Goal: Information Seeking & Learning: Learn about a topic

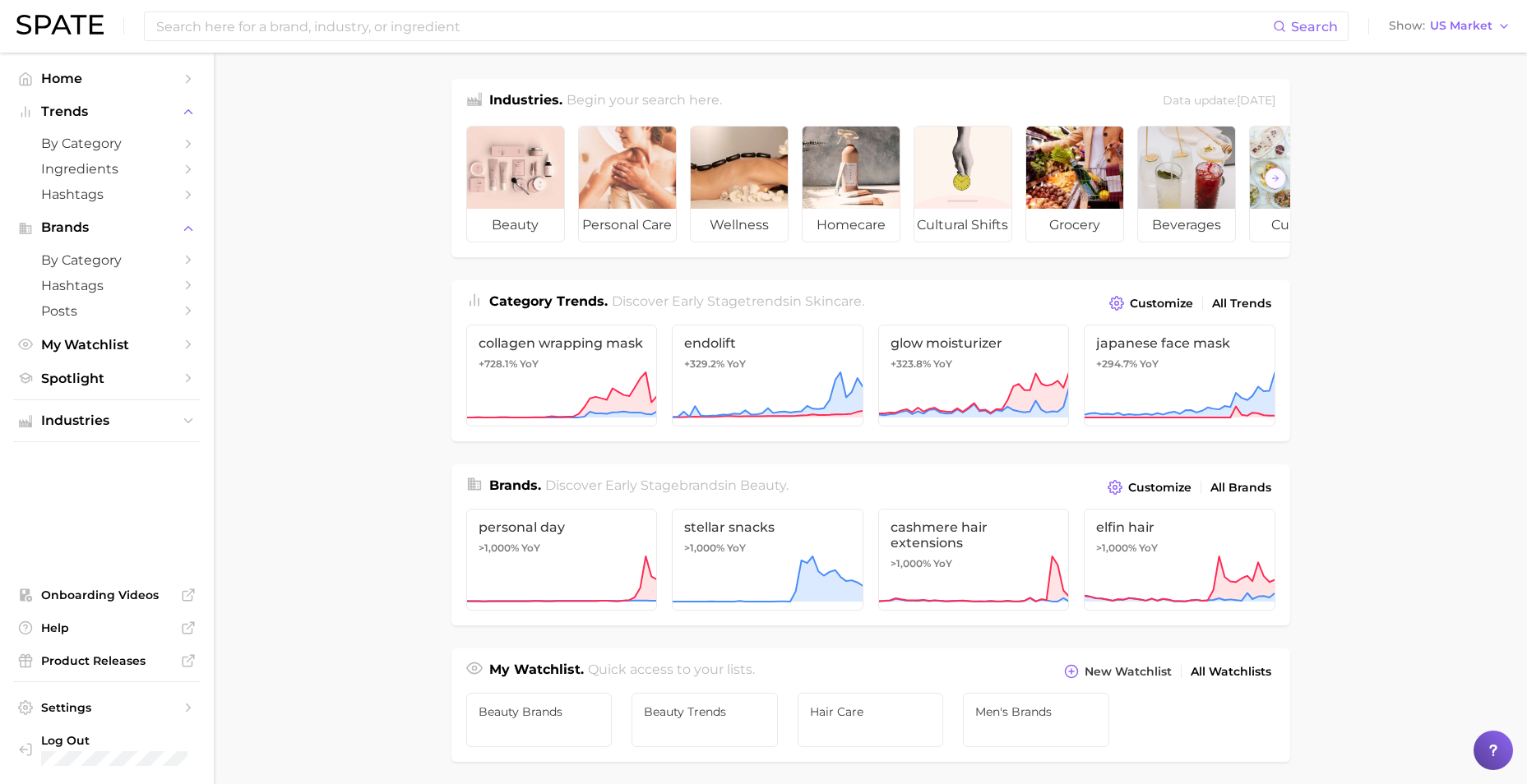
click at [395, 470] on main "Industries. Begin your search here. Data update: [DATE] beauty personal care we…" at bounding box center [870, 694] width 1313 height 1283
click at [121, 145] on span "by Category" at bounding box center [106, 143] width 131 height 16
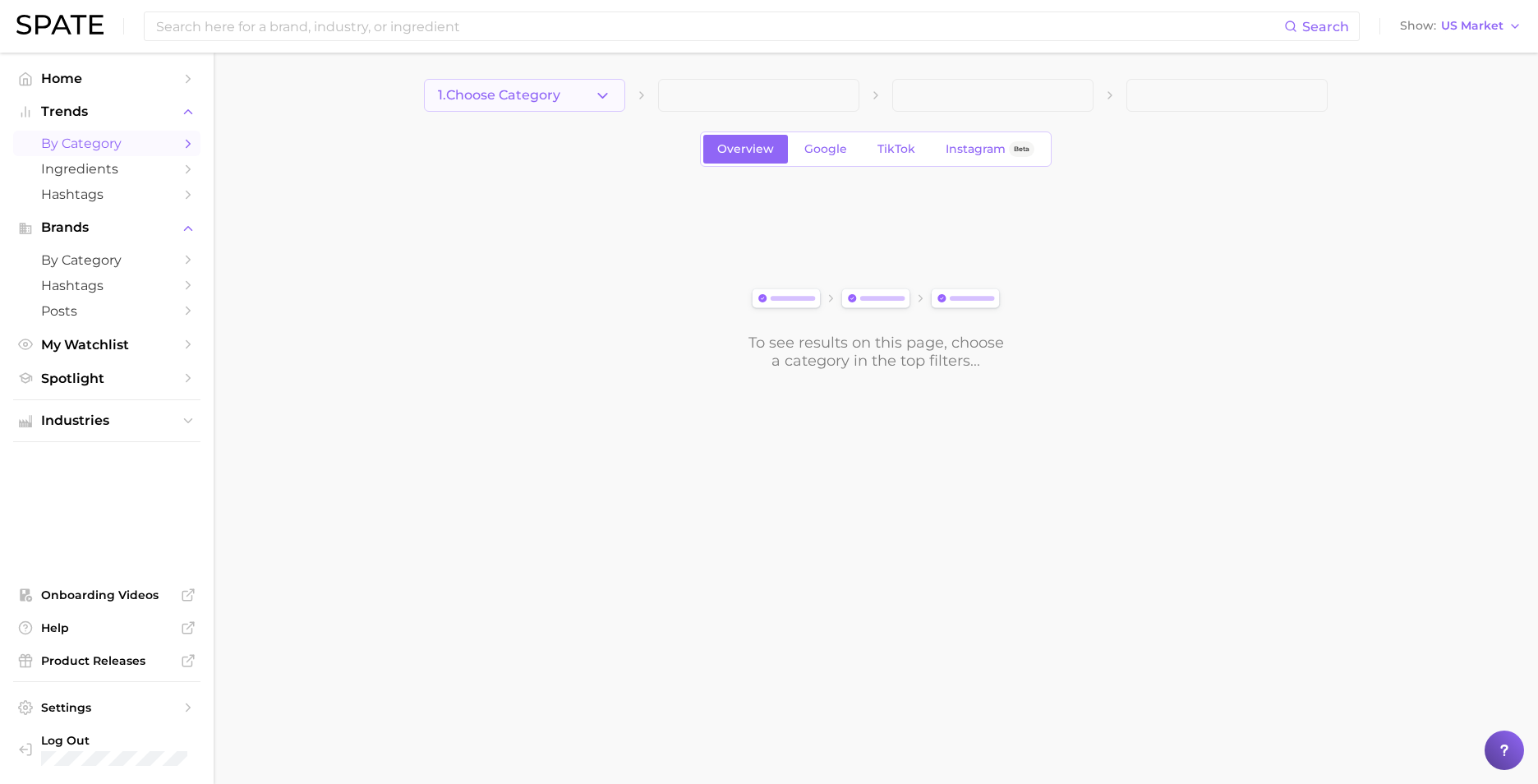
click at [601, 93] on icon "button" at bounding box center [602, 95] width 18 height 18
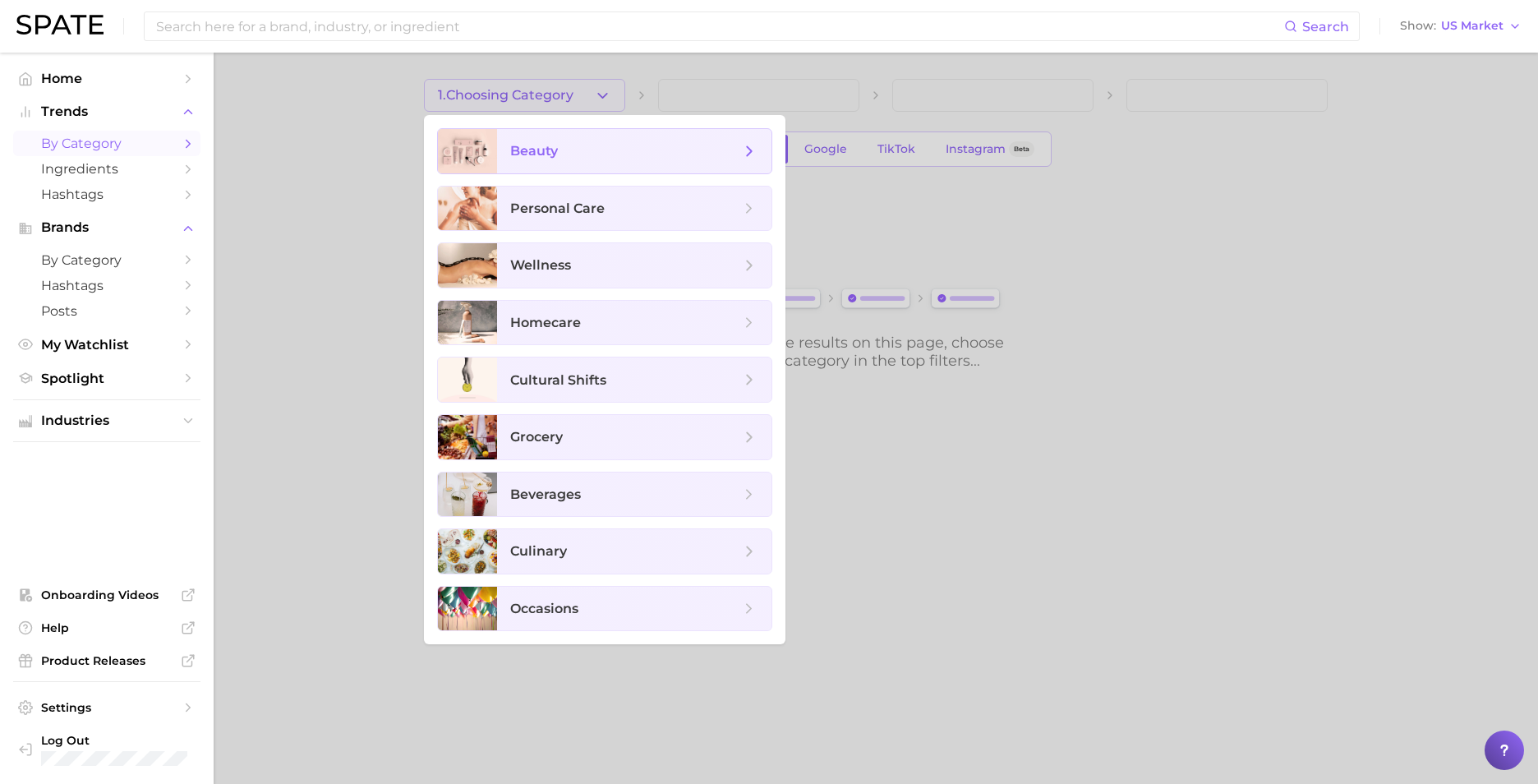
click at [592, 143] on span "beauty" at bounding box center [625, 151] width 230 height 18
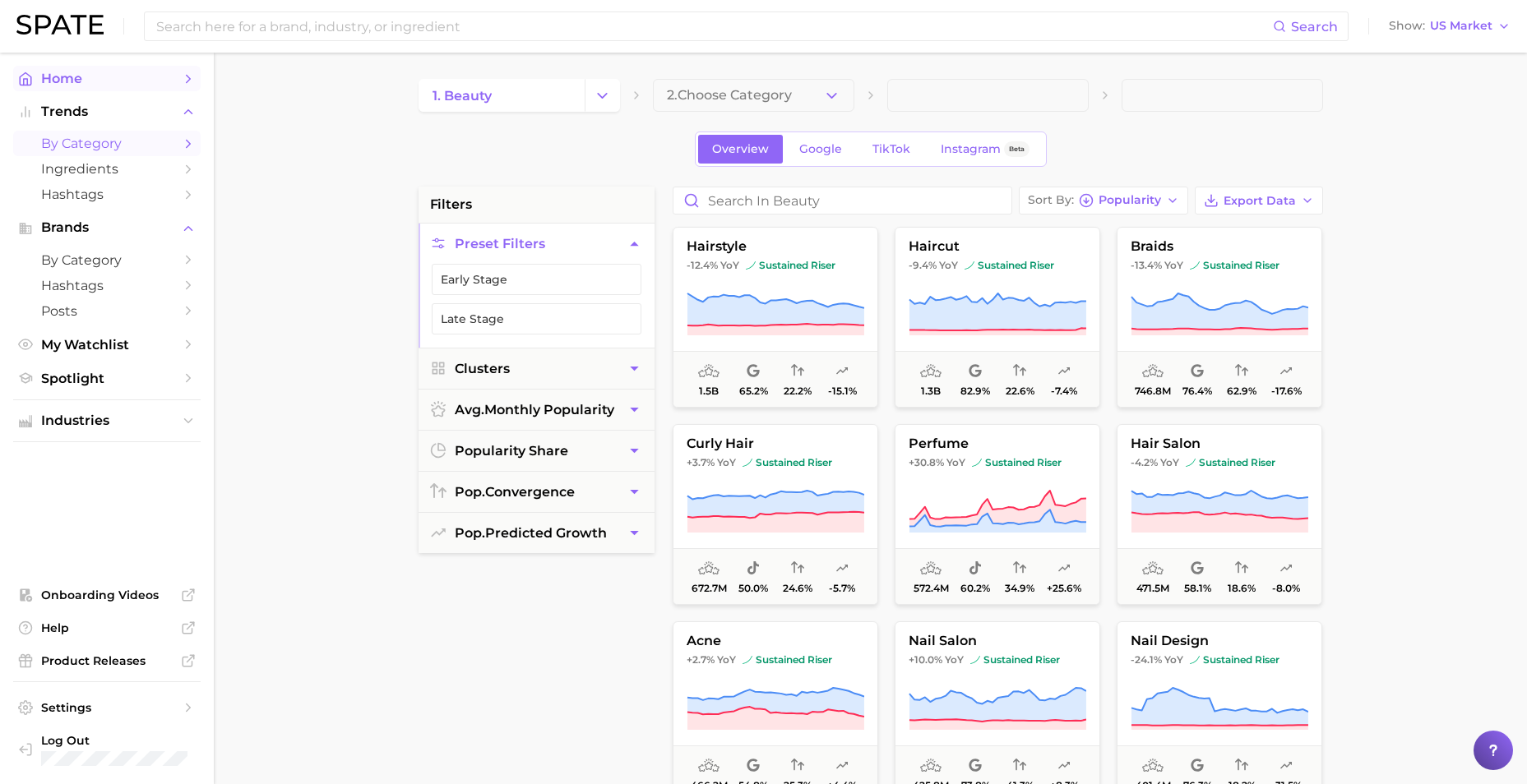
click at [150, 86] on link "Home" at bounding box center [107, 79] width 188 height 25
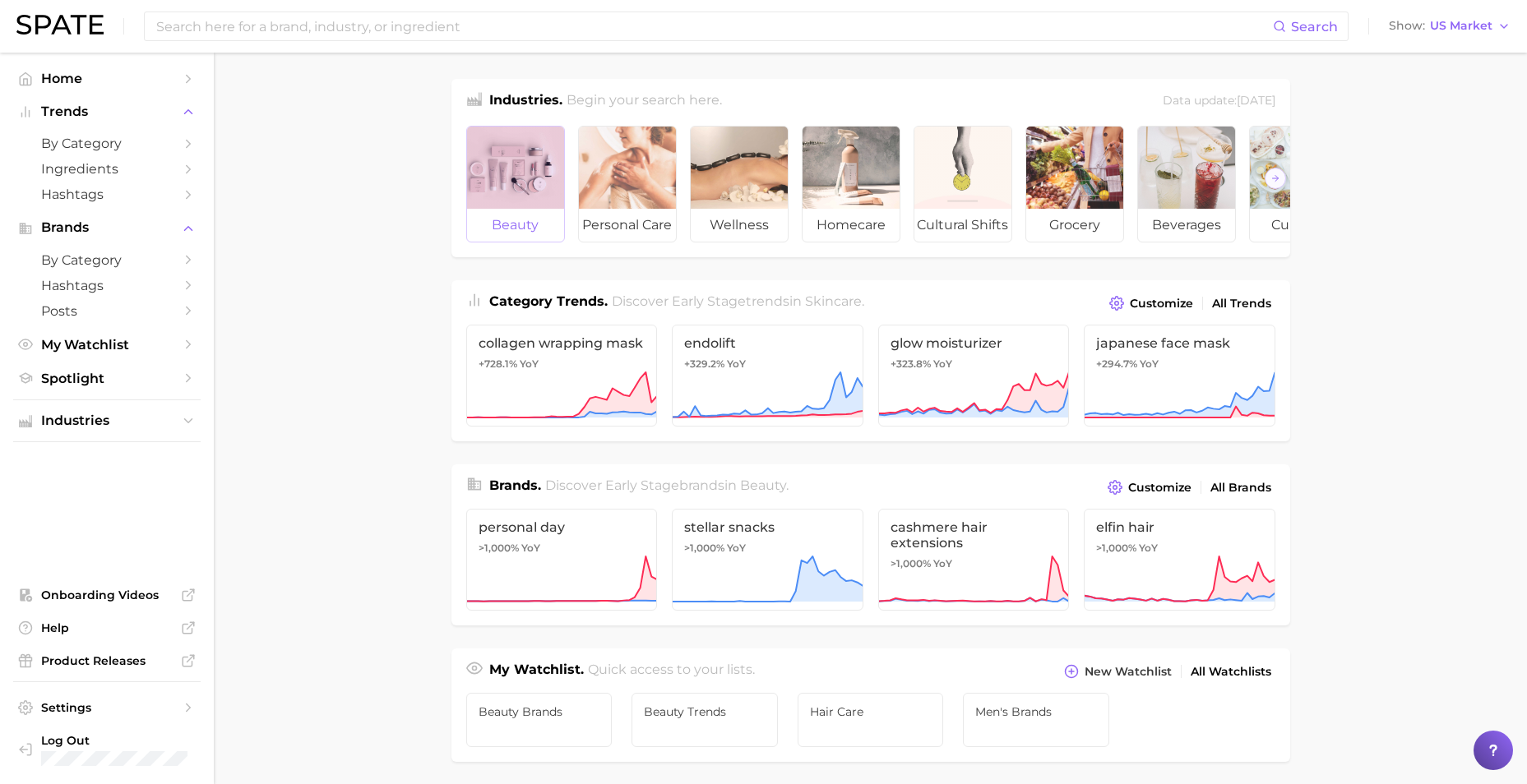
click at [527, 172] on div at bounding box center [516, 167] width 97 height 82
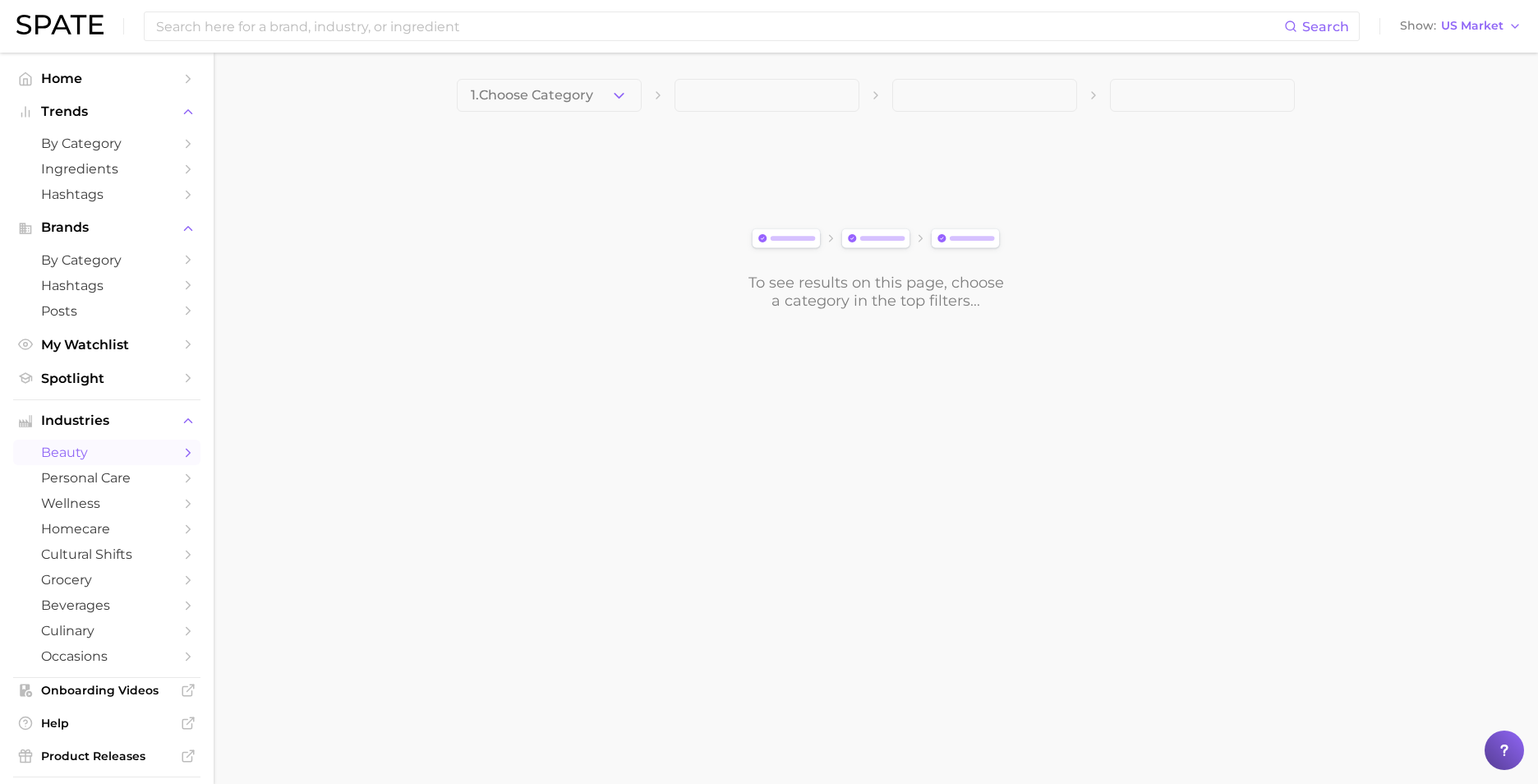
click at [503, 77] on main "1. Choose Category To see results on this page, choose a category in the top fi…" at bounding box center [875, 223] width 1325 height 340
click at [495, 95] on span "1. Choose Category" at bounding box center [532, 95] width 122 height 15
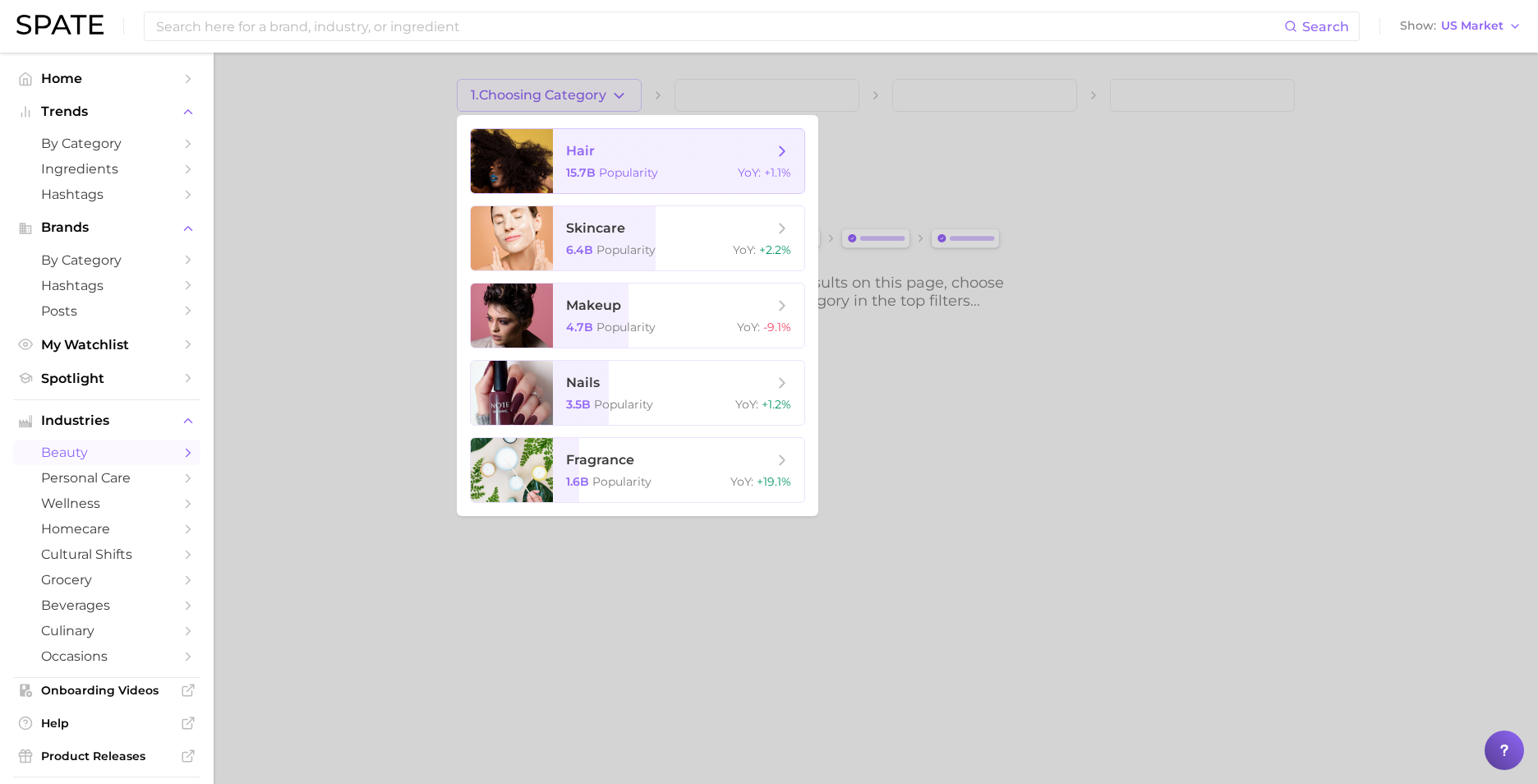
click at [640, 174] on span "Popularity" at bounding box center [628, 172] width 59 height 15
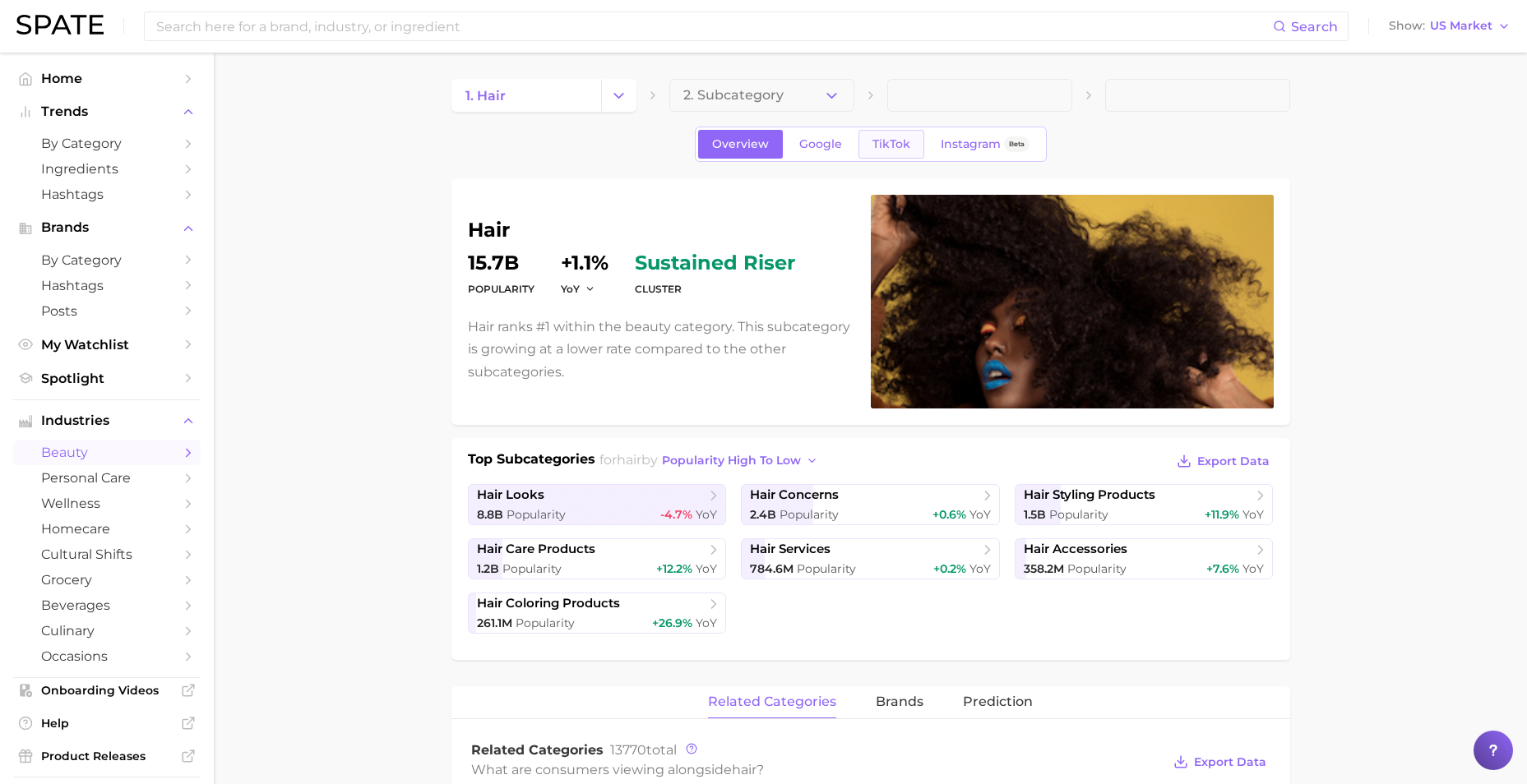
click at [895, 138] on span "TikTok" at bounding box center [891, 144] width 38 height 14
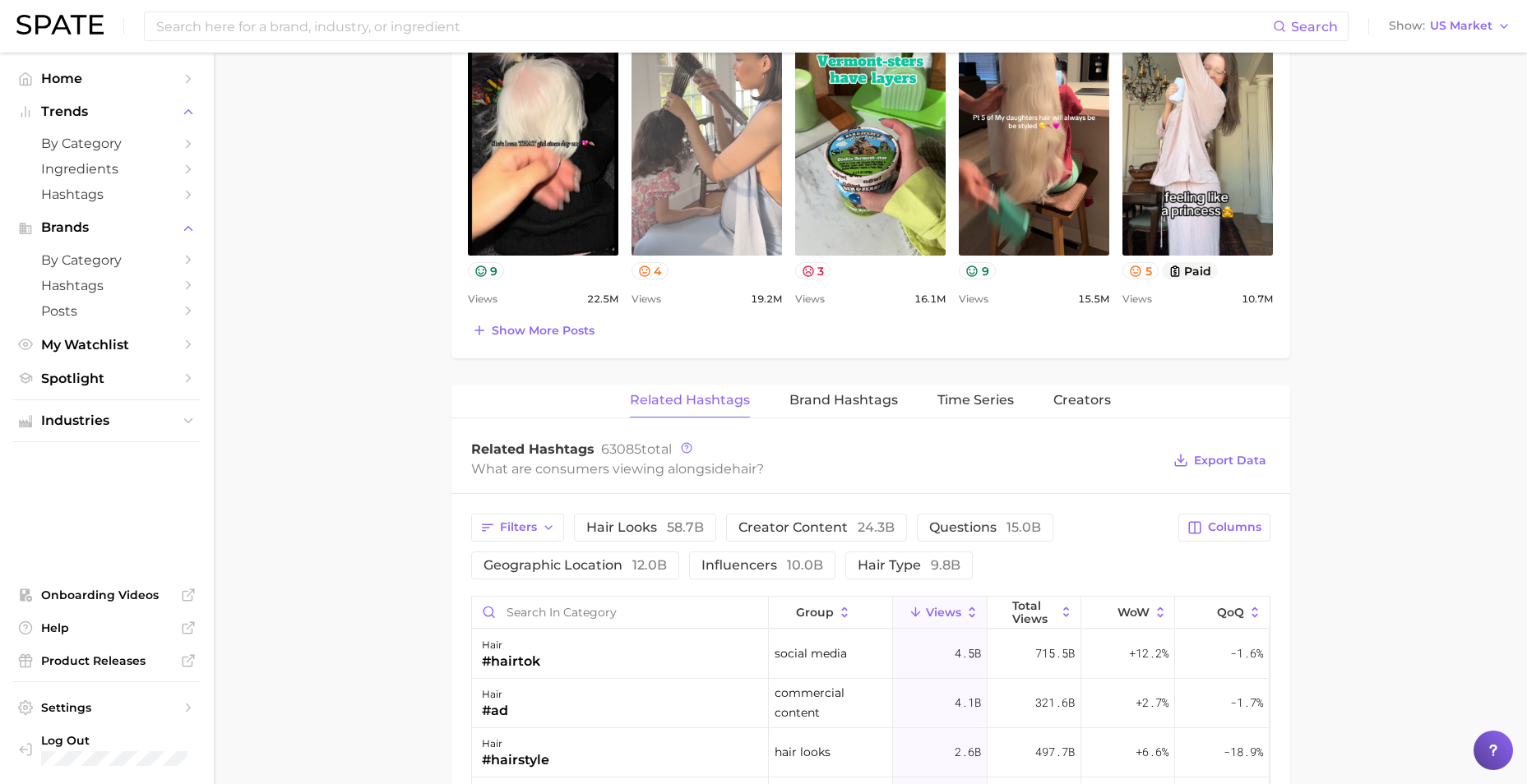
scroll to position [904, 0]
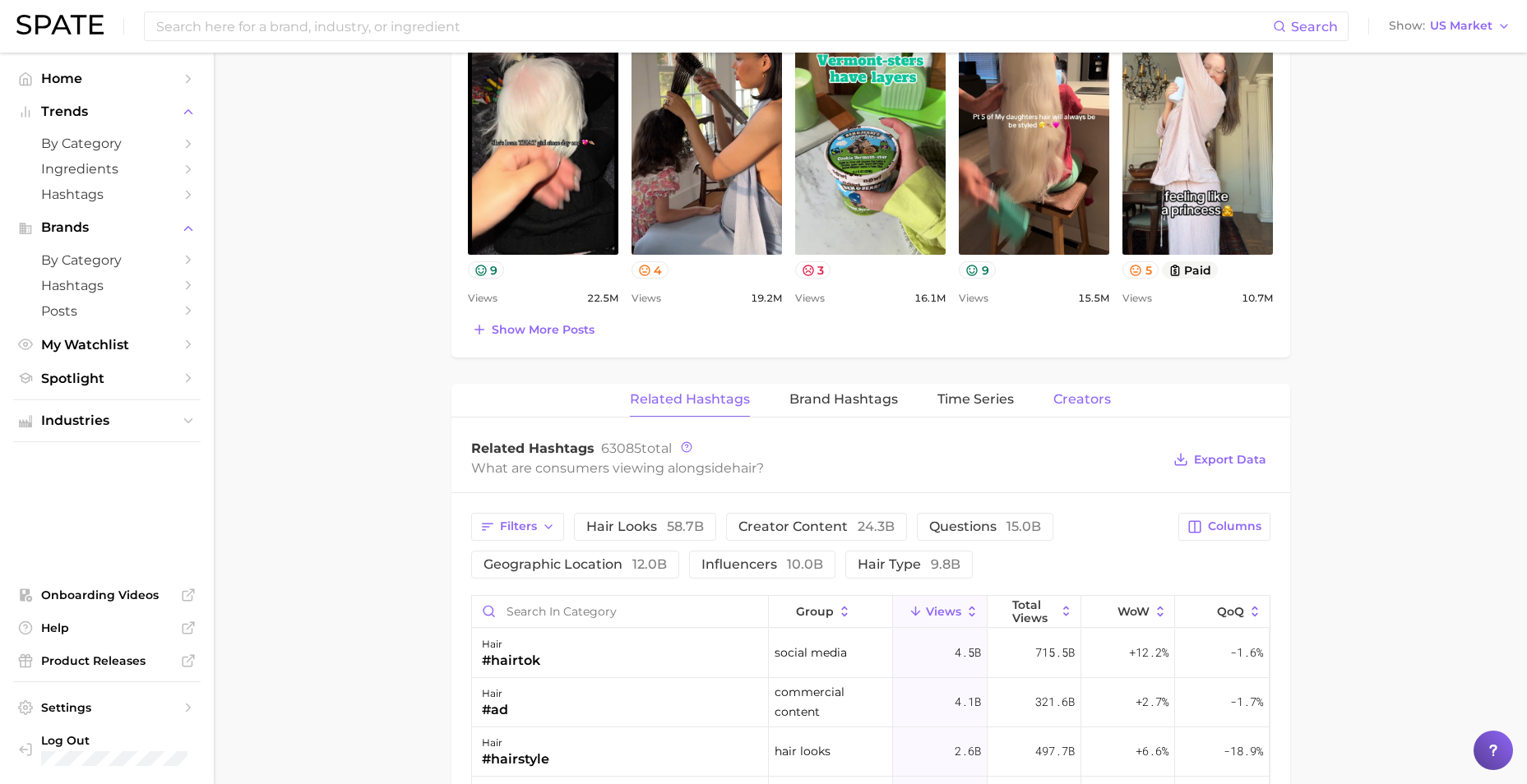
click at [1000, 395] on span "Creators" at bounding box center [1082, 399] width 58 height 15
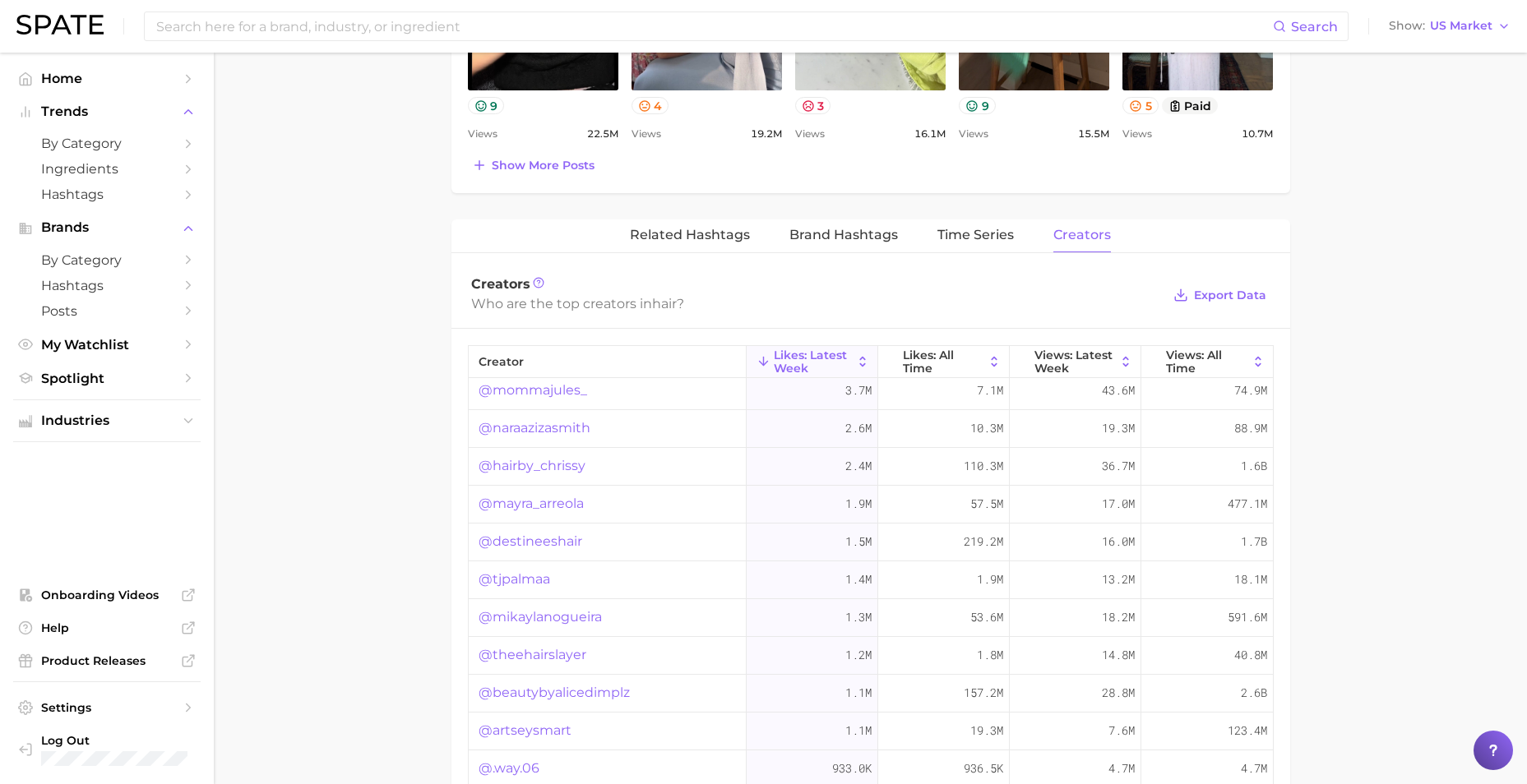
scroll to position [1083, 0]
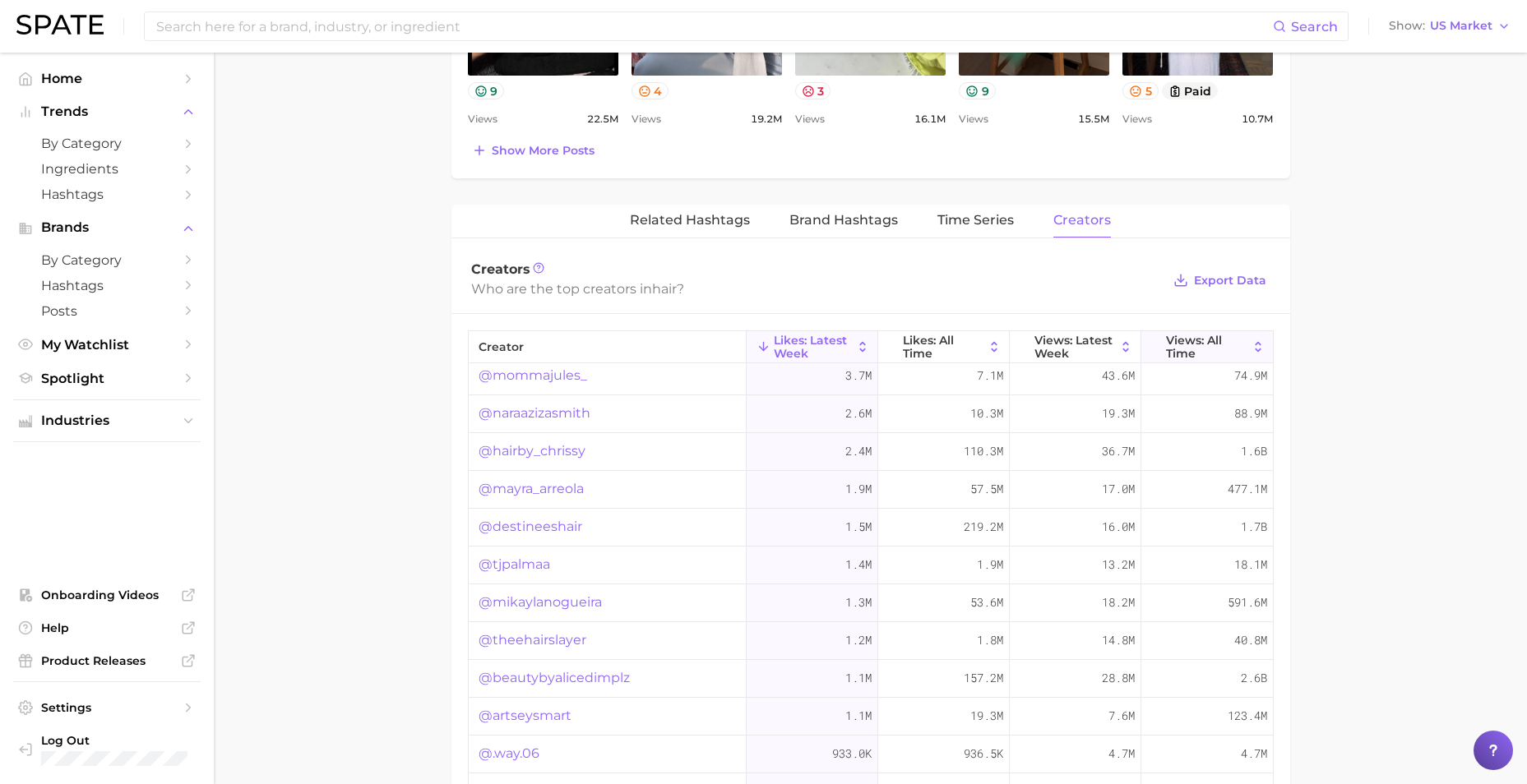
click at [1000, 353] on span "Views: All Time" at bounding box center [1207, 346] width 82 height 26
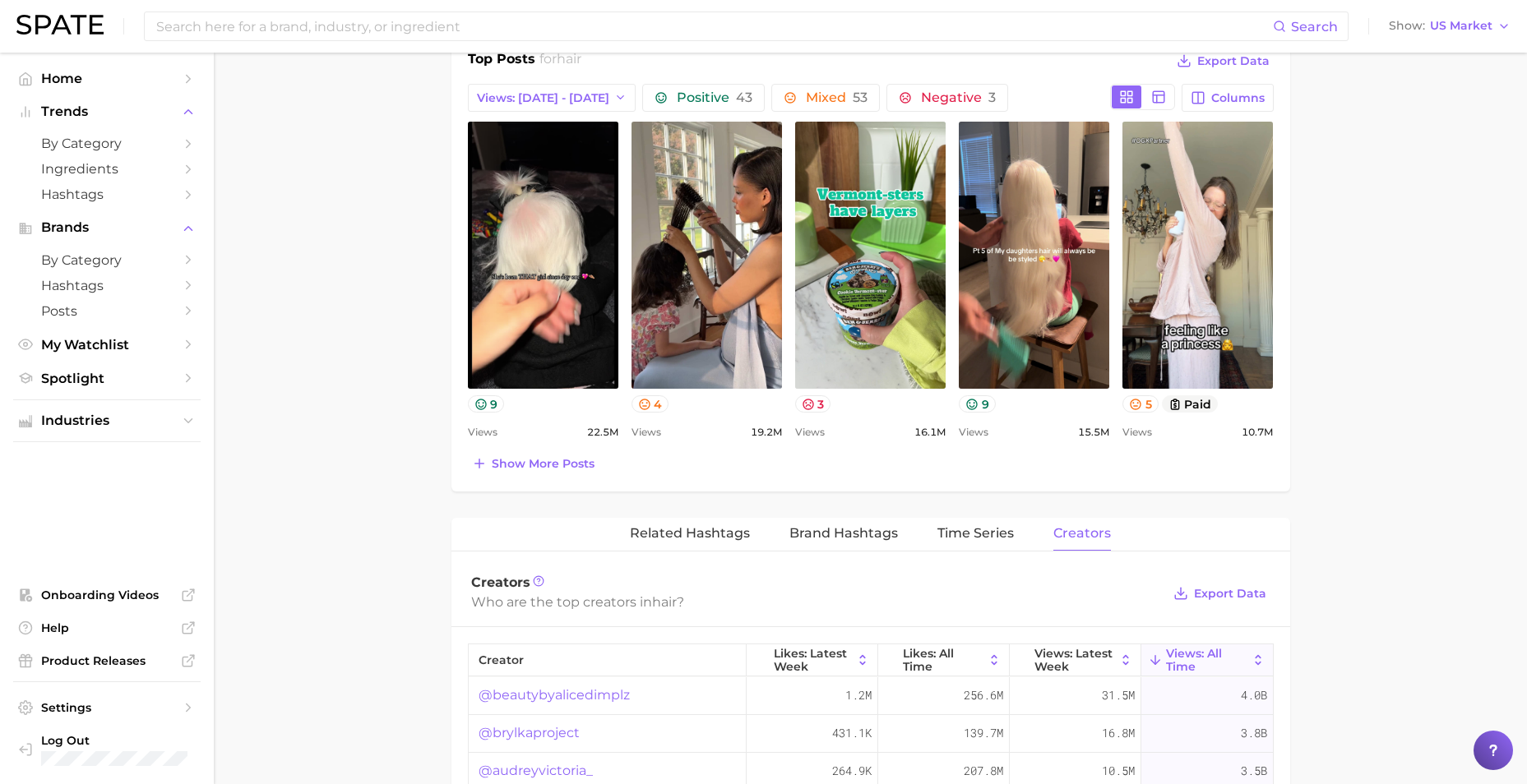
scroll to position [869, 0]
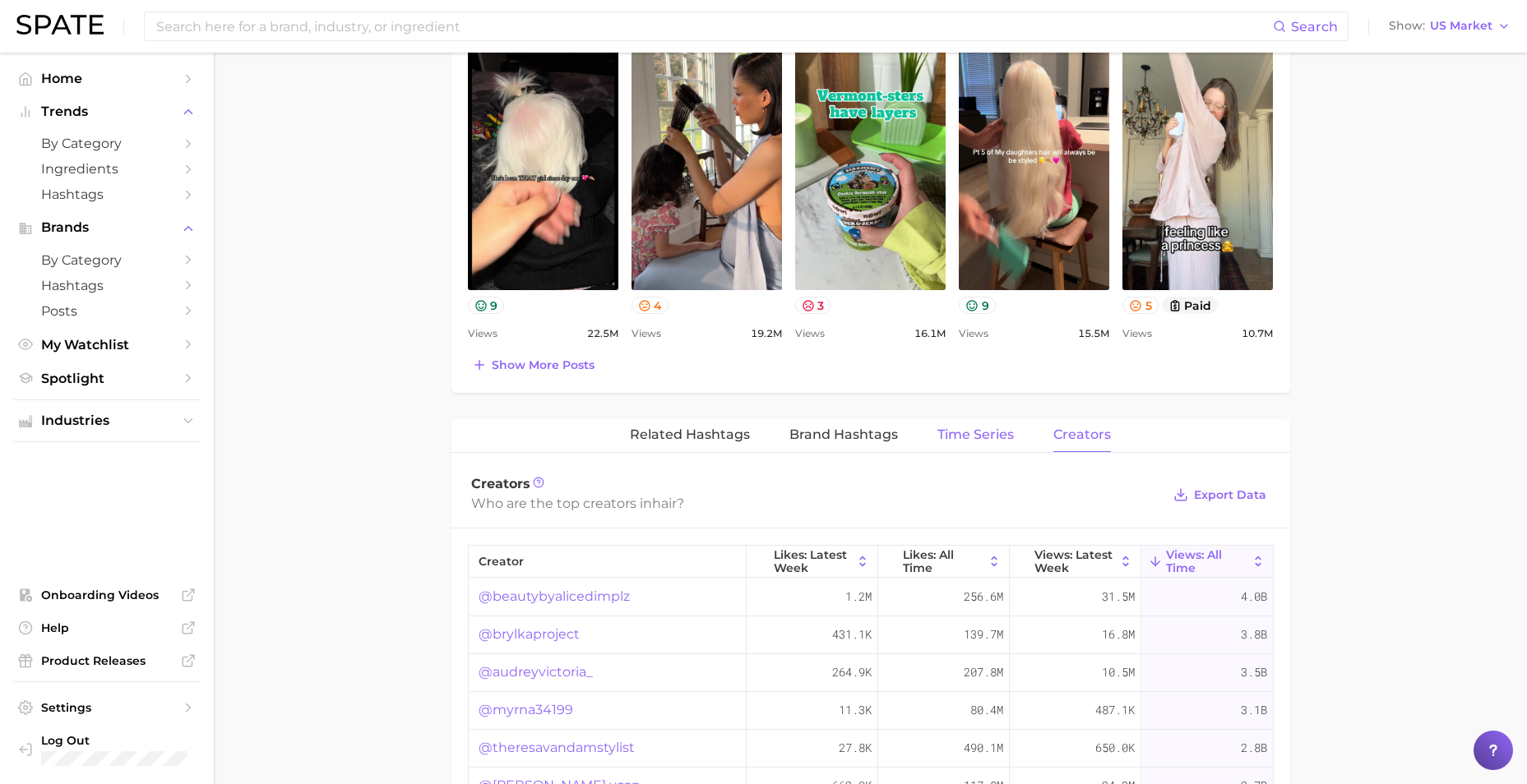
click at [984, 439] on span "Time Series" at bounding box center [975, 435] width 76 height 15
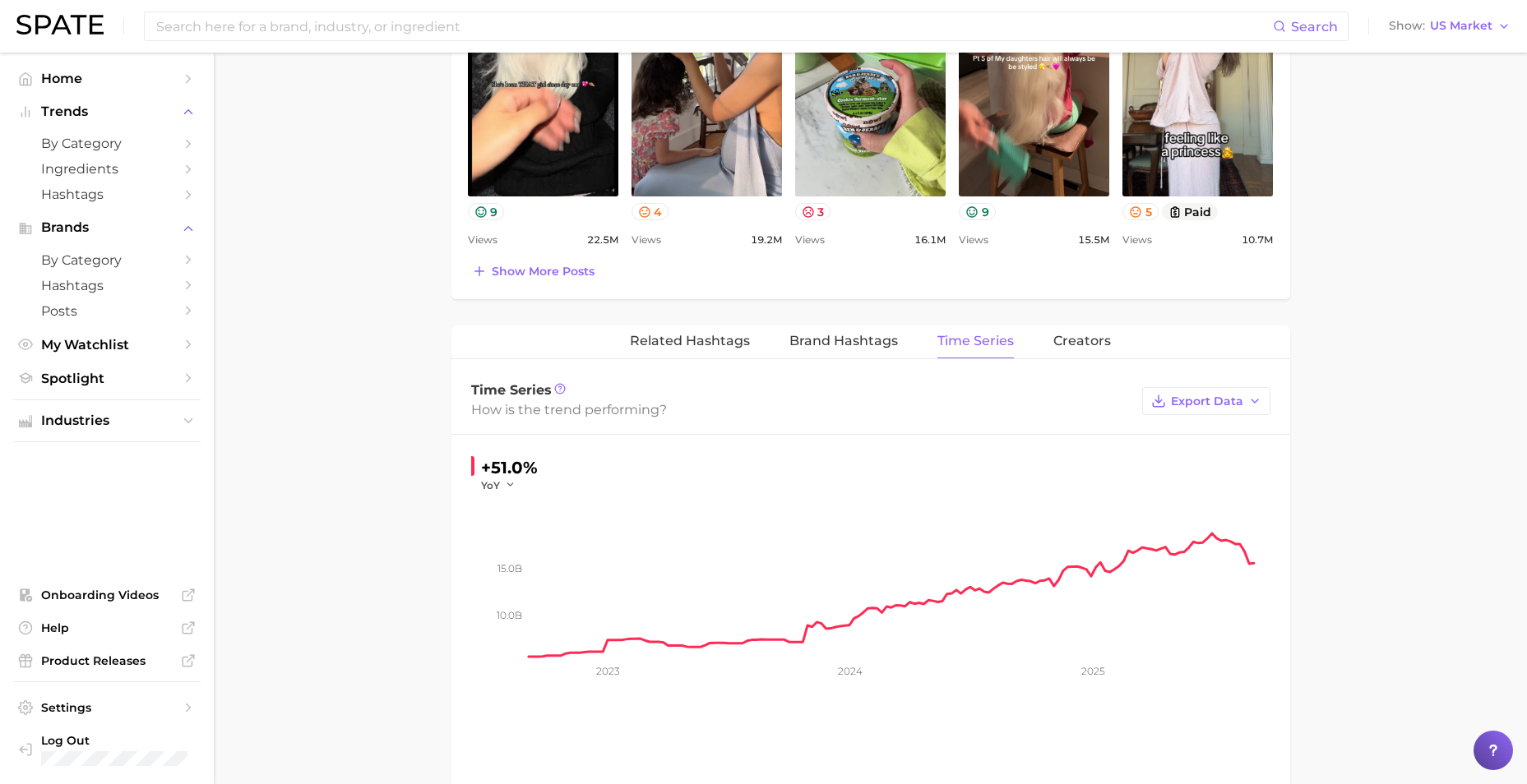
scroll to position [936, 0]
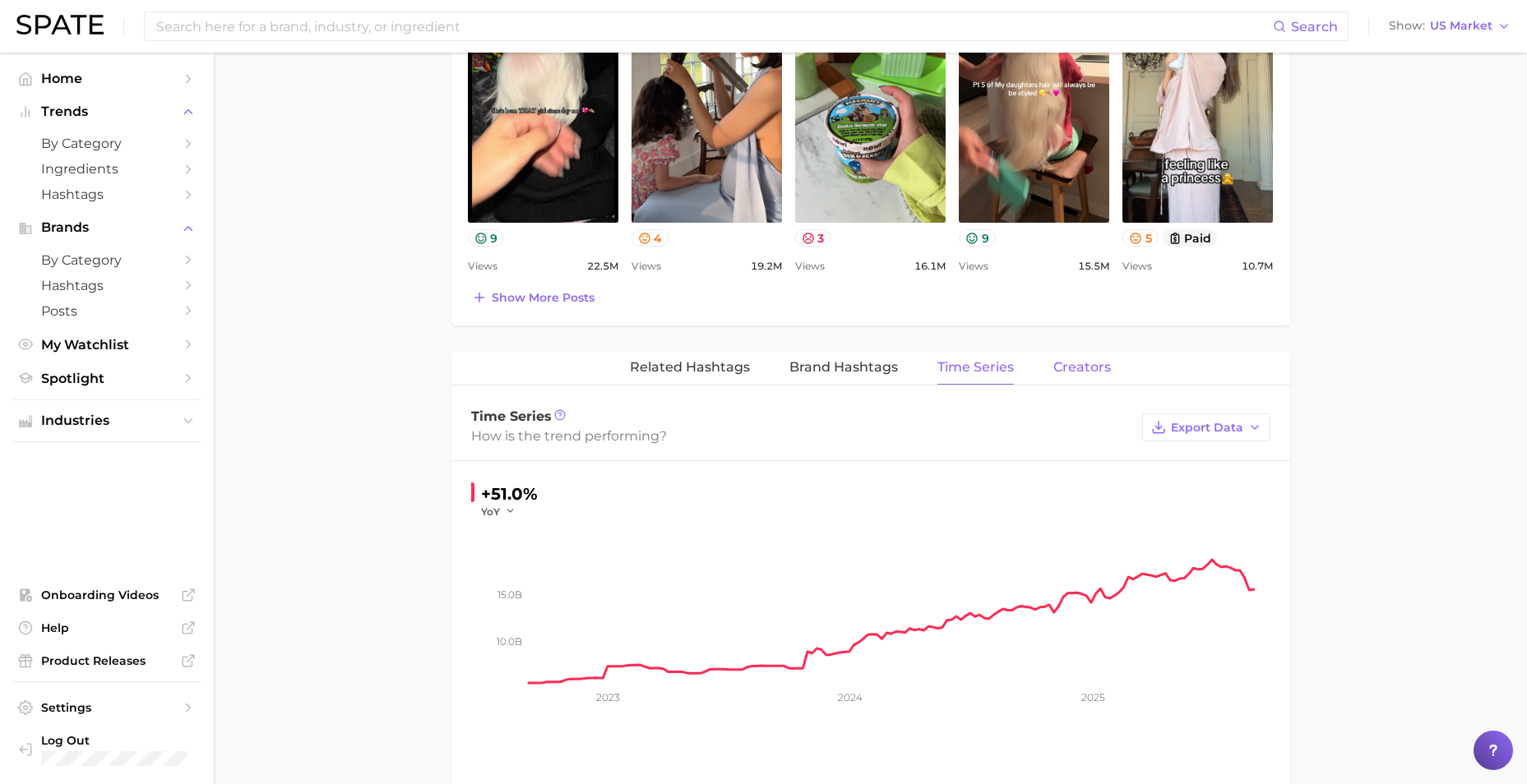
click at [1000, 366] on span "Creators" at bounding box center [1082, 367] width 58 height 15
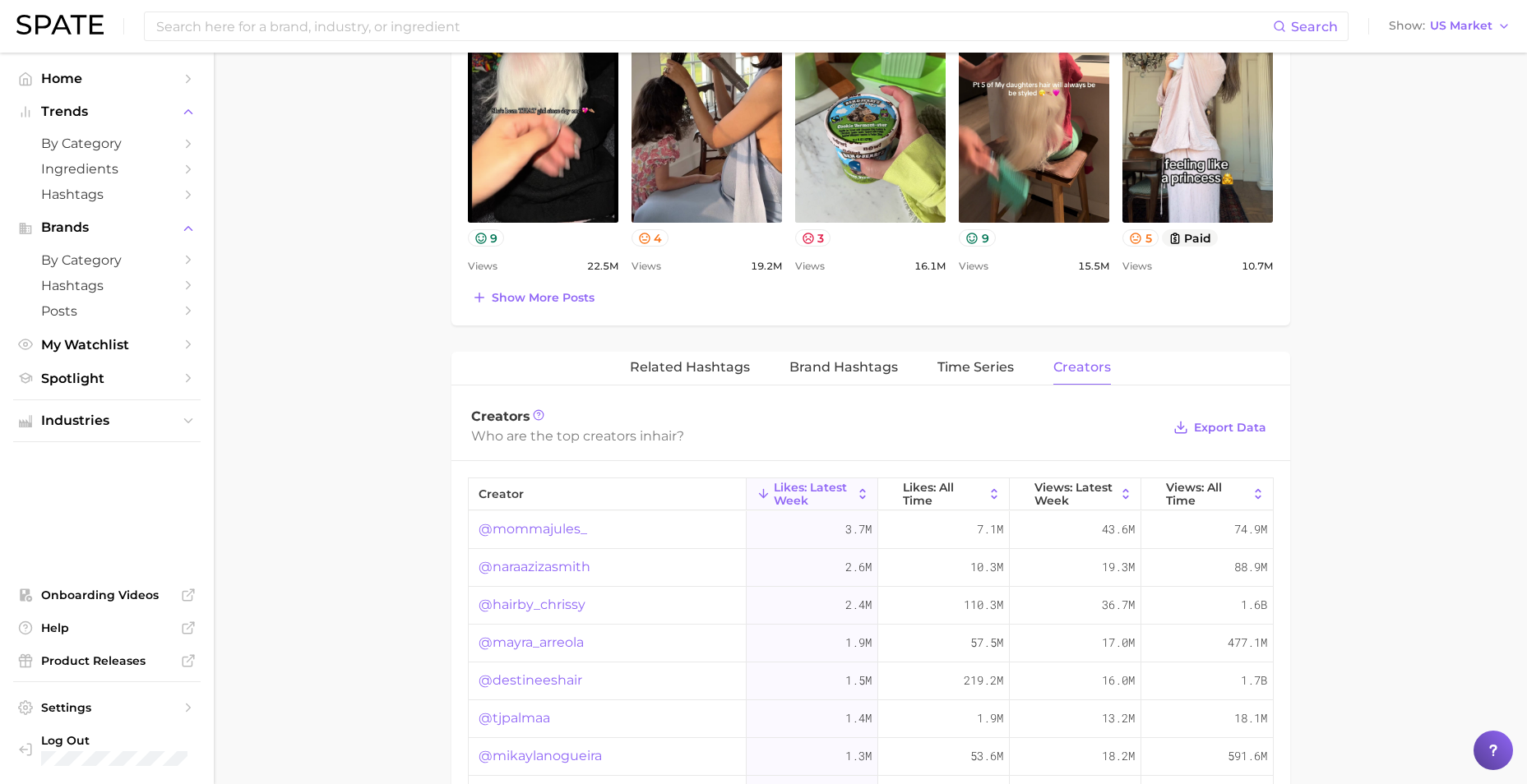
click at [535, 532] on link "@mommajules_" at bounding box center [533, 530] width 109 height 20
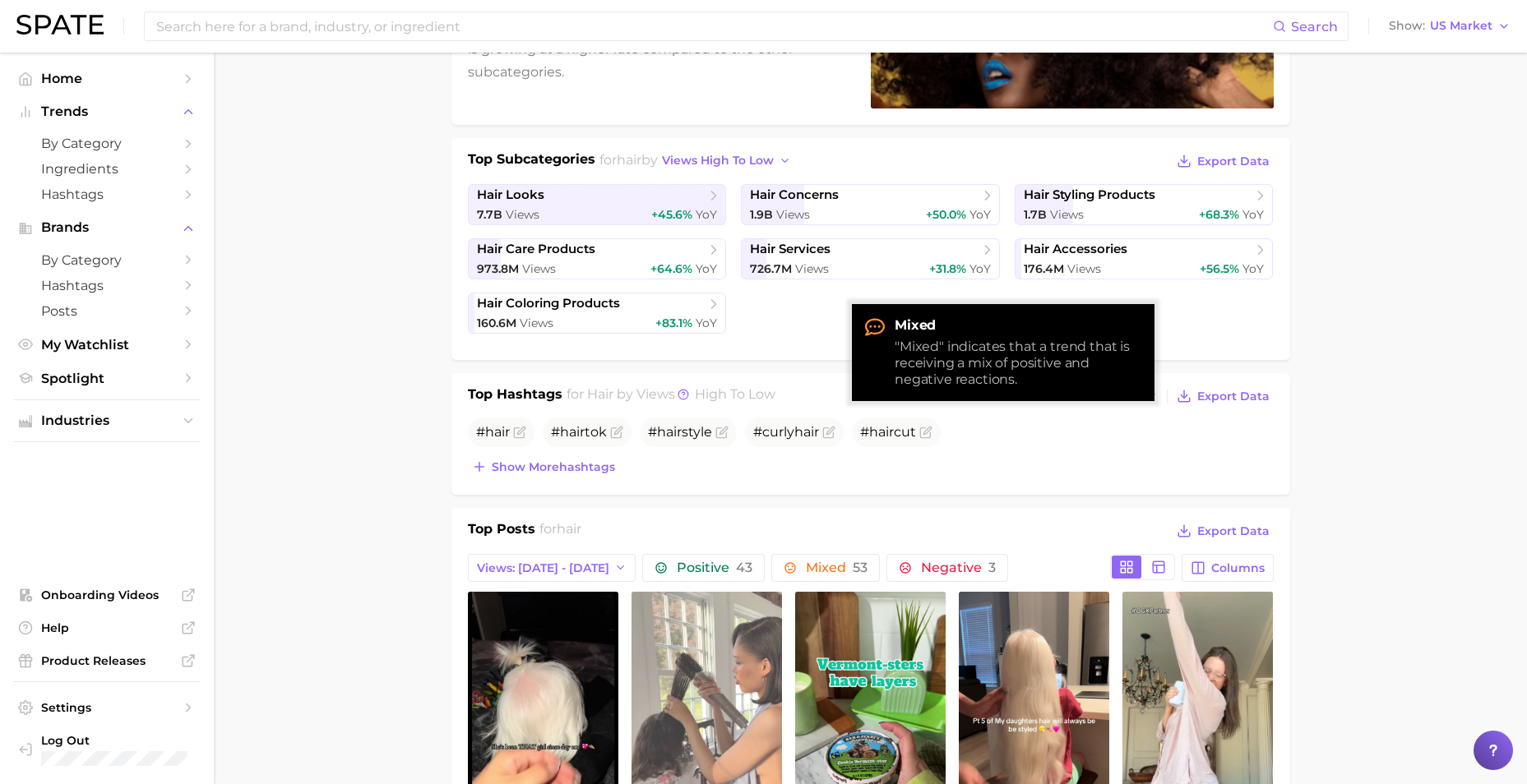
scroll to position [260, 0]
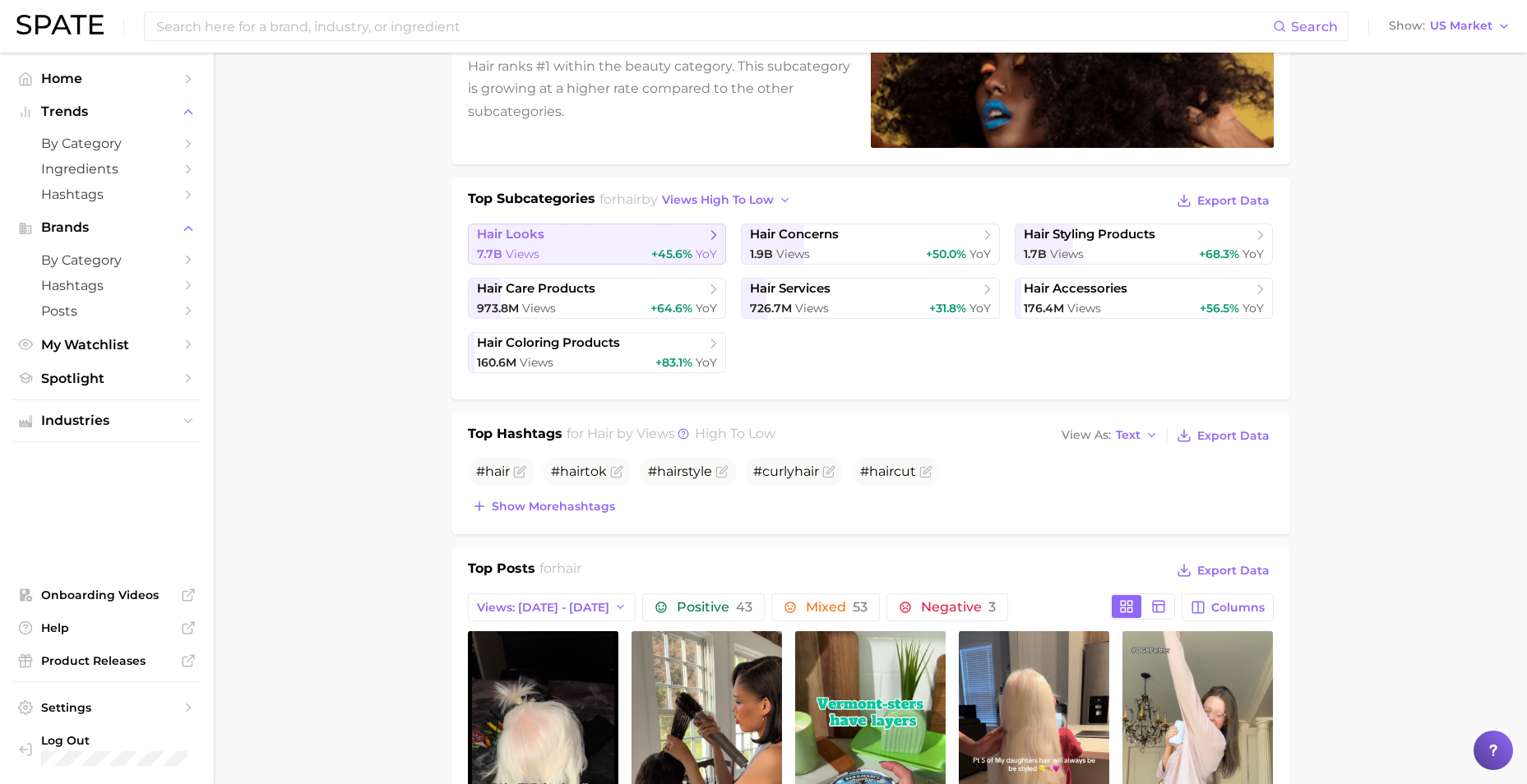
click at [586, 237] on span "hair looks" at bounding box center [591, 235] width 229 height 17
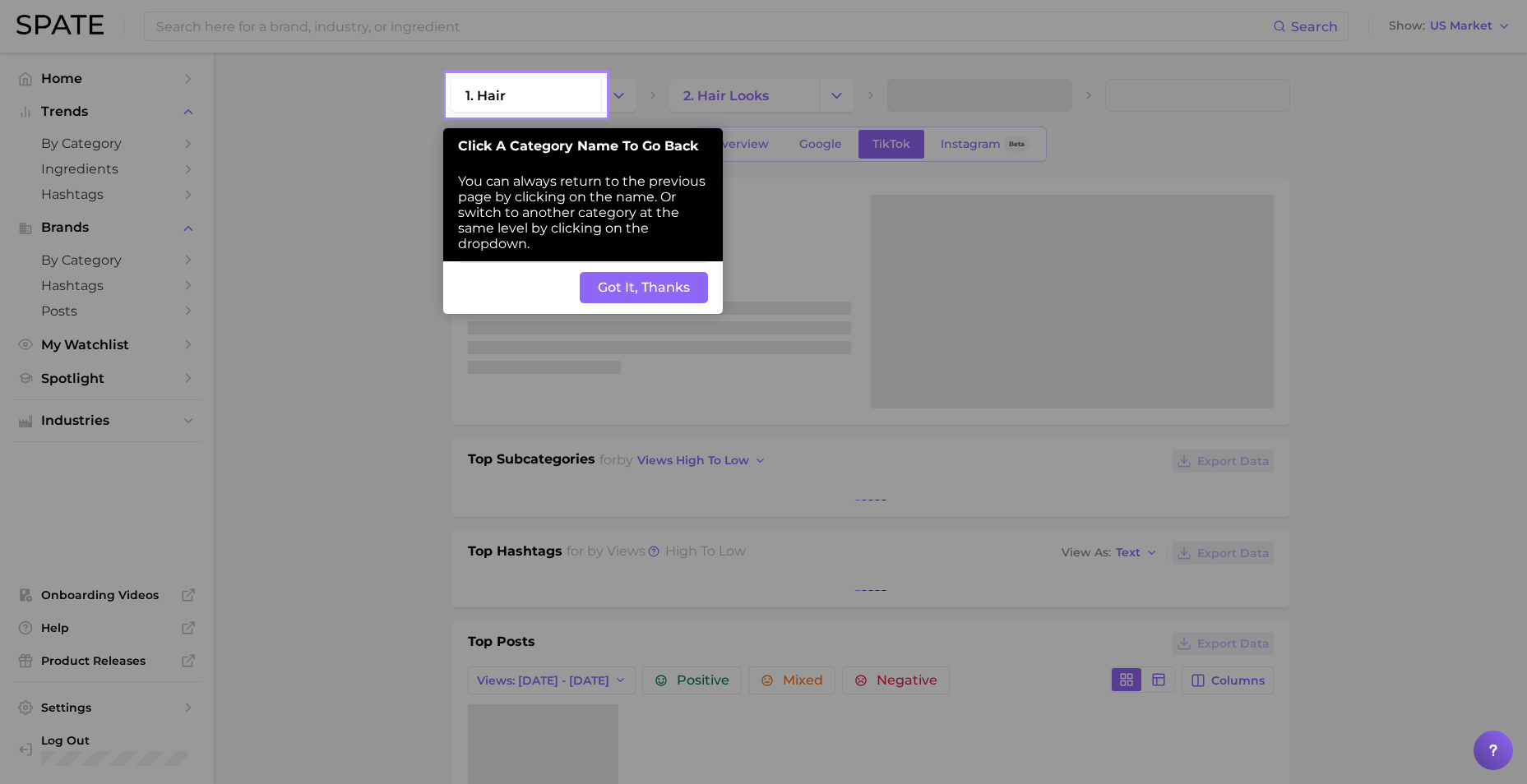
click at [652, 295] on button "Got It, Thanks" at bounding box center [643, 287] width 128 height 31
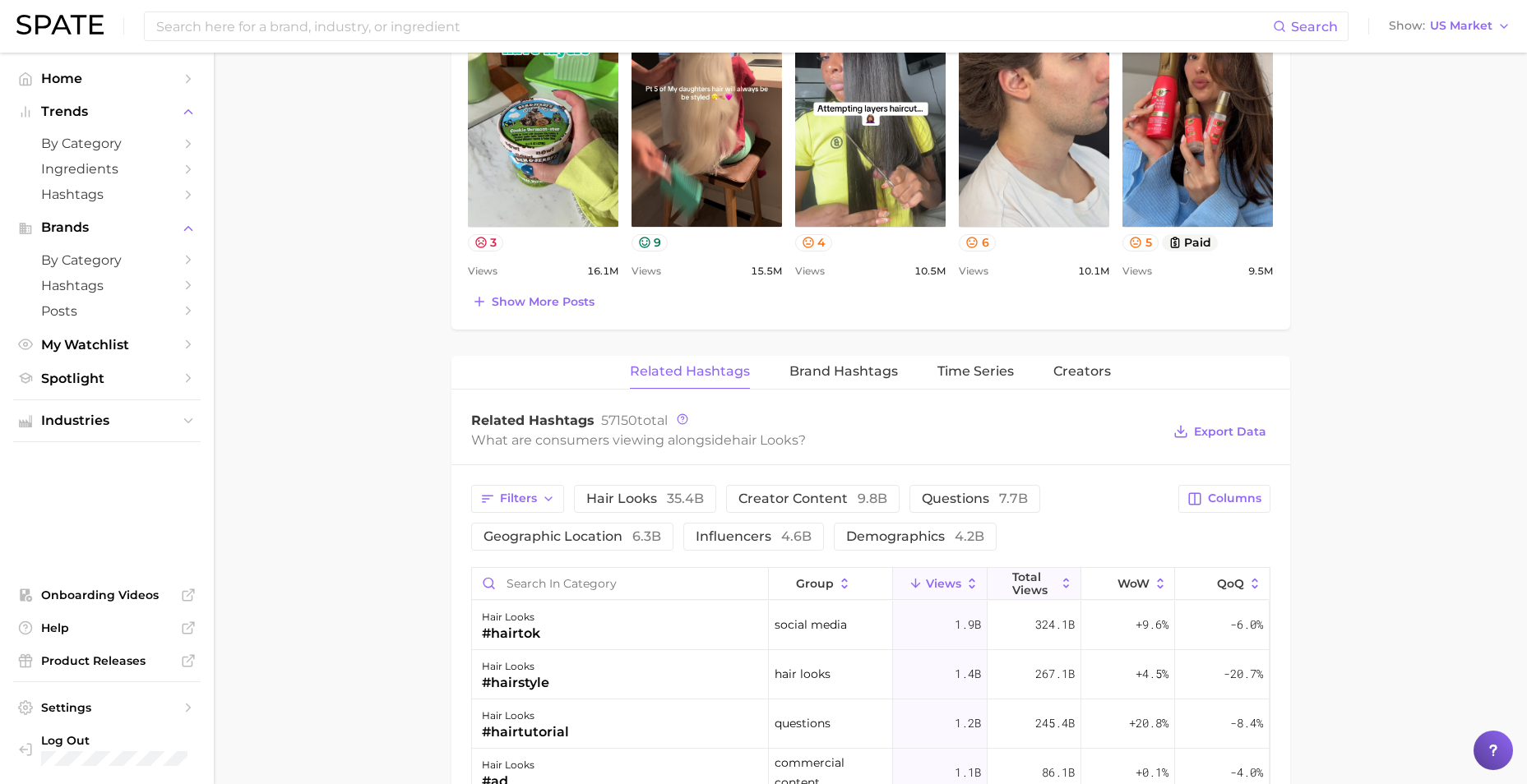
scroll to position [986, 0]
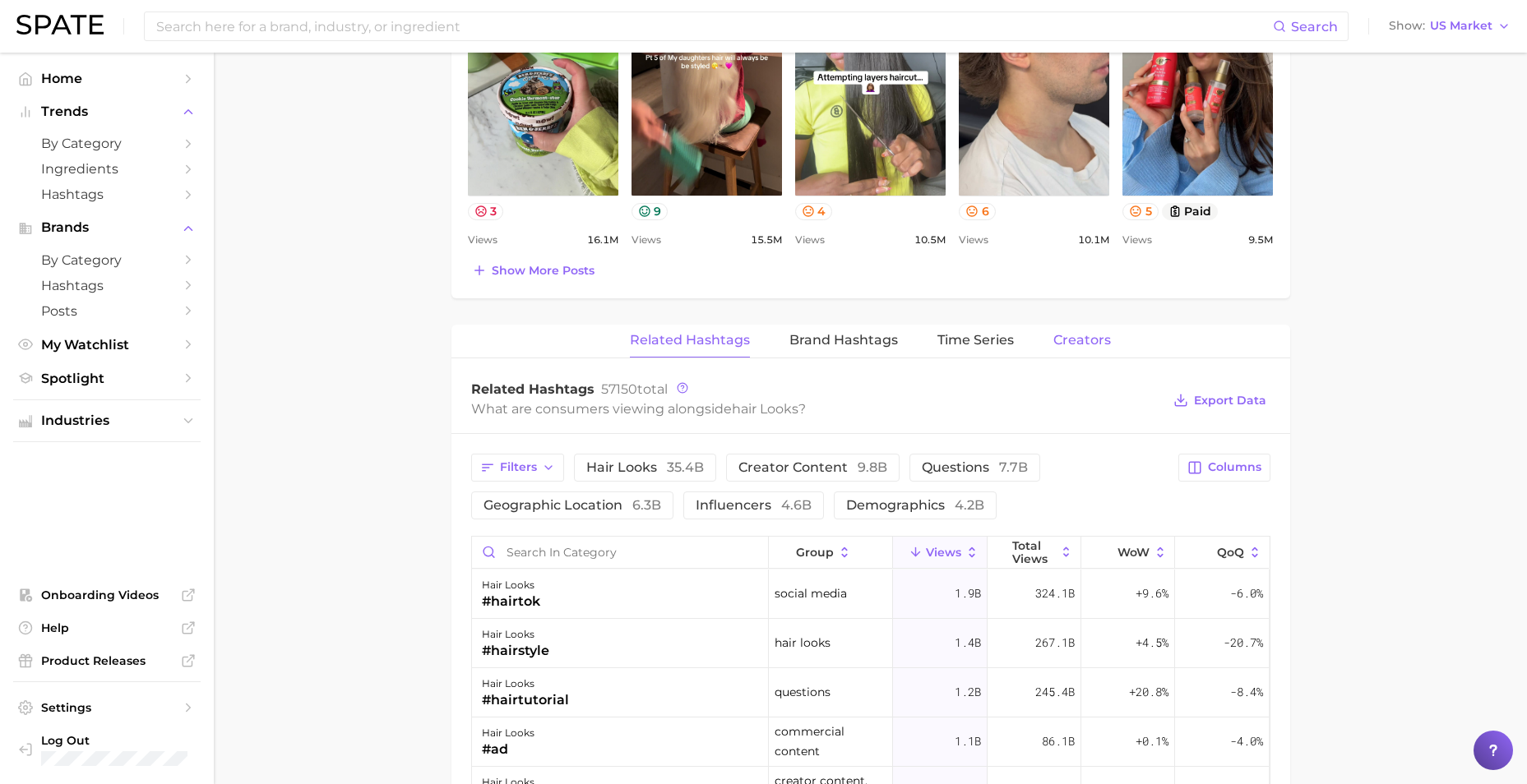
click at [1000, 349] on button "Creators" at bounding box center [1082, 341] width 58 height 32
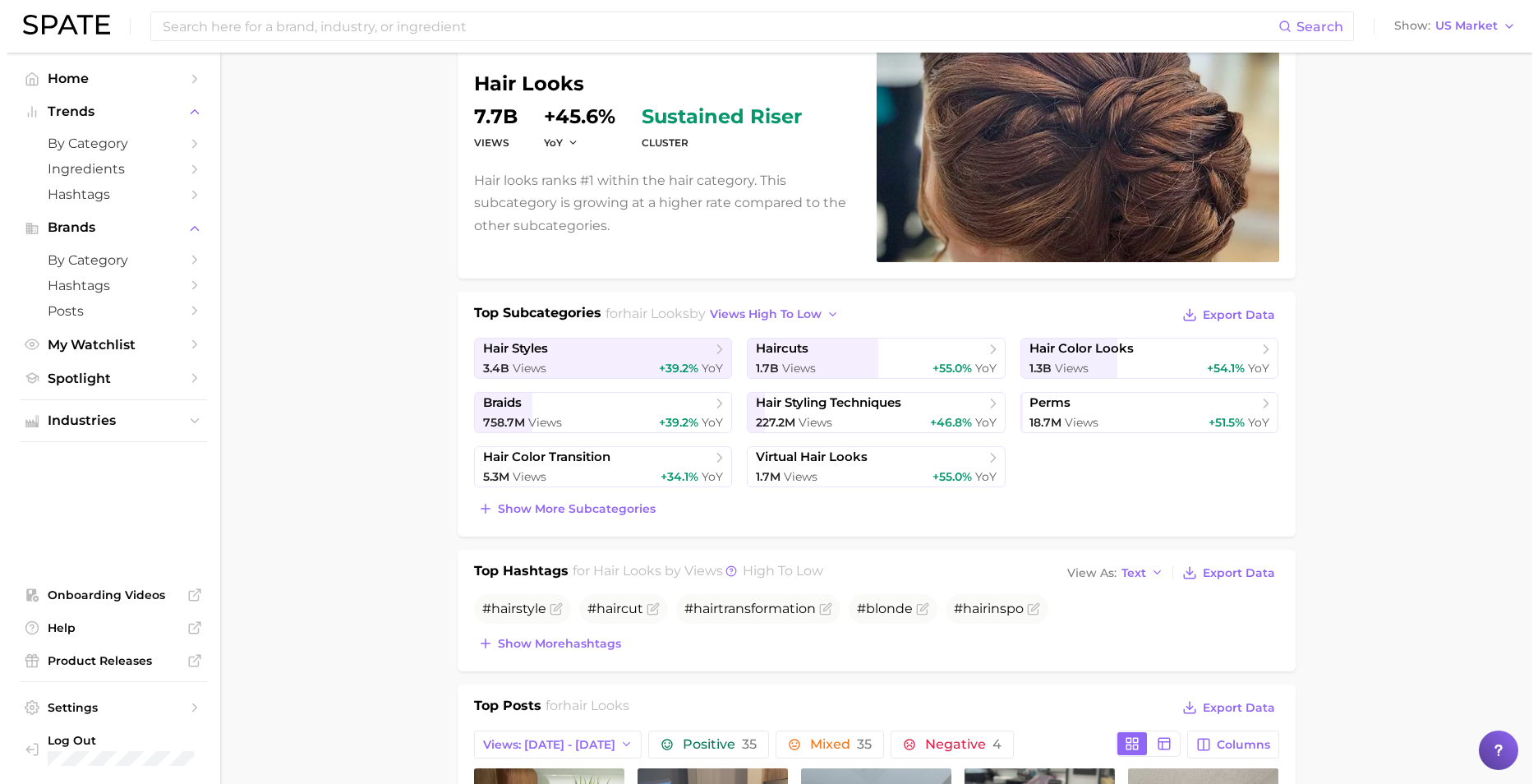
scroll to position [0, 0]
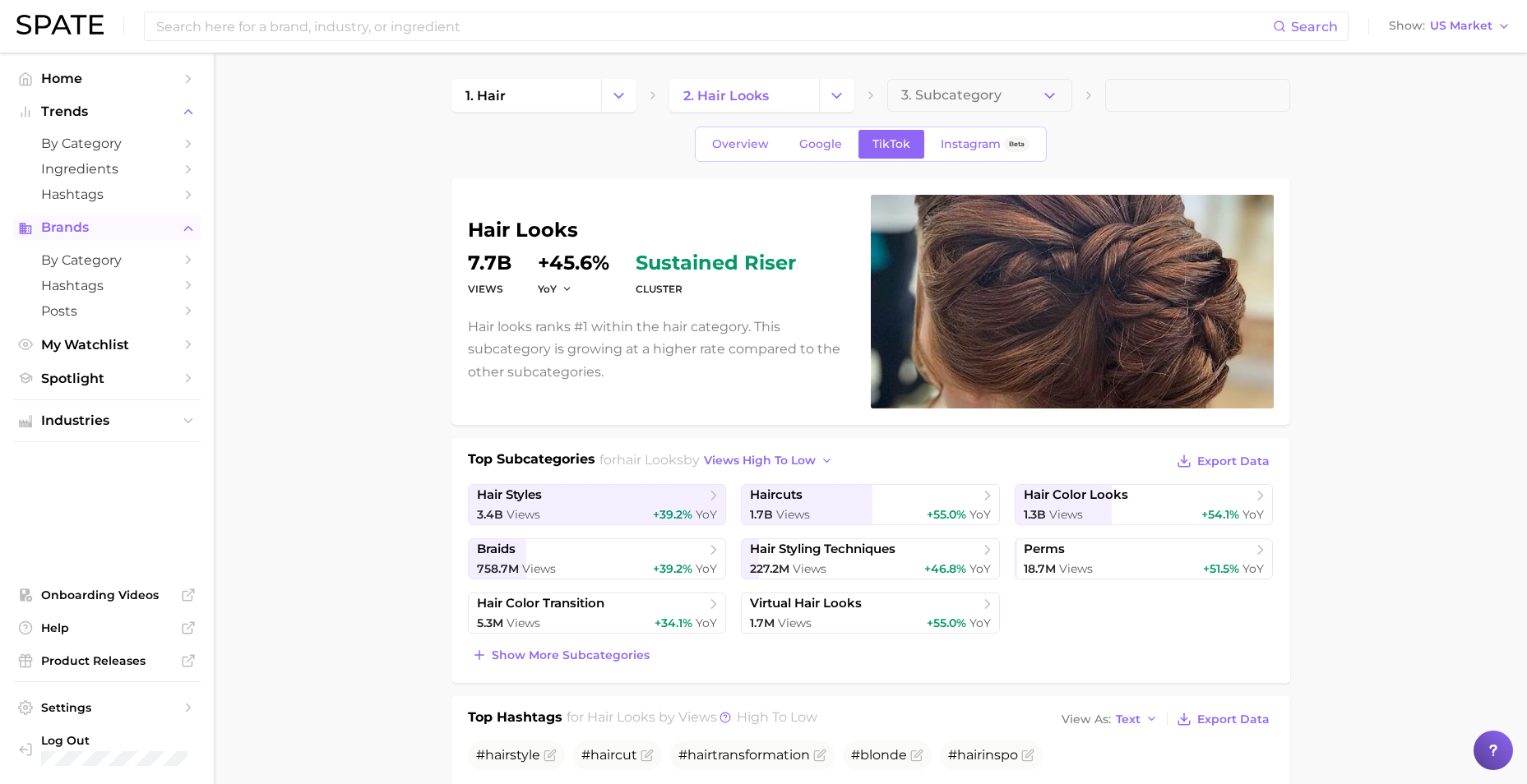
click at [105, 232] on span "Brands" at bounding box center [106, 228] width 131 height 15
click at [77, 220] on span "Brands" at bounding box center [106, 228] width 131 height 15
click at [81, 256] on span "by Category" at bounding box center [106, 260] width 131 height 16
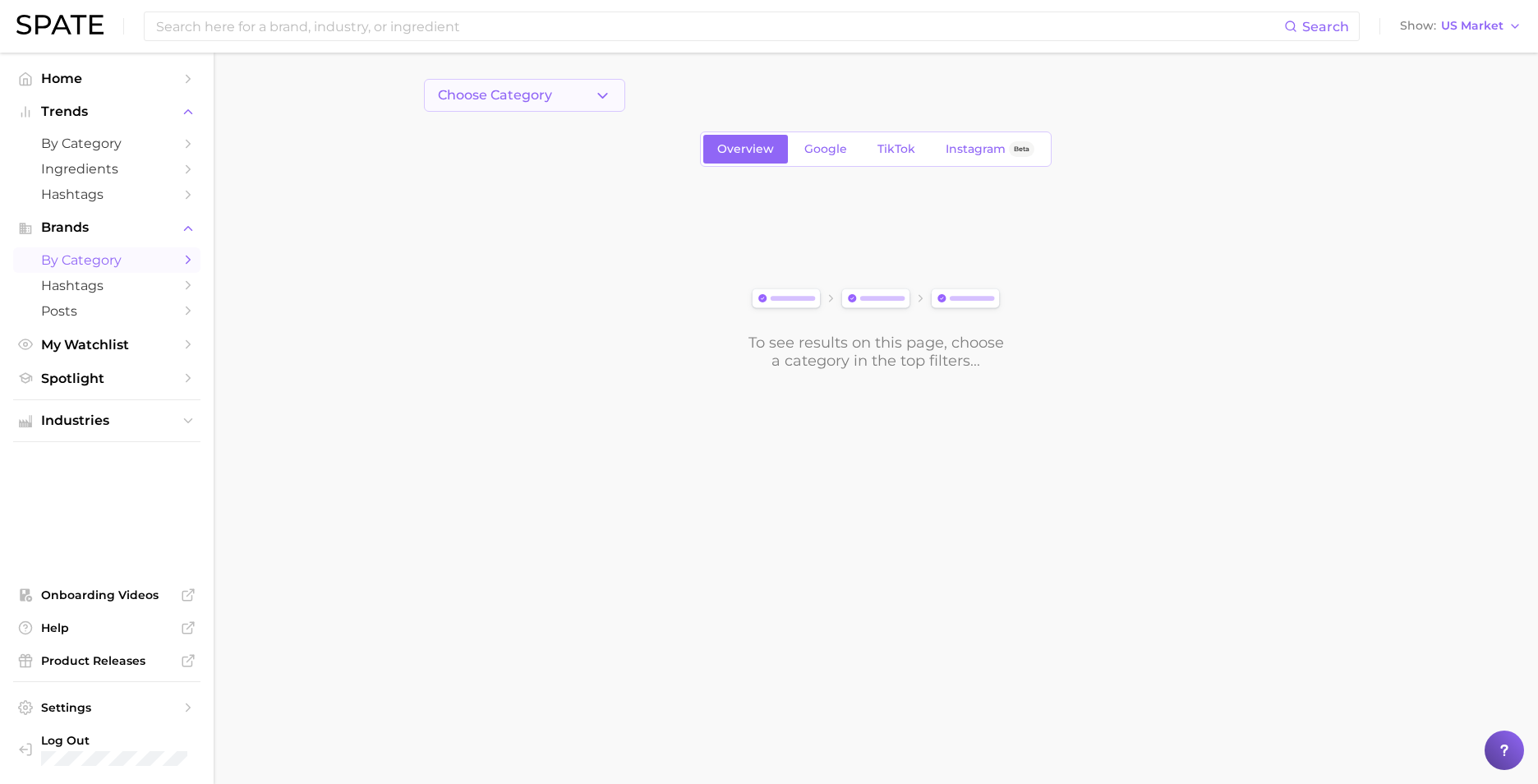
click at [505, 93] on span "Choose Category" at bounding box center [495, 95] width 115 height 15
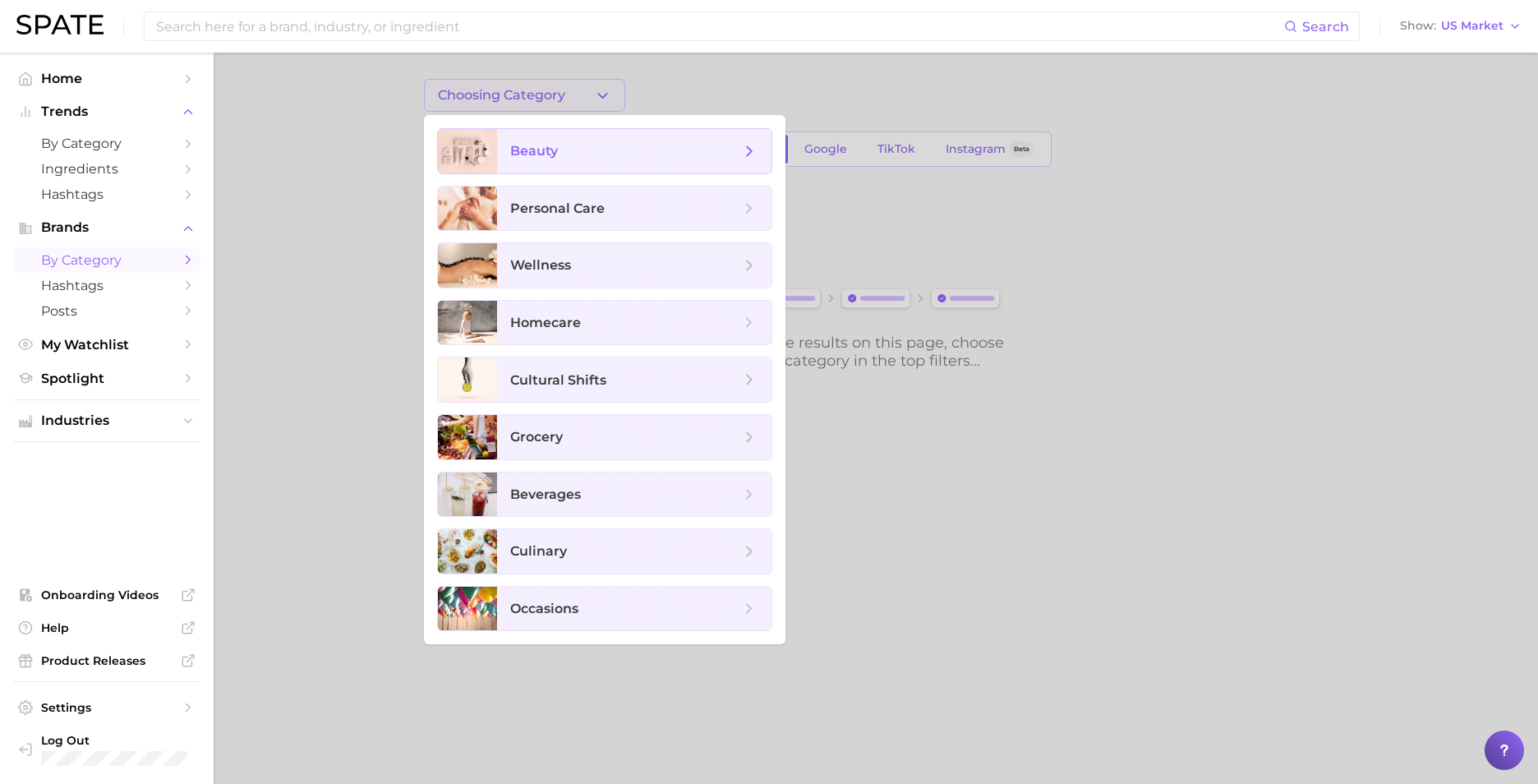
click at [553, 141] on span "beauty" at bounding box center [634, 151] width 274 height 44
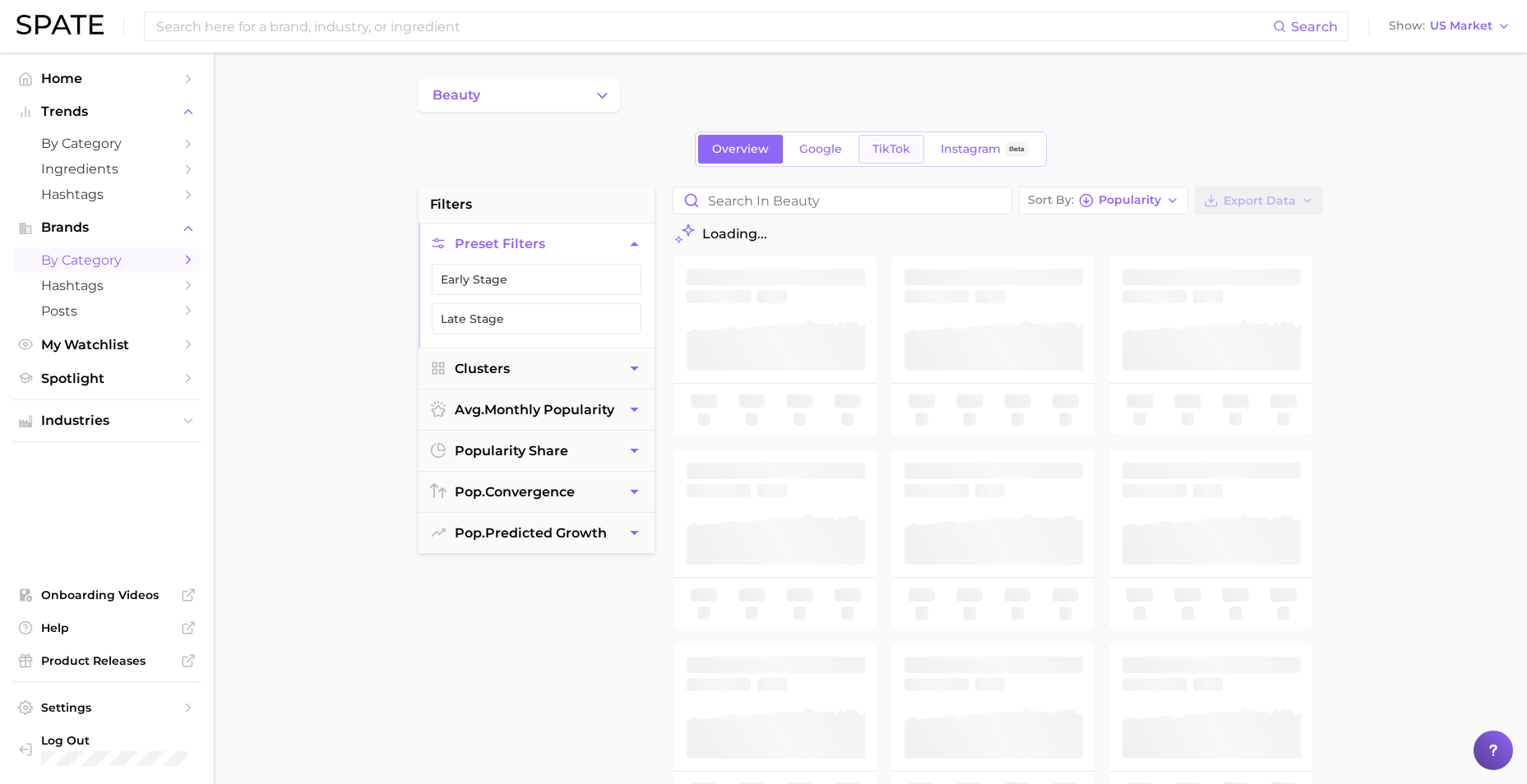
click at [896, 146] on span "TikTok" at bounding box center [891, 149] width 38 height 14
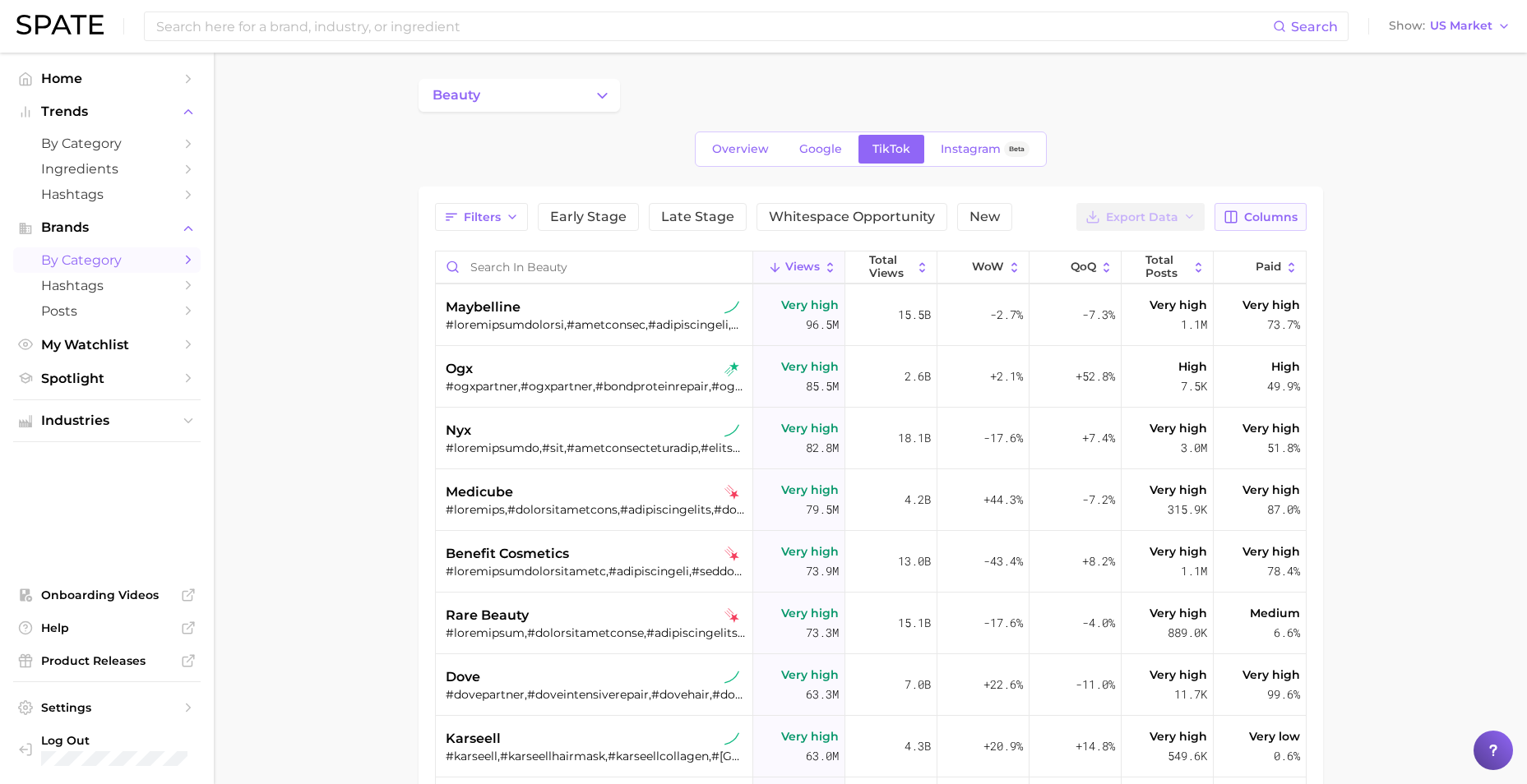
click at [1000, 219] on span "Columns" at bounding box center [1271, 217] width 54 height 14
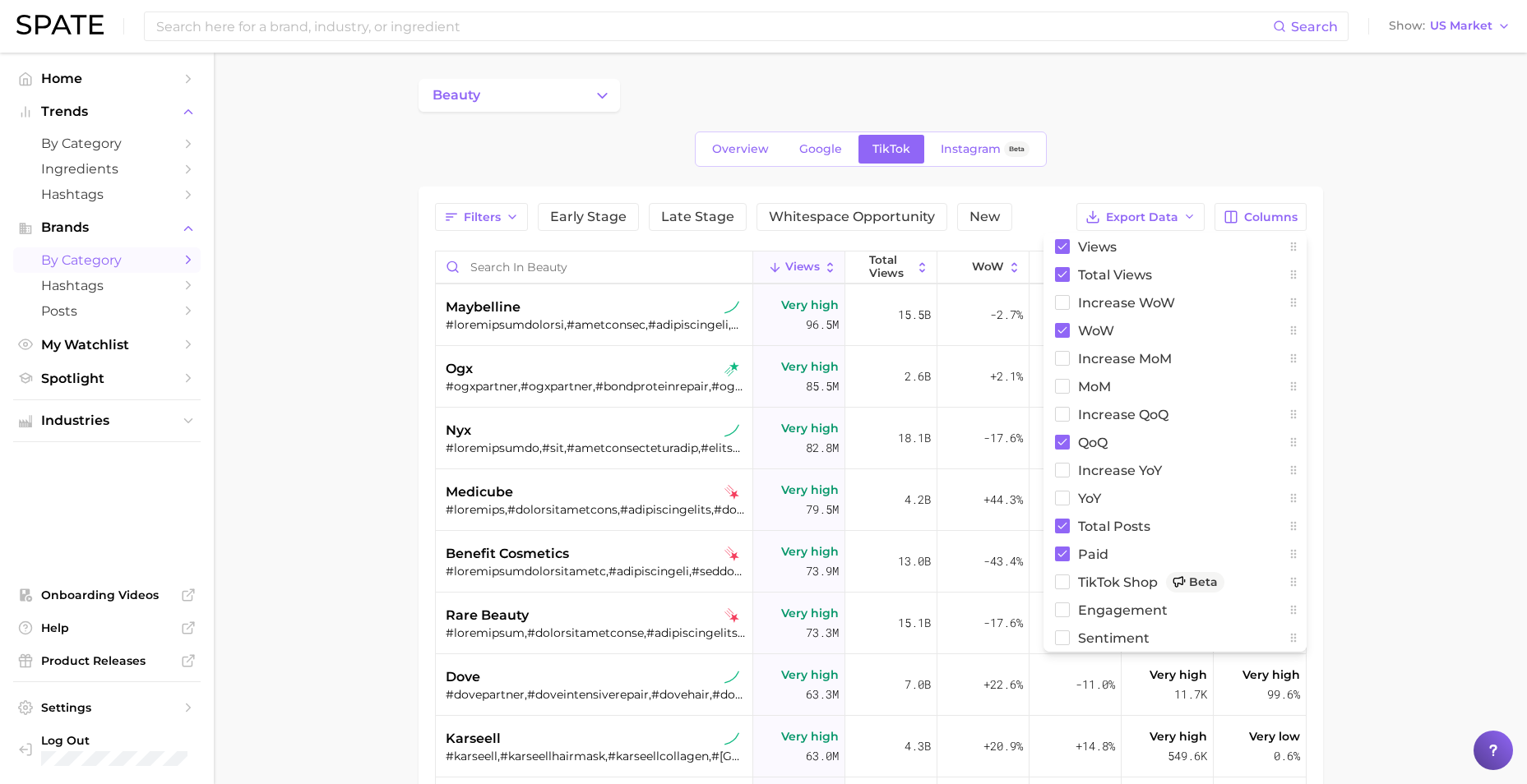
click at [320, 347] on main "beauty Overview Google TikTok Instagram Beta Filters Early Stage Late Stage Whi…" at bounding box center [870, 592] width 1313 height 1080
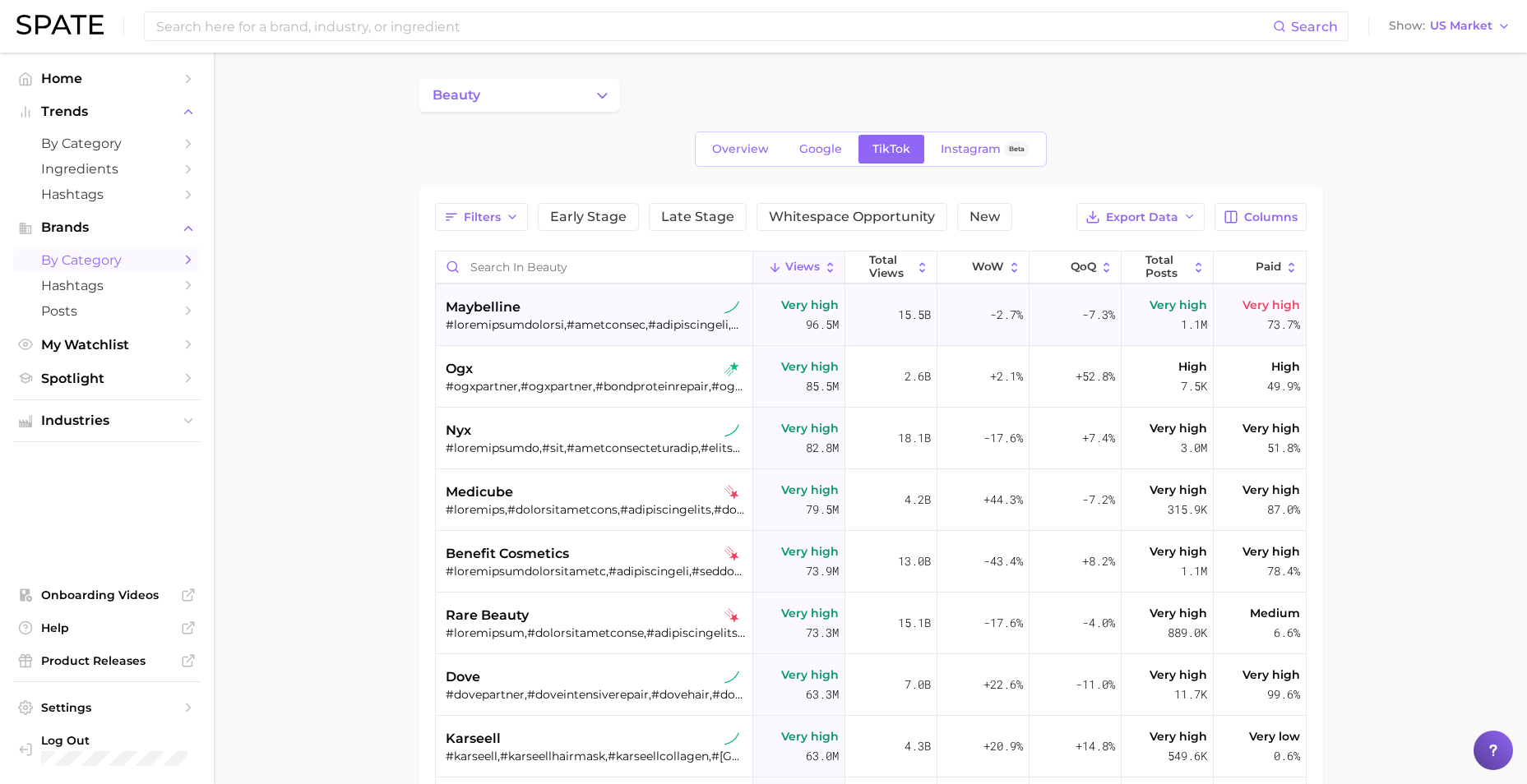
drag, startPoint x: 1393, startPoint y: 337, endPoint x: 815, endPoint y: 330, distance: 578.0
click at [1000, 338] on main "beauty Overview Google TikTok Instagram Beta Filters Early Stage Late Stage Whi…" at bounding box center [870, 592] width 1313 height 1080
click at [577, 321] on div at bounding box center [595, 325] width 301 height 15
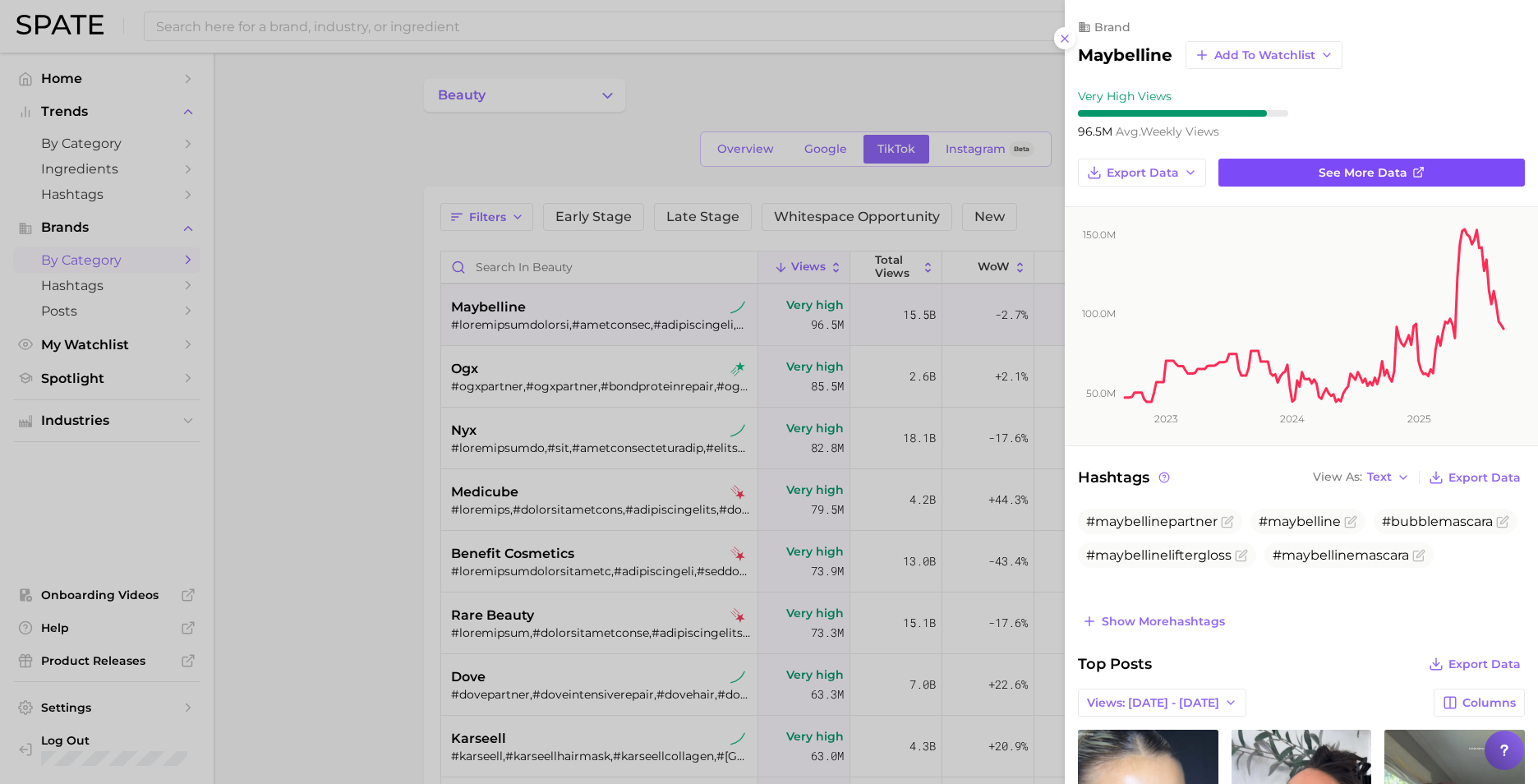
click at [999, 170] on link "See more data" at bounding box center [1371, 172] width 306 height 28
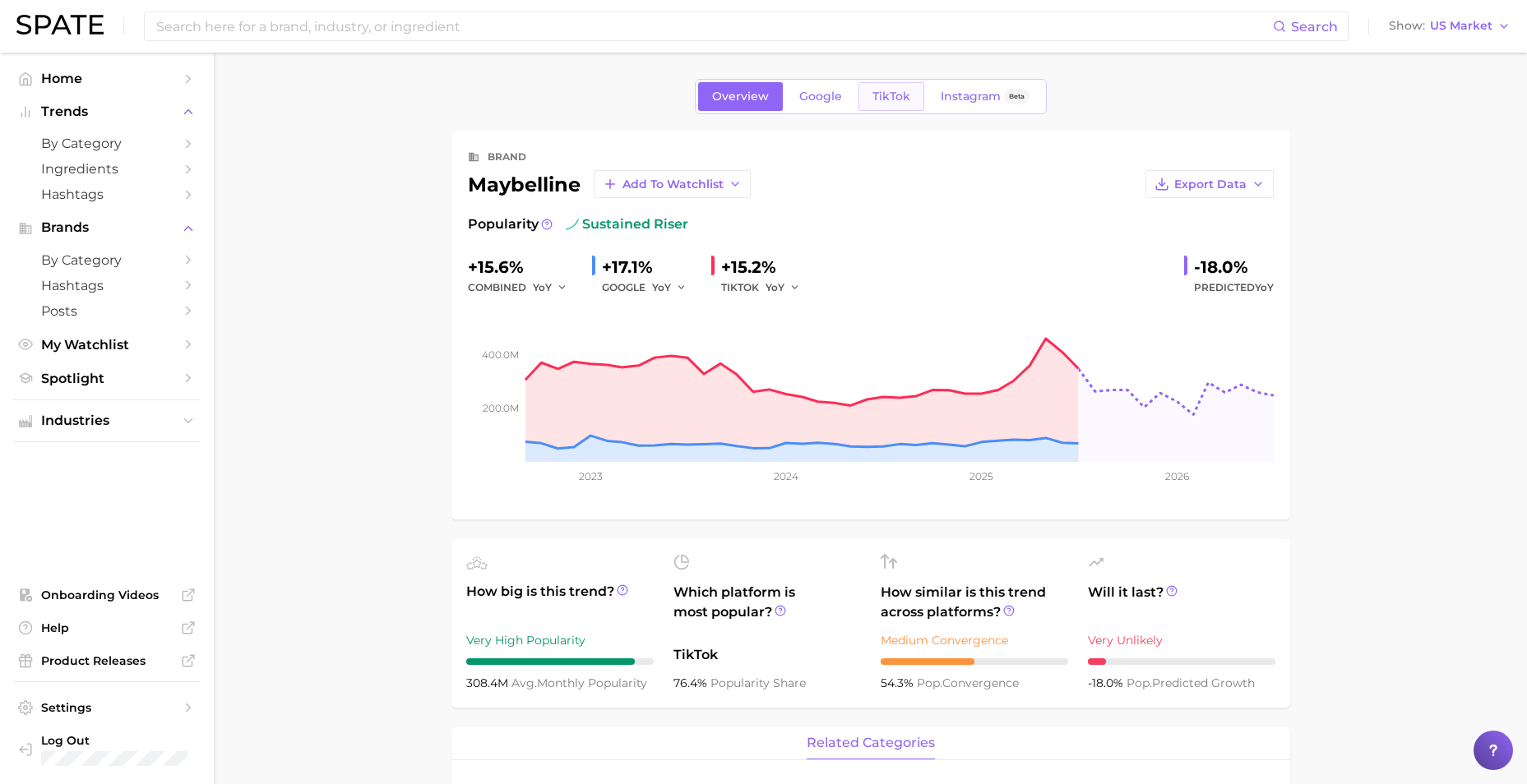
click at [880, 95] on span "TikTok" at bounding box center [891, 96] width 38 height 14
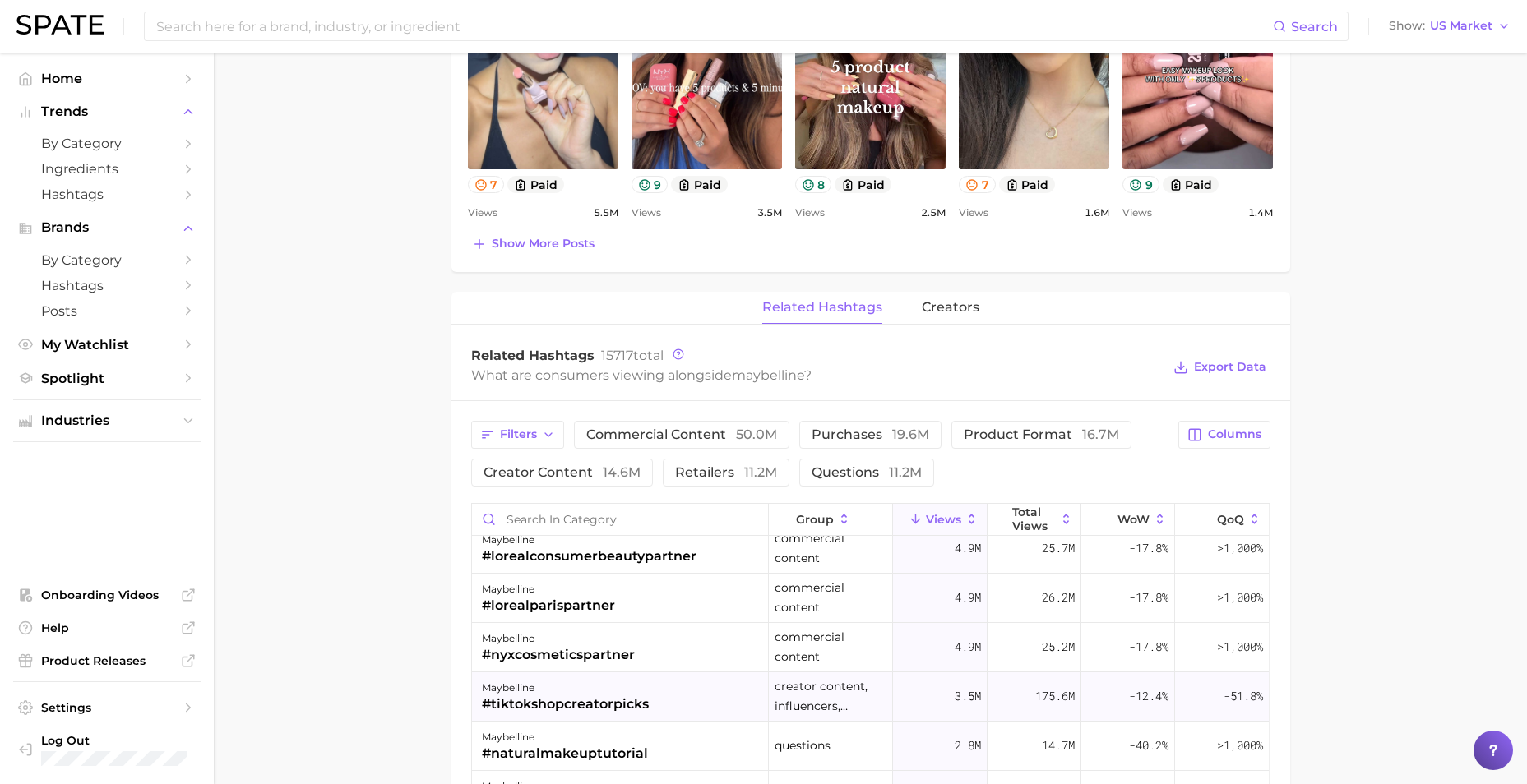
scroll to position [247, 0]
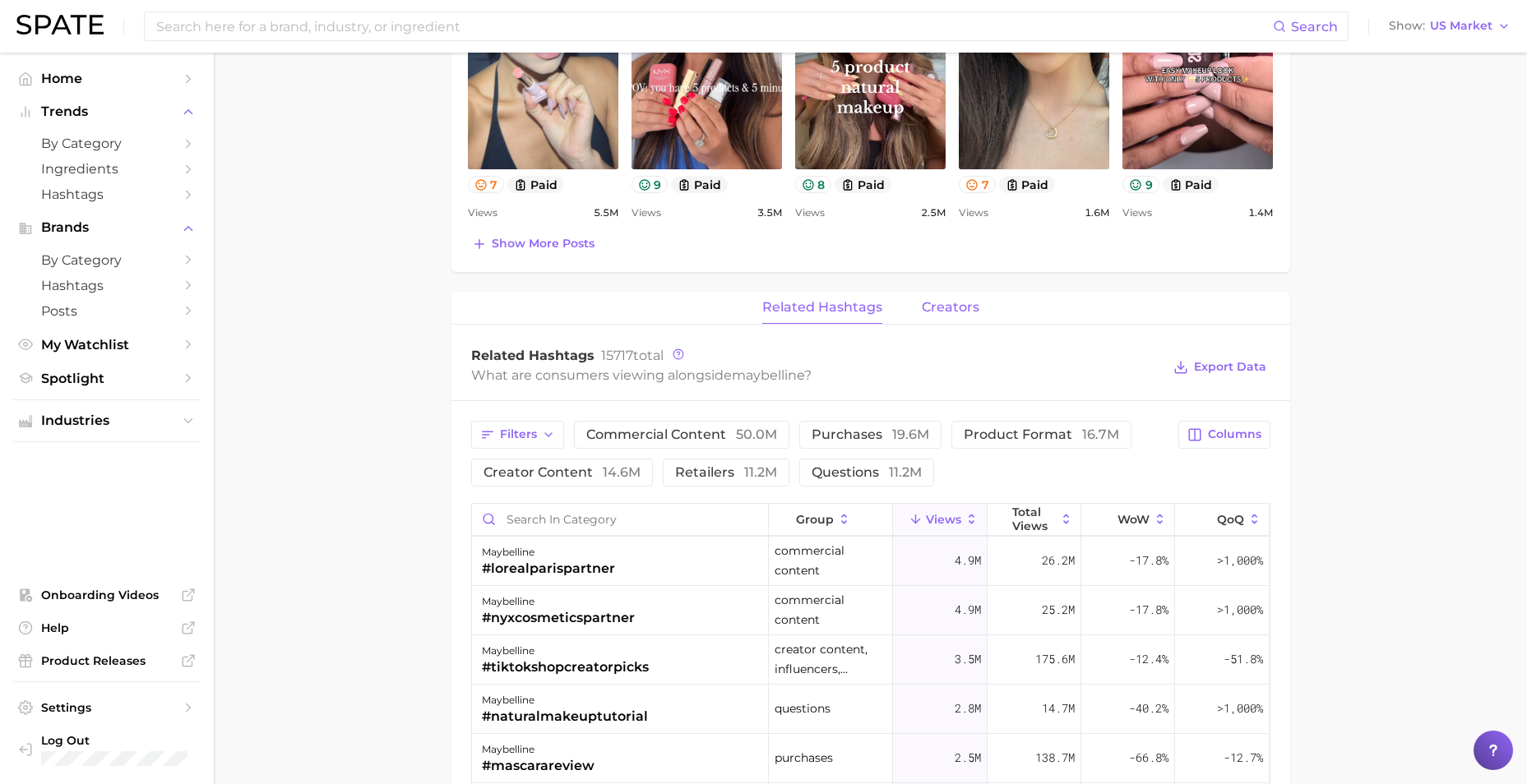
click at [936, 308] on span "creators" at bounding box center [950, 307] width 58 height 15
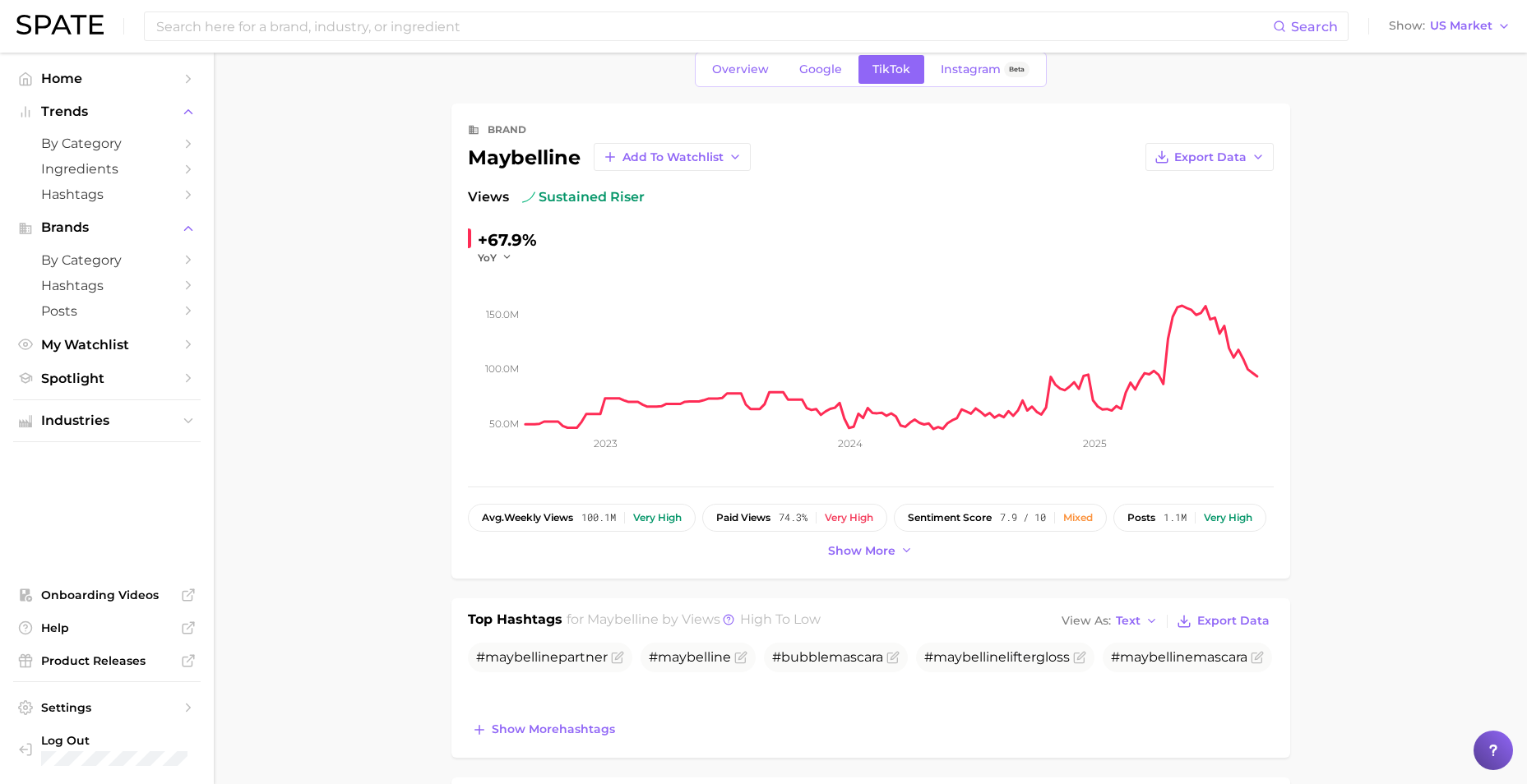
scroll to position [0, 0]
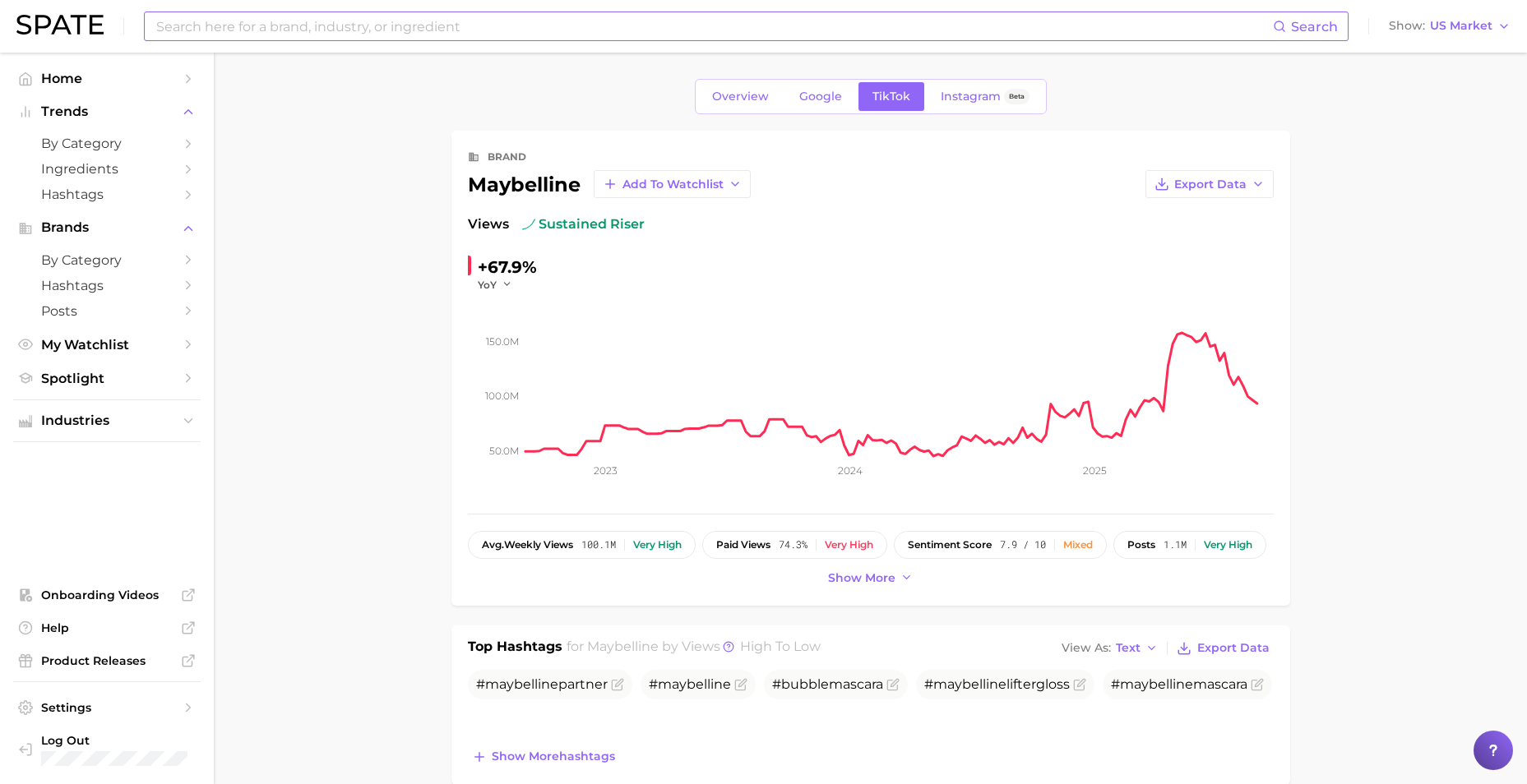
click at [264, 23] on input at bounding box center [714, 26] width 1118 height 28
type input "sam's club"
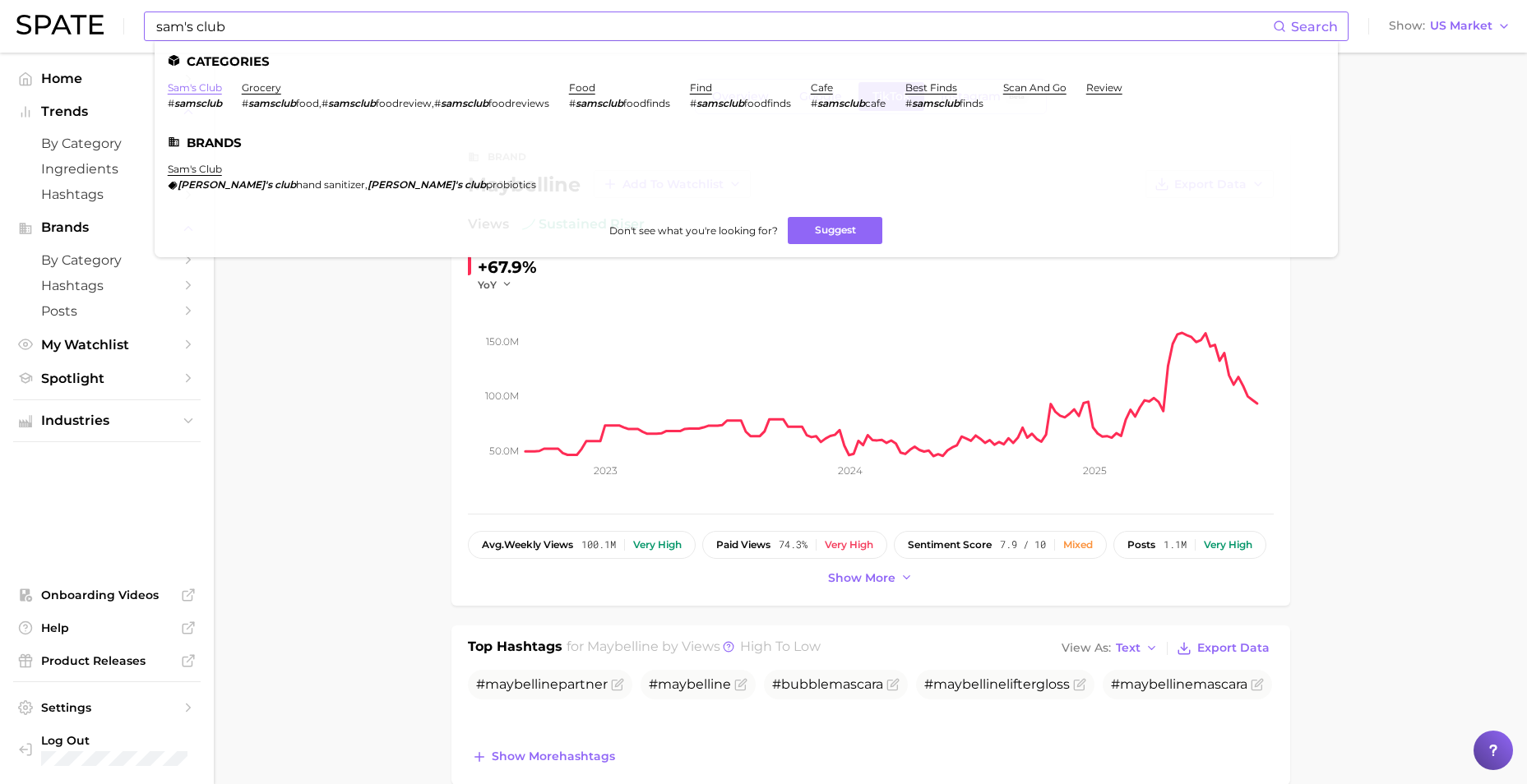
click at [204, 85] on link "sam's club" at bounding box center [194, 87] width 54 height 13
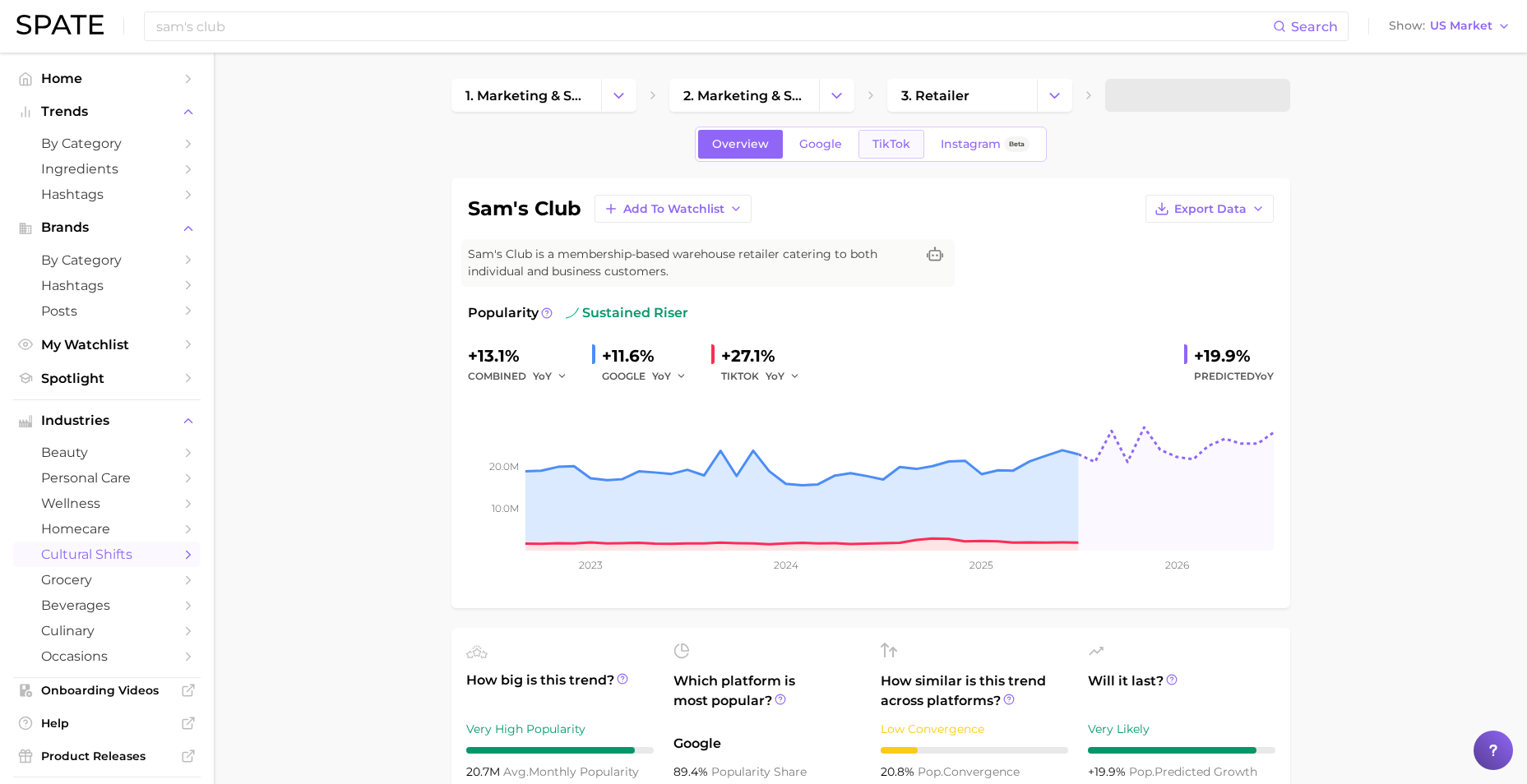
click at [886, 148] on span "TikTok" at bounding box center [891, 144] width 38 height 14
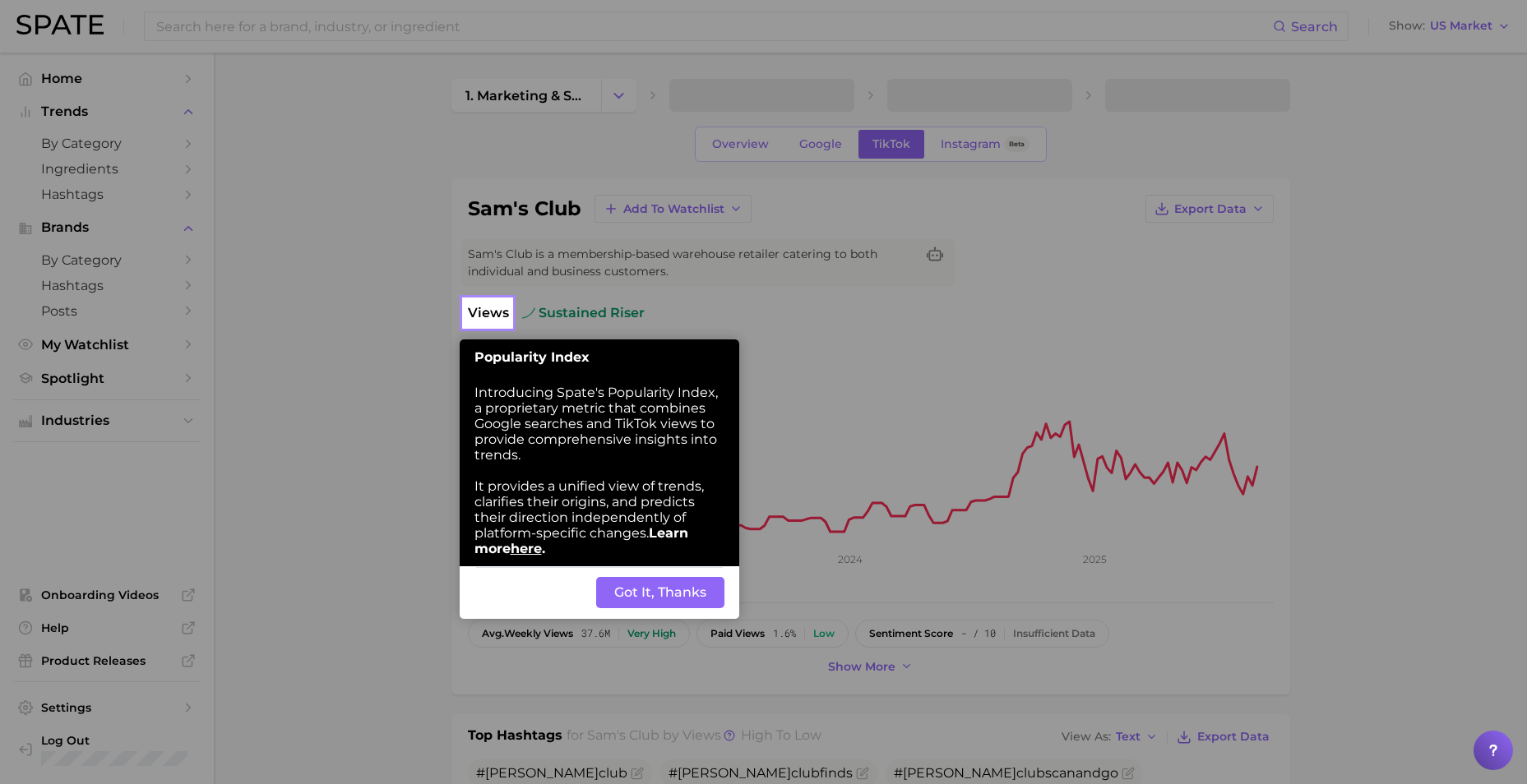
click at [679, 553] on button "Got It, Thanks" at bounding box center [660, 592] width 128 height 31
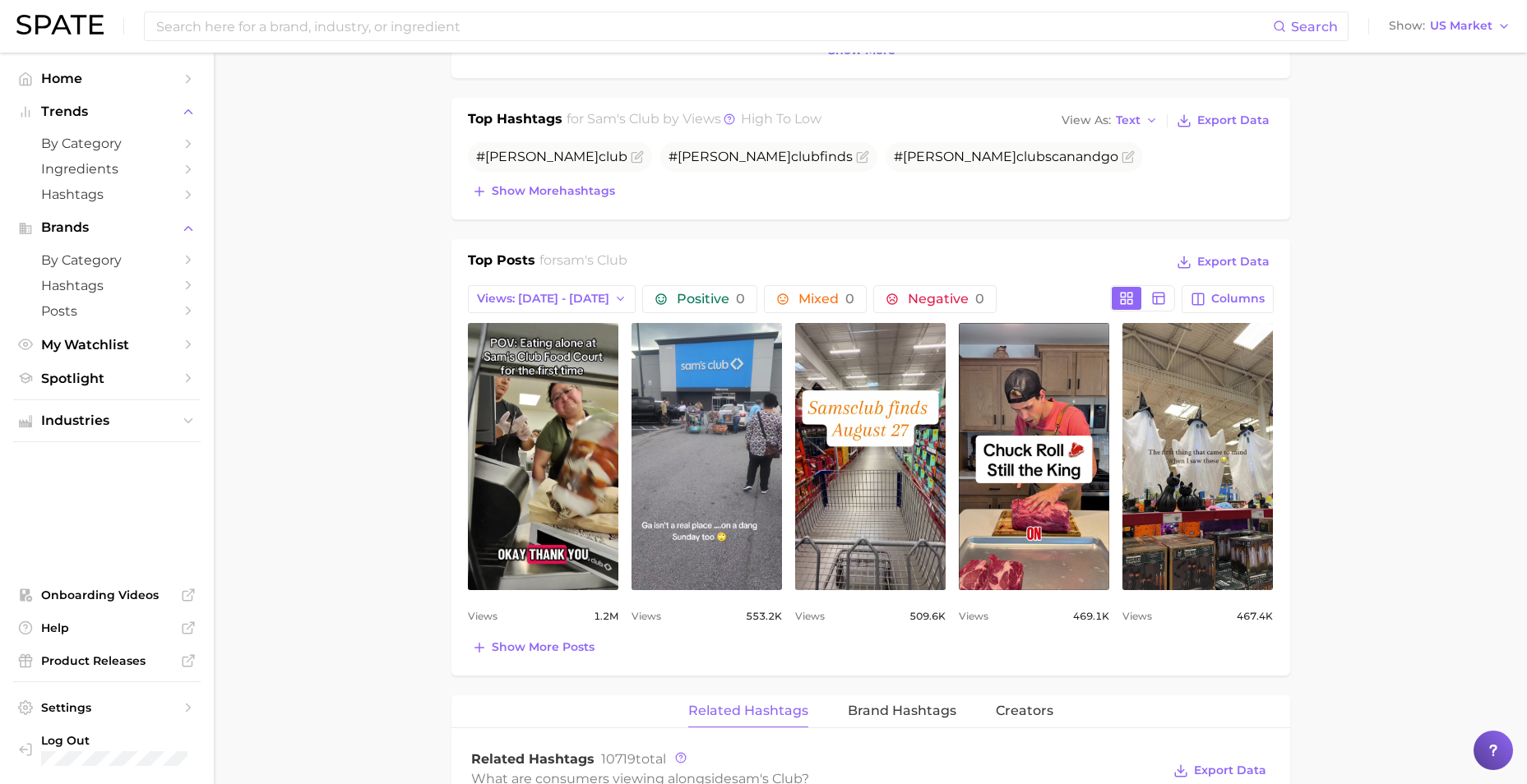
scroll to position [643, 0]
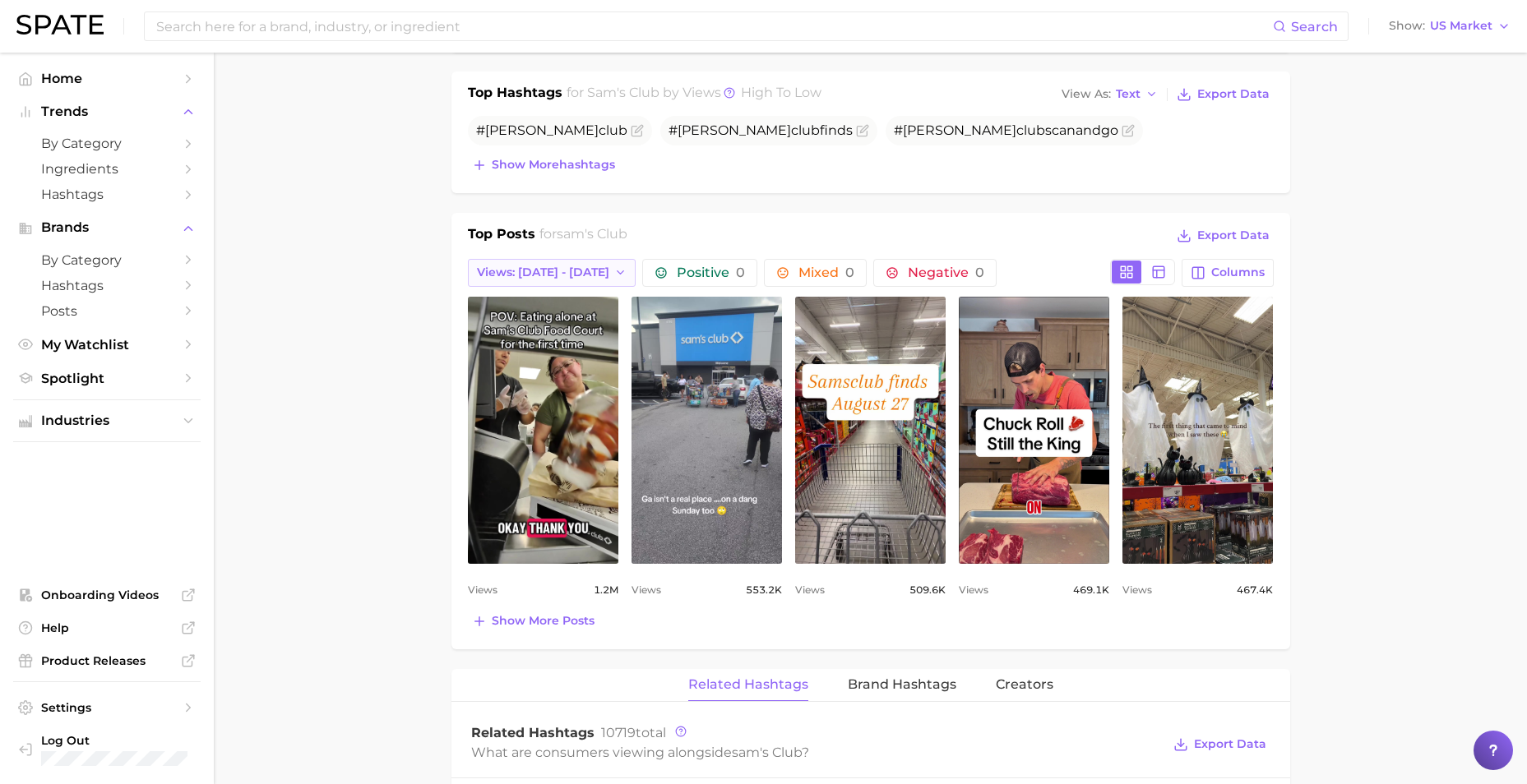
click at [568, 276] on span "Views: [DATE] - [DATE]" at bounding box center [543, 272] width 132 height 14
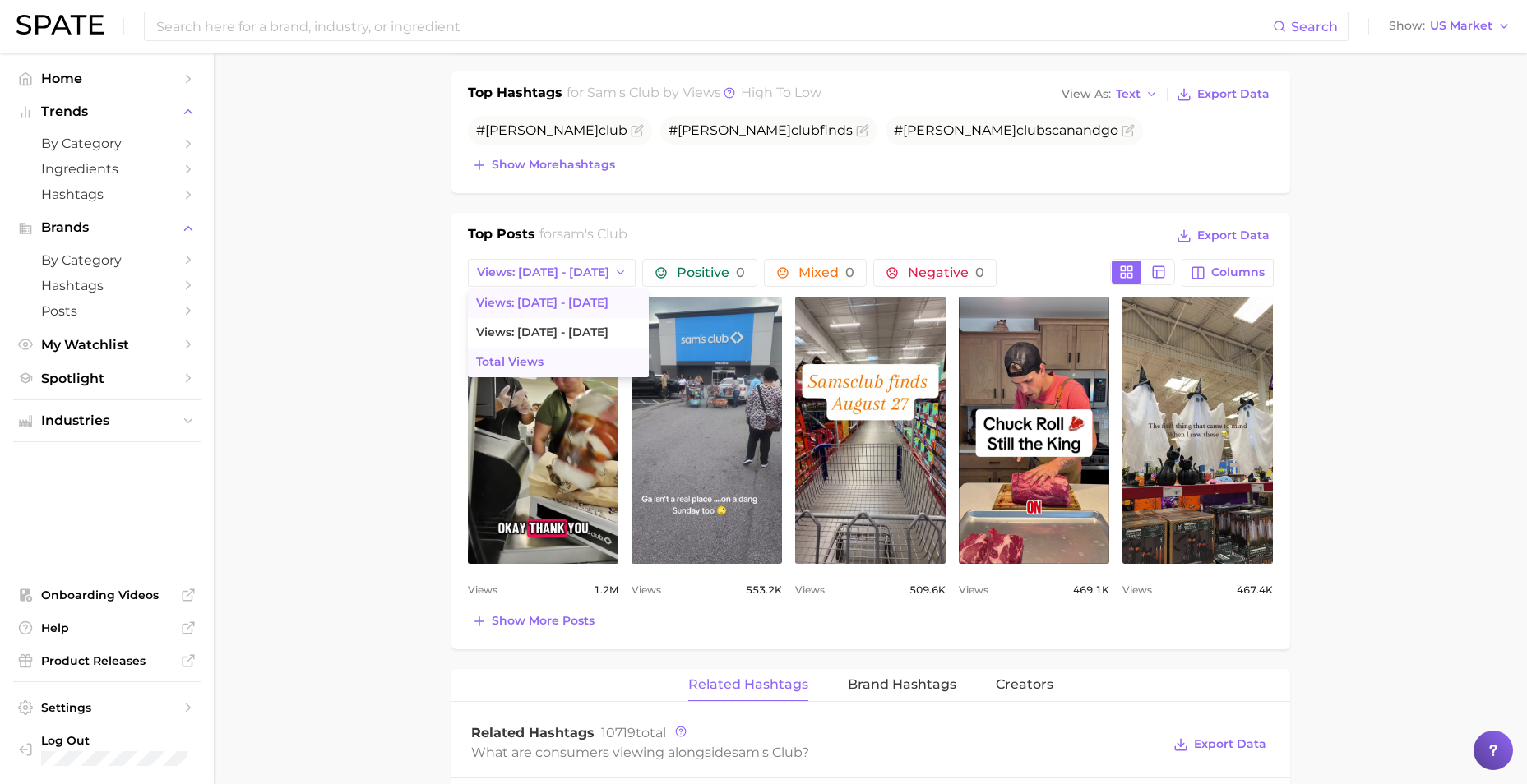
click at [537, 361] on span "Total Views" at bounding box center [510, 361] width 68 height 14
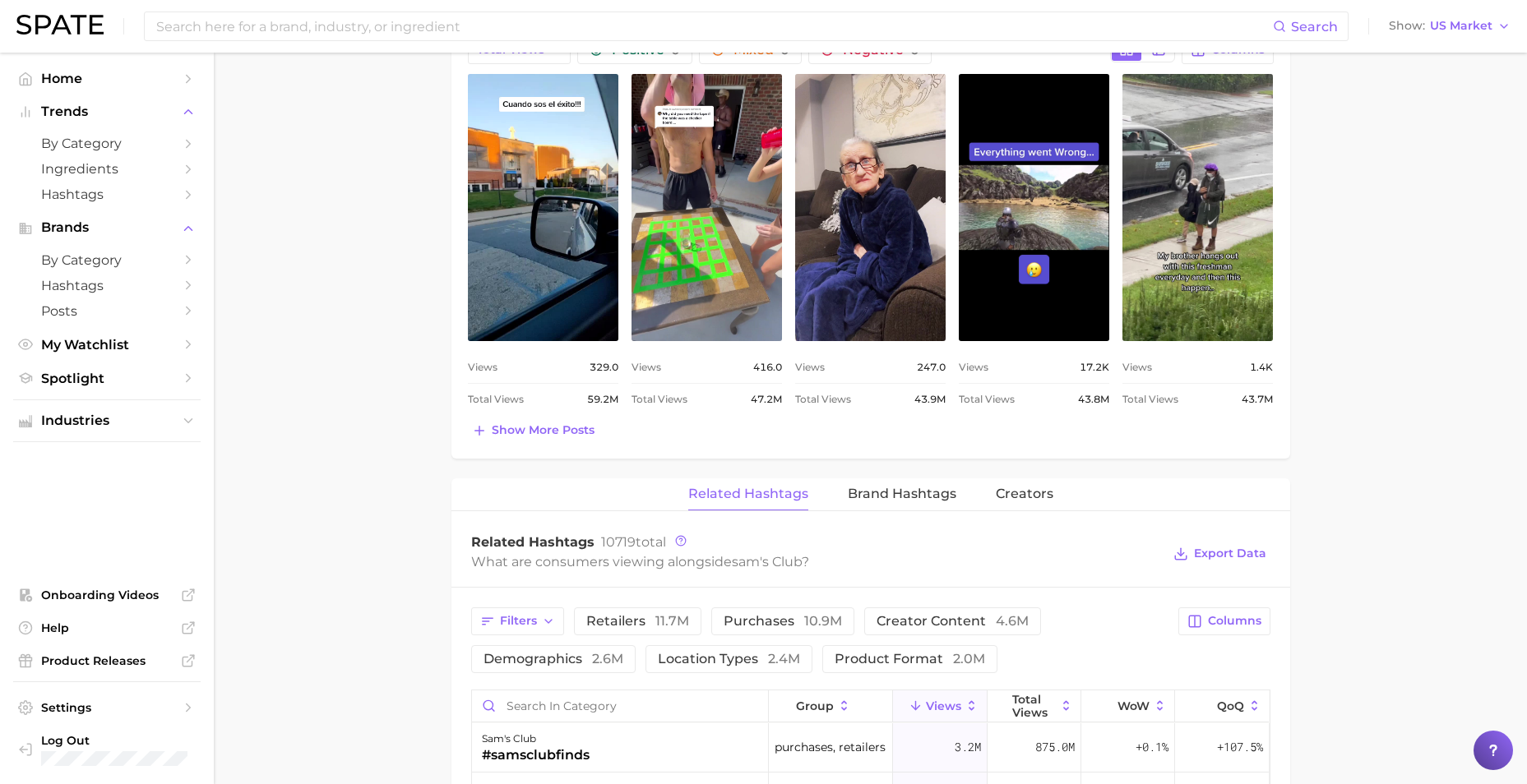
scroll to position [889, 0]
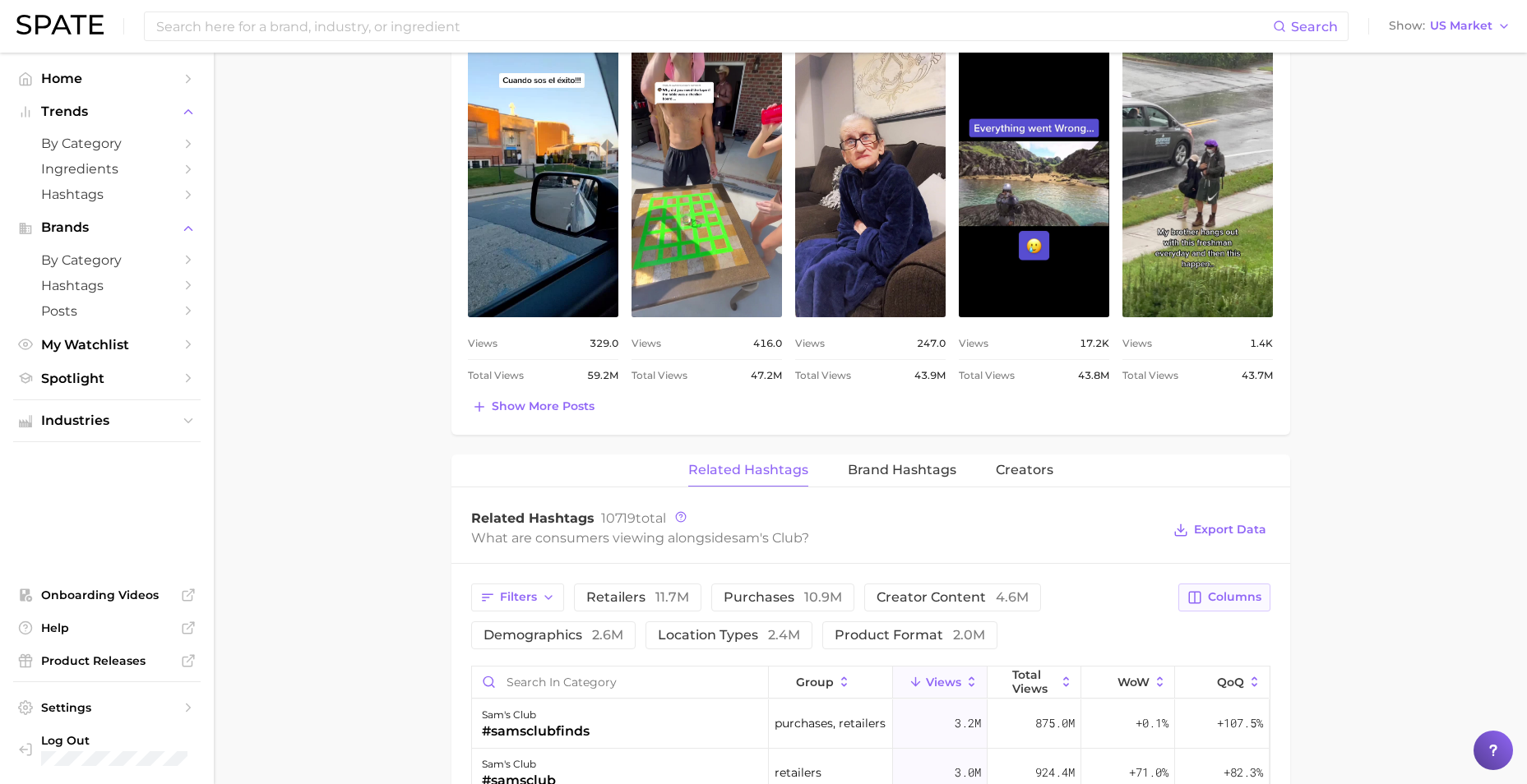
click at [1000, 553] on button "Columns" at bounding box center [1223, 597] width 91 height 28
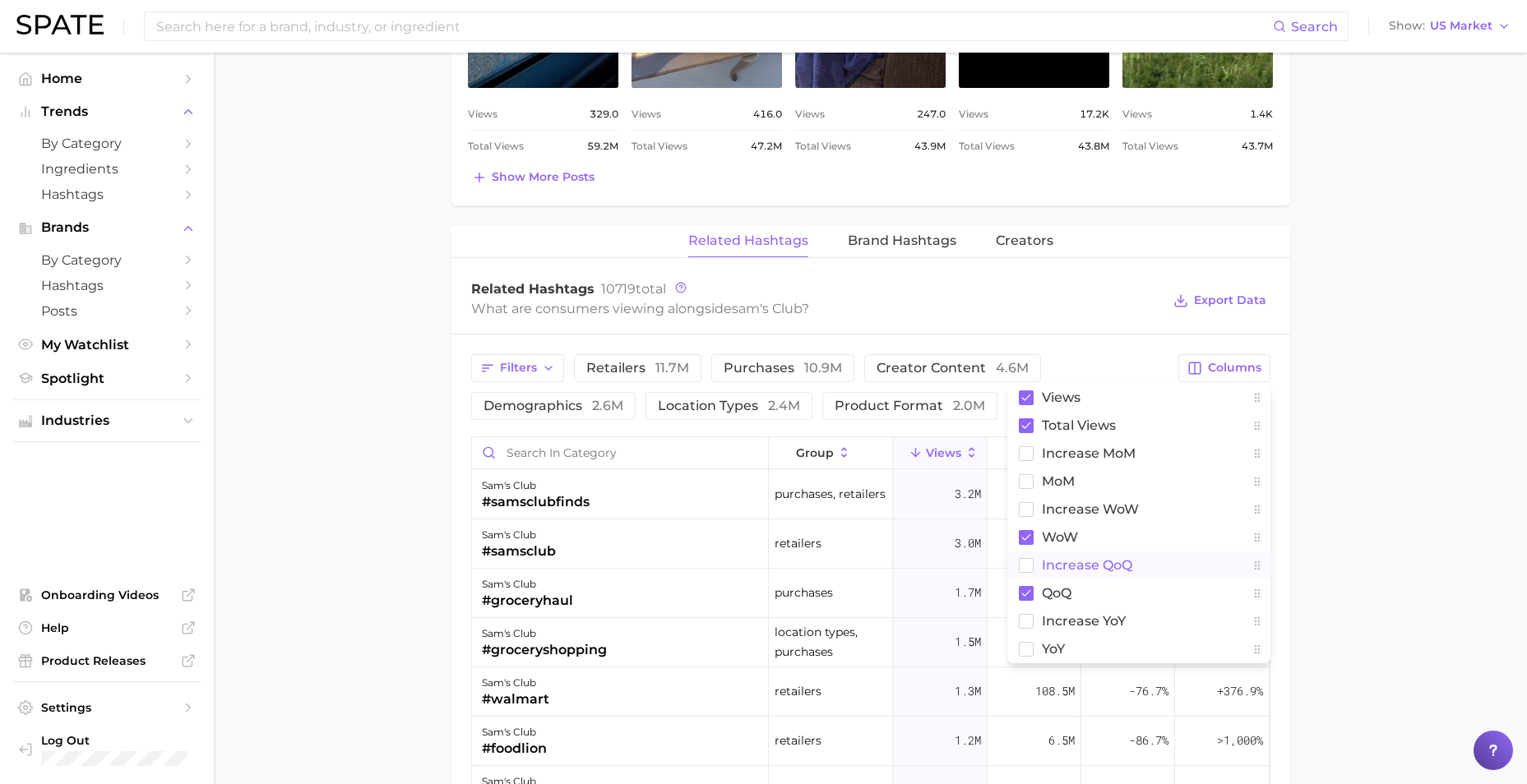
scroll to position [1135, 0]
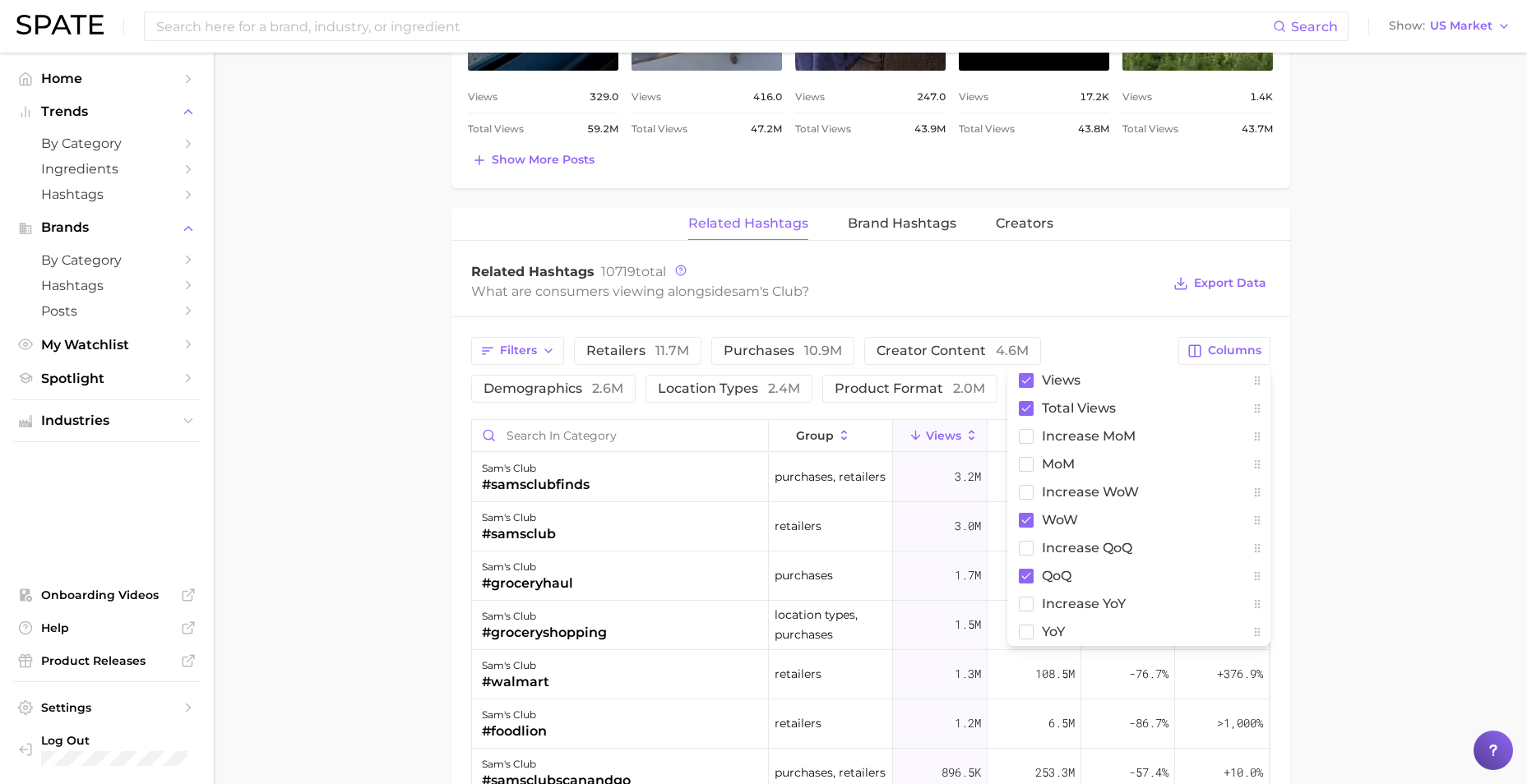
click at [1000, 518] on main "1. marketing & sales 2. marketing & sales 3. retailer 4. sam's club Overview Go…" at bounding box center [870, 111] width 1313 height 2388
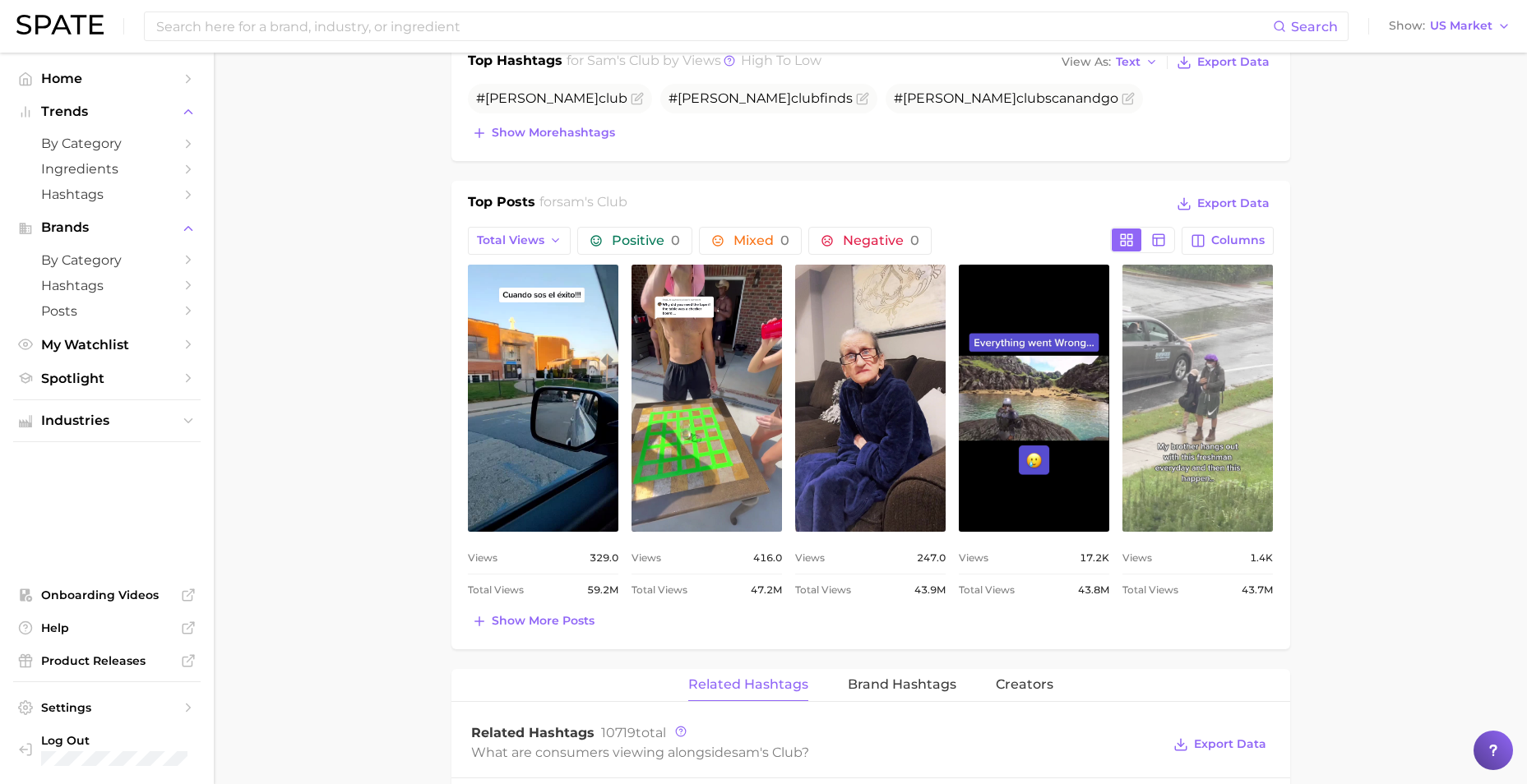
scroll to position [643, 0]
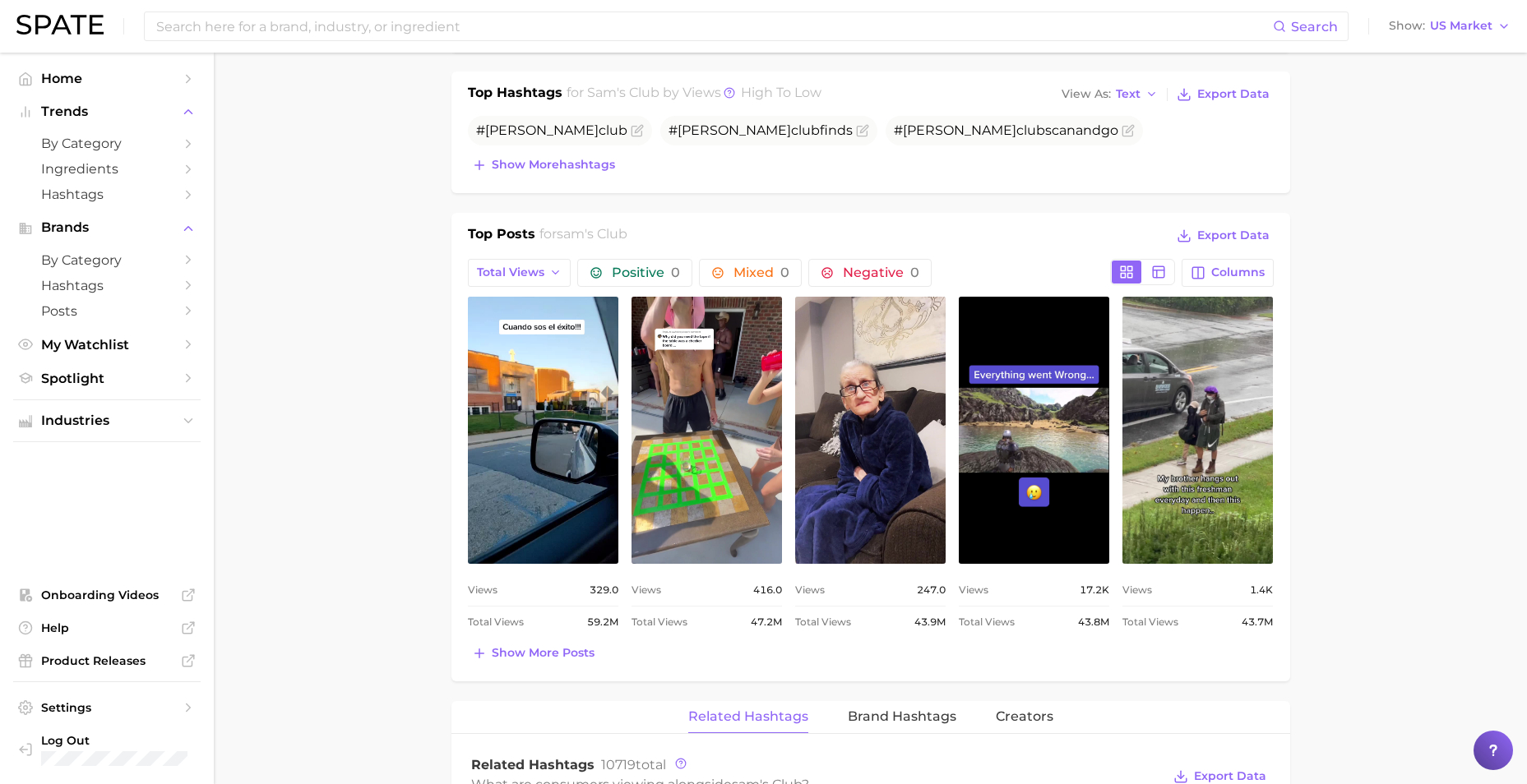
click at [1000, 255] on div "Top Posts for [PERSON_NAME]'s club Export Data Total Views Positive 0 Mixed 0 N…" at bounding box center [871, 444] width 805 height 440
click at [1000, 276] on icon "button" at bounding box center [1199, 273] width 12 height 12
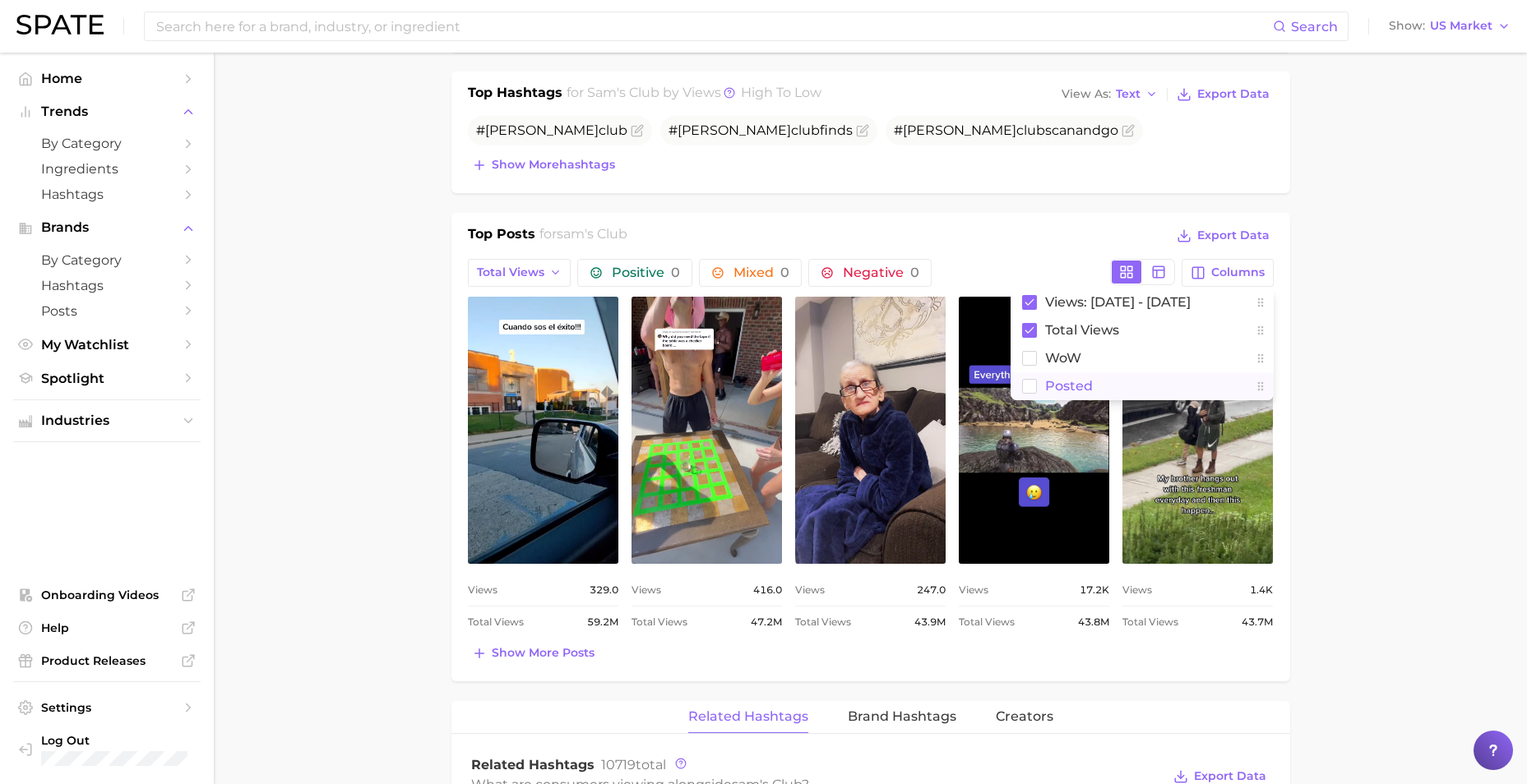
click at [1000, 385] on rect at bounding box center [1029, 386] width 14 height 14
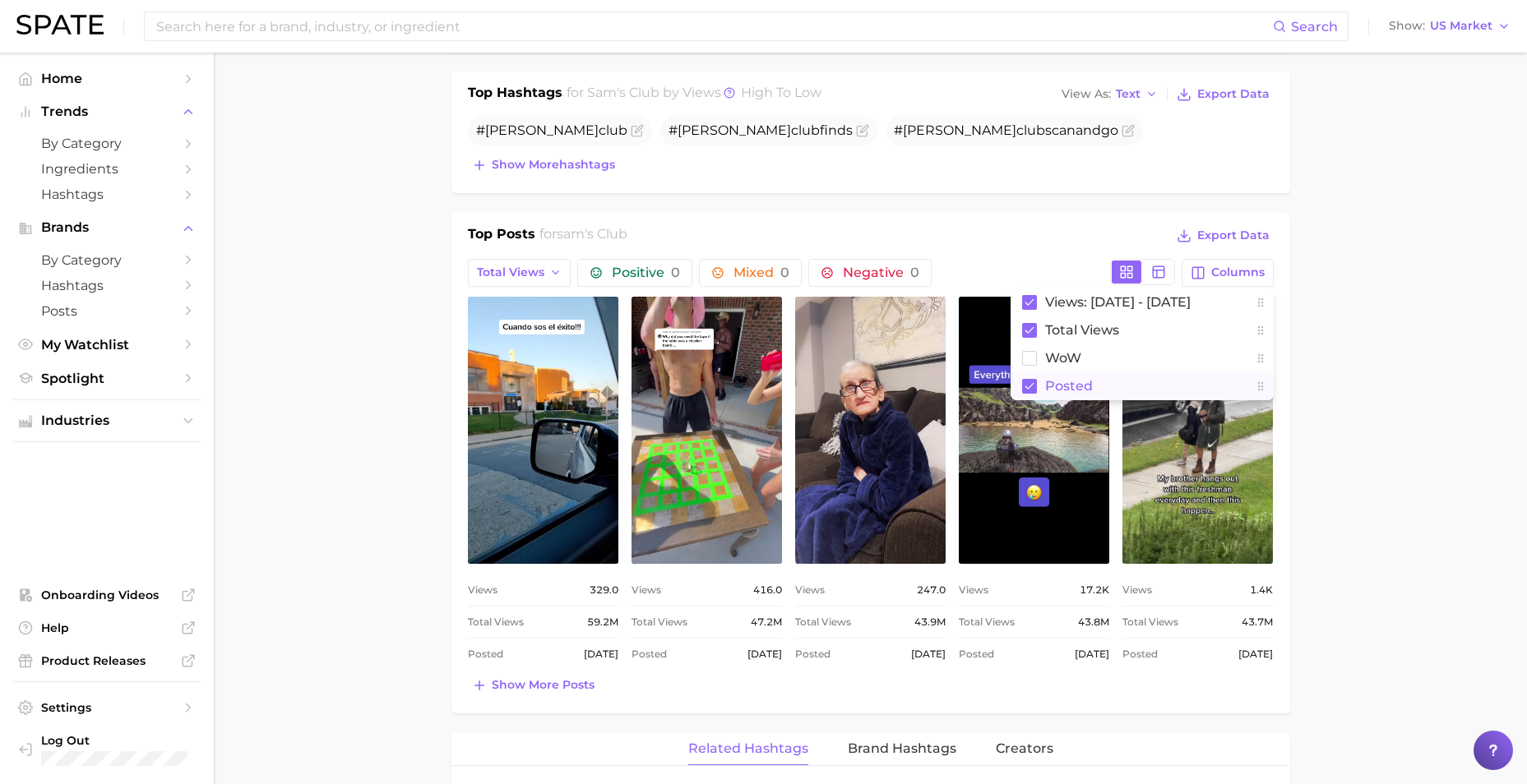
click at [1000, 369] on main "1. marketing & sales 2. marketing & sales 3. retailer 4. sam's club Overview Go…" at bounding box center [870, 620] width 1313 height 2420
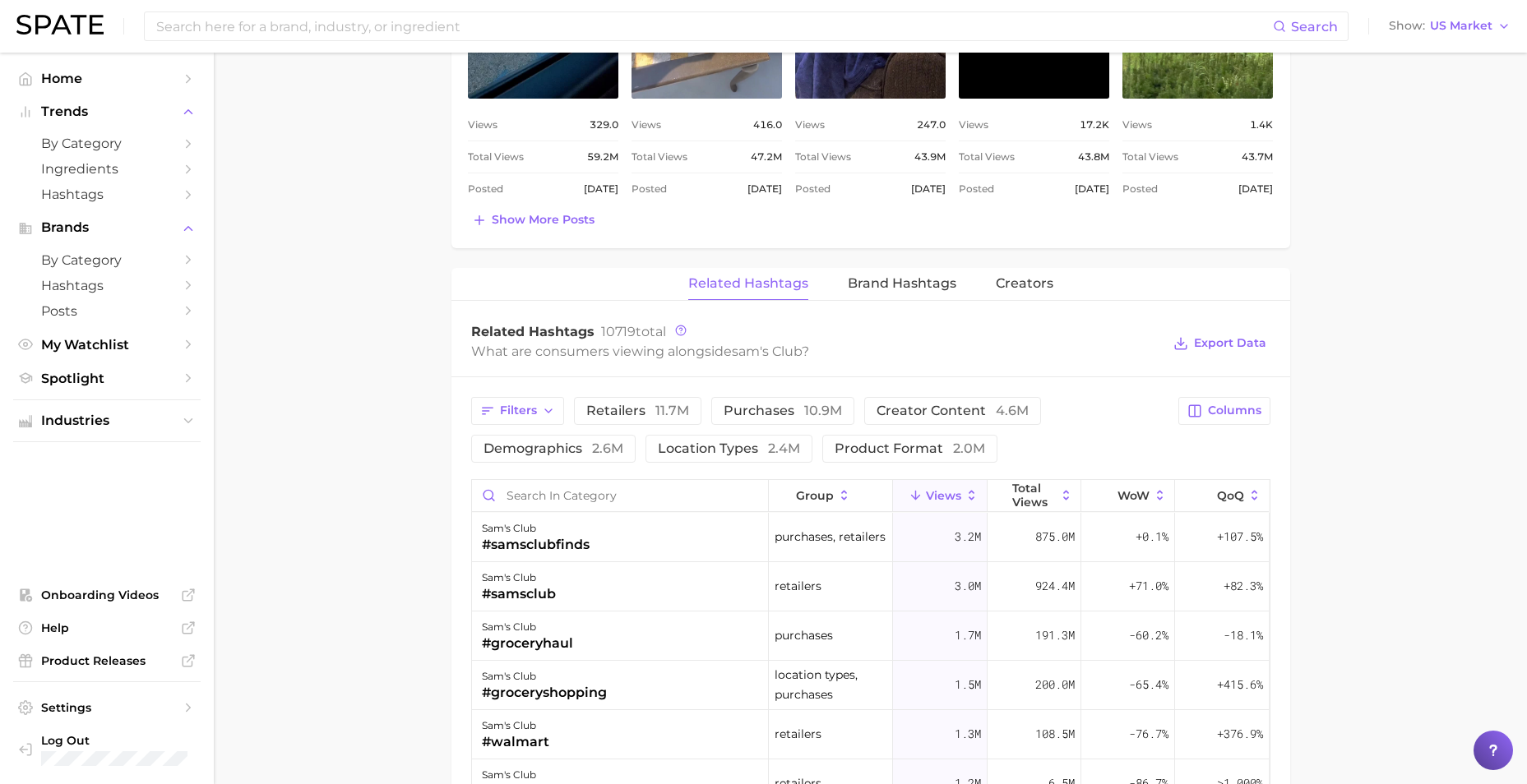
scroll to position [1105, 0]
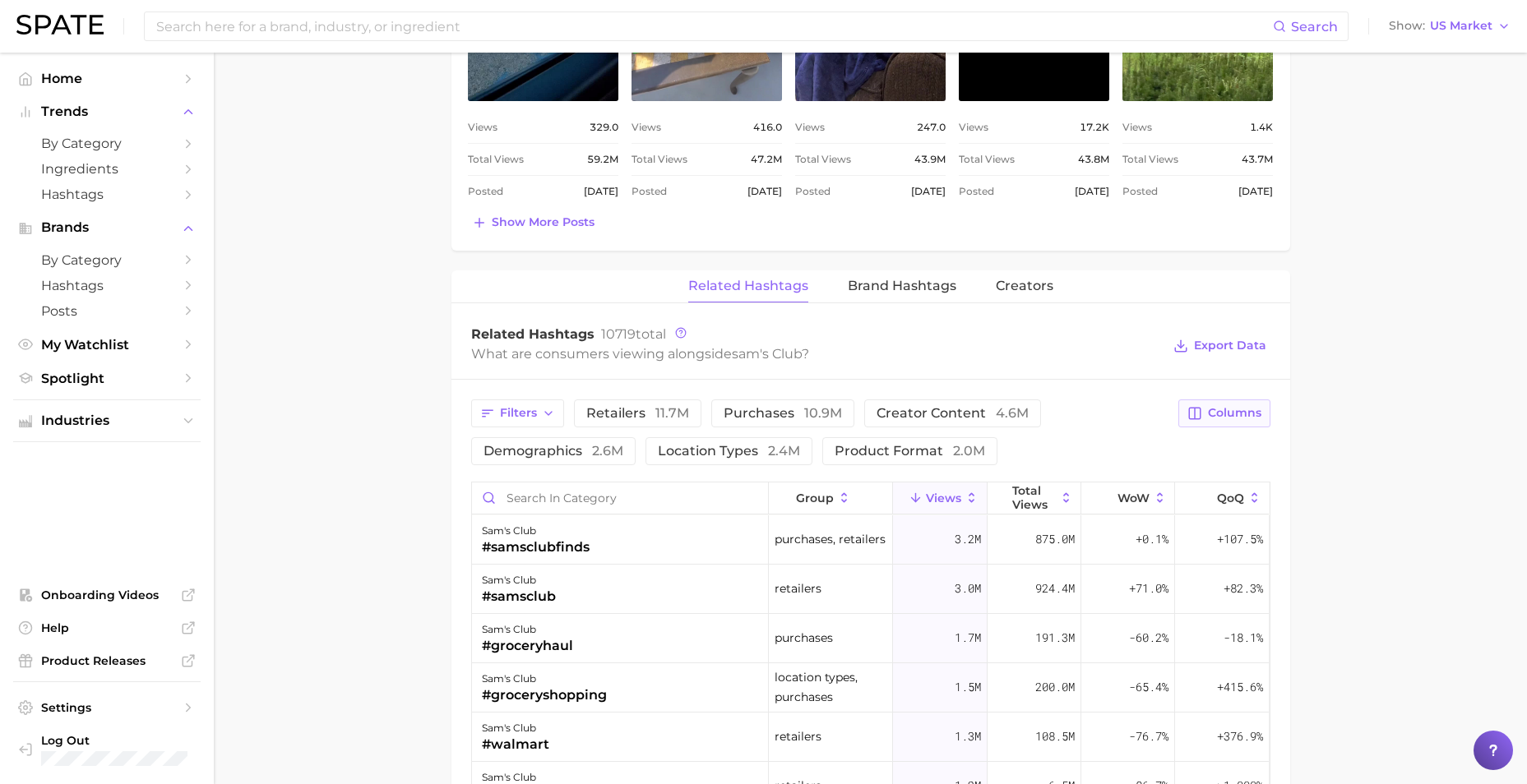
click at [1000, 412] on span "Columns" at bounding box center [1235, 412] width 54 height 14
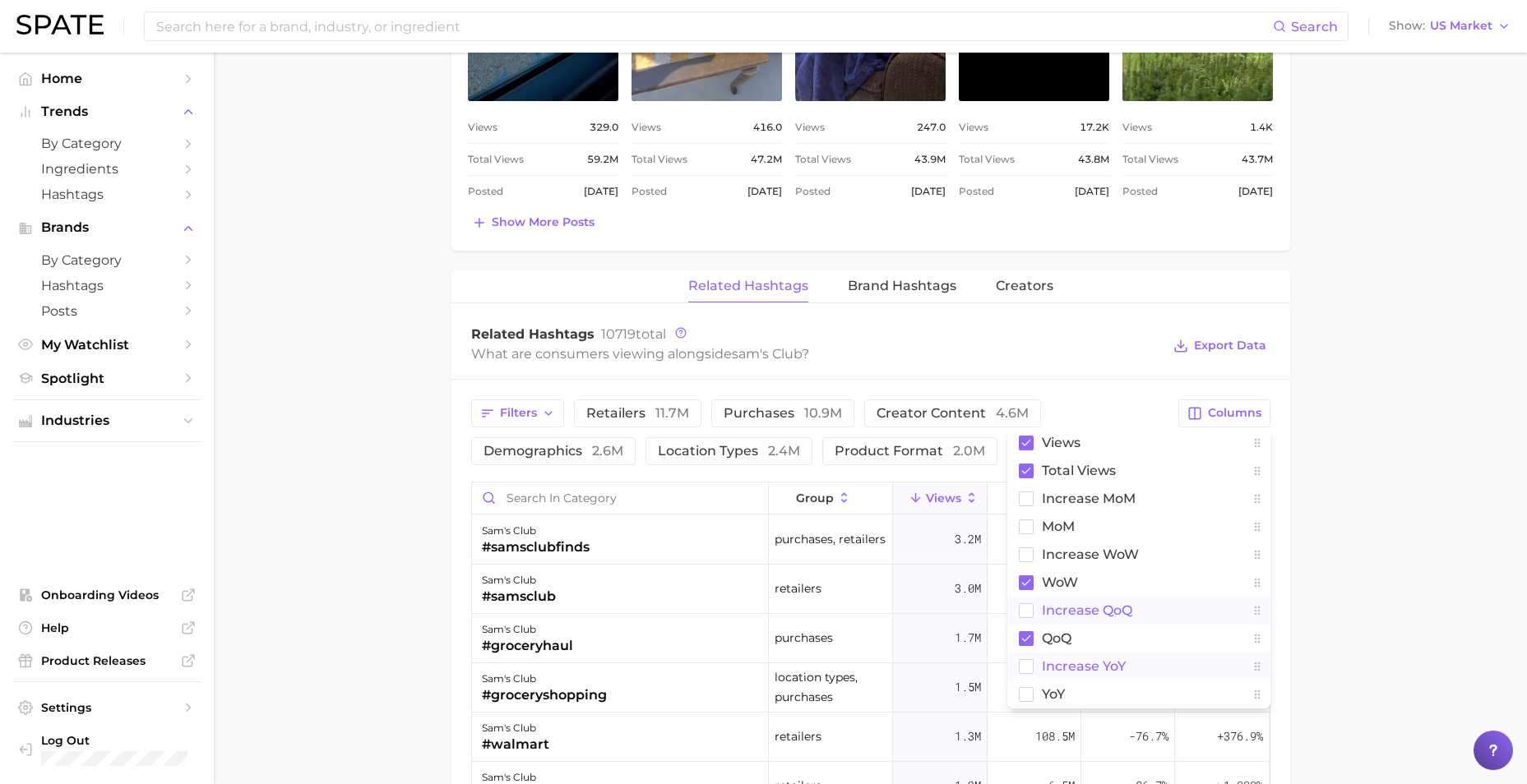
scroll to position [1187, 0]
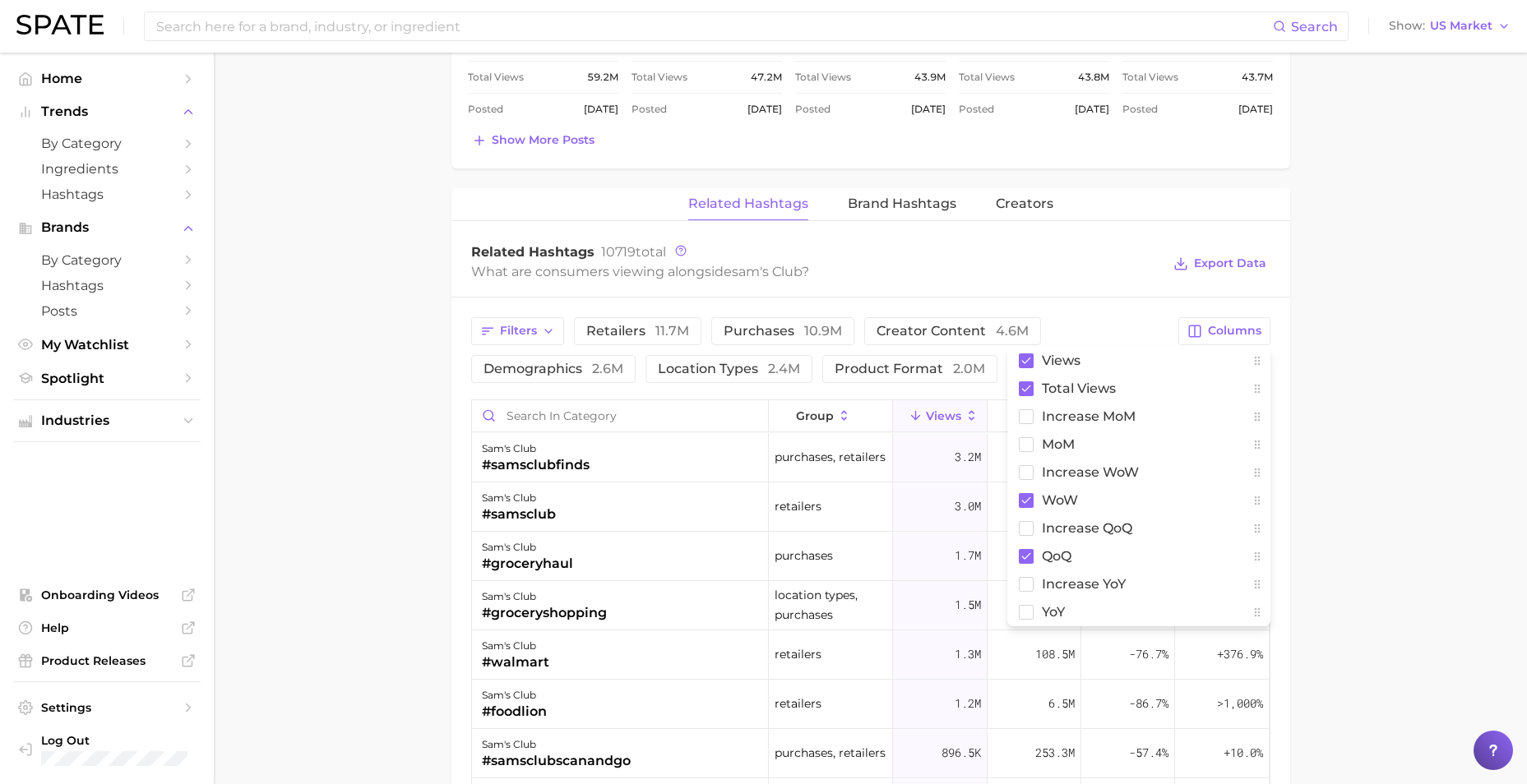
click at [375, 358] on main "1. marketing & sales 2. marketing & sales 3. retailer 4. sam's club Overview Go…" at bounding box center [870, 75] width 1313 height 2420
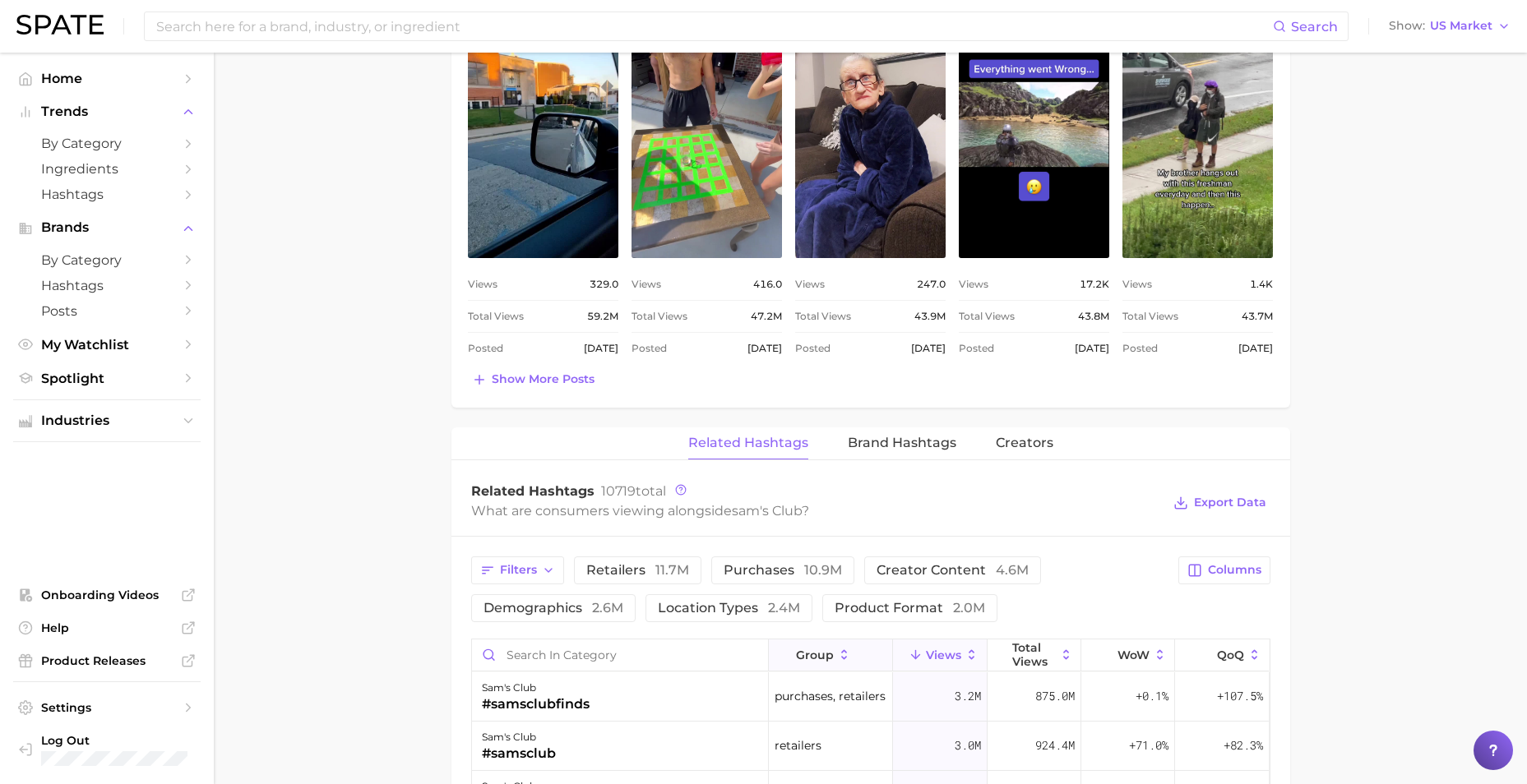
scroll to position [940, 0]
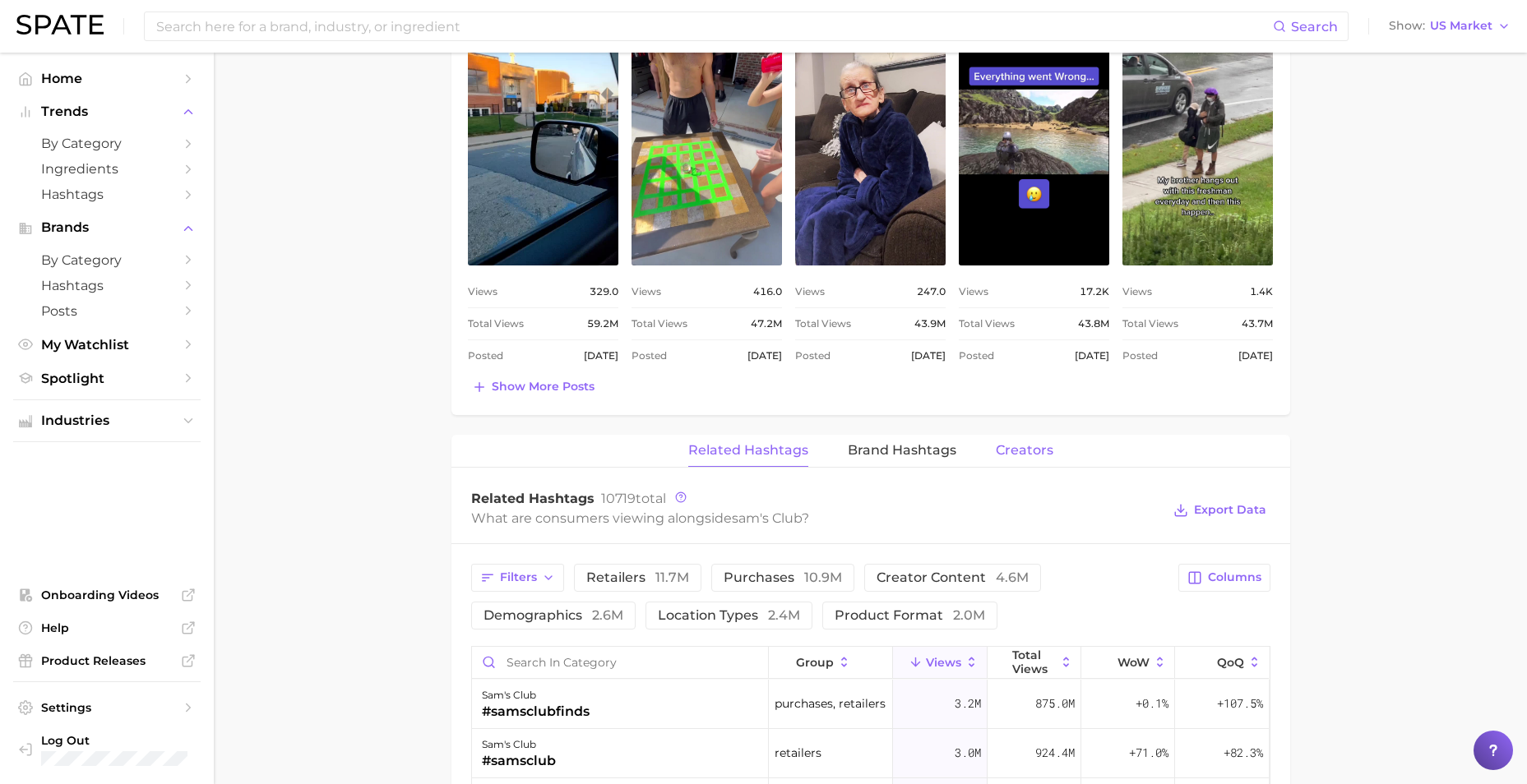
click at [1000, 447] on span "Creators" at bounding box center [1024, 450] width 58 height 15
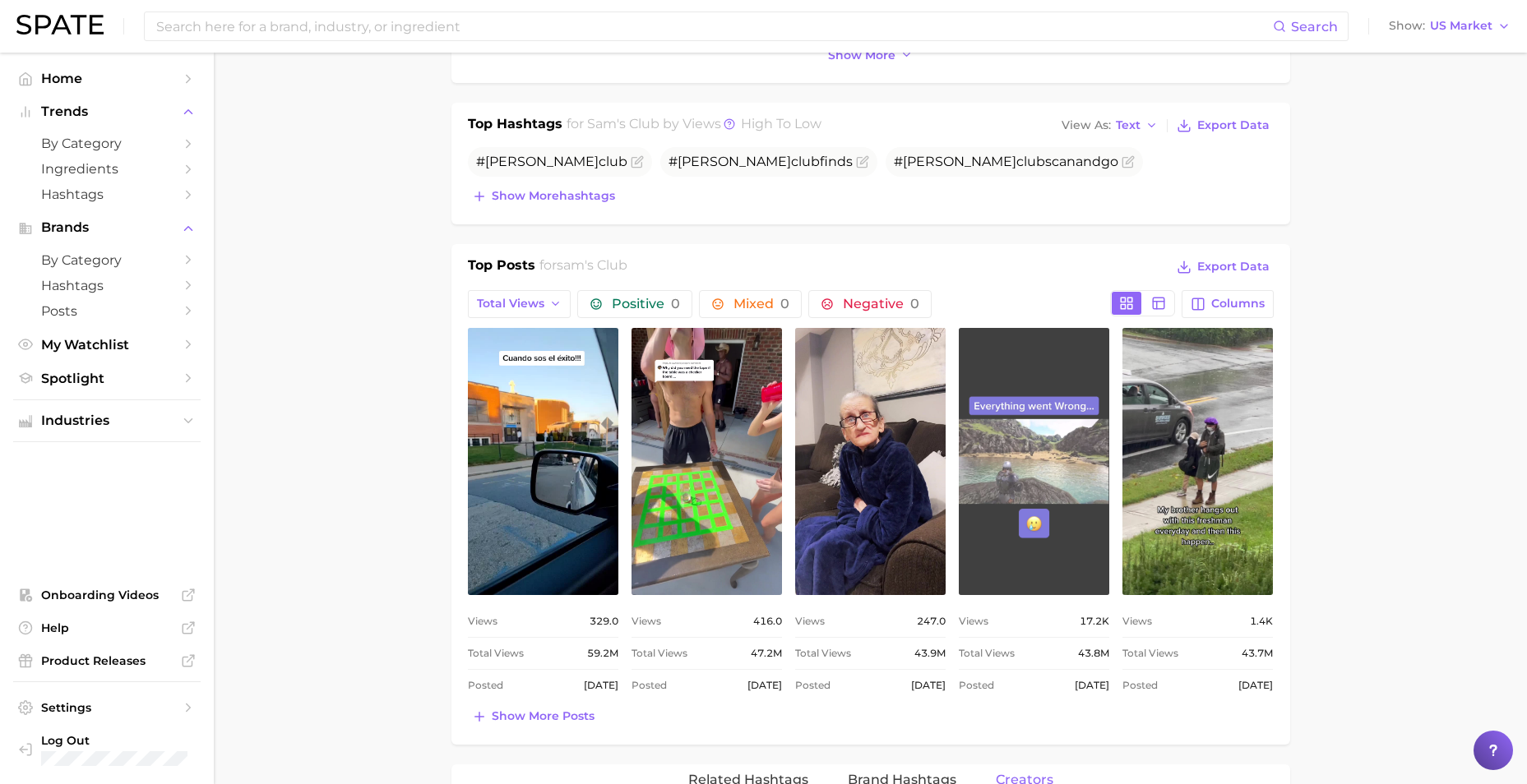
scroll to position [448, 0]
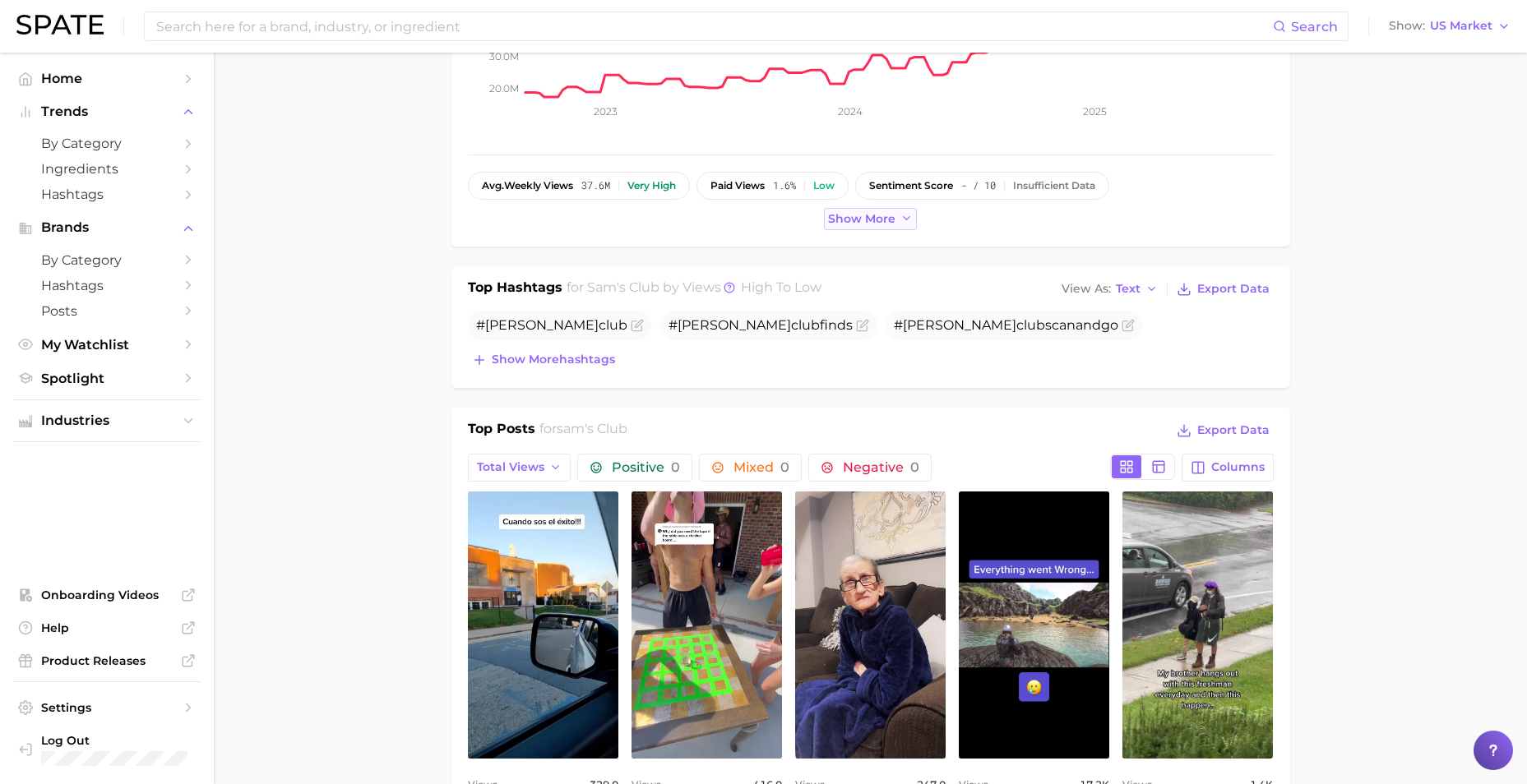
click at [841, 215] on span "Show more" at bounding box center [861, 218] width 68 height 14
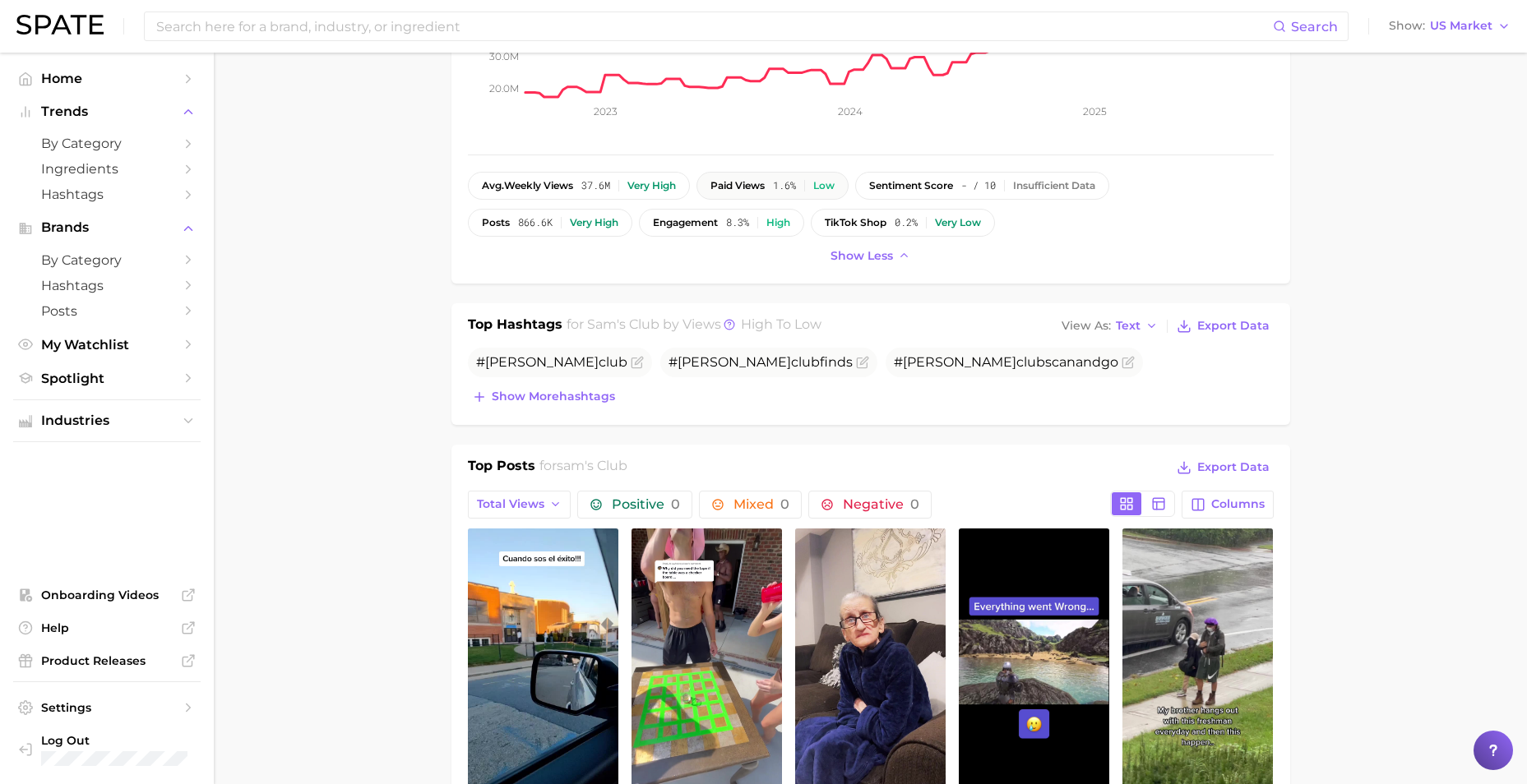
click at [777, 187] on div "paid views 1.6% Low" at bounding box center [773, 186] width 124 height 12
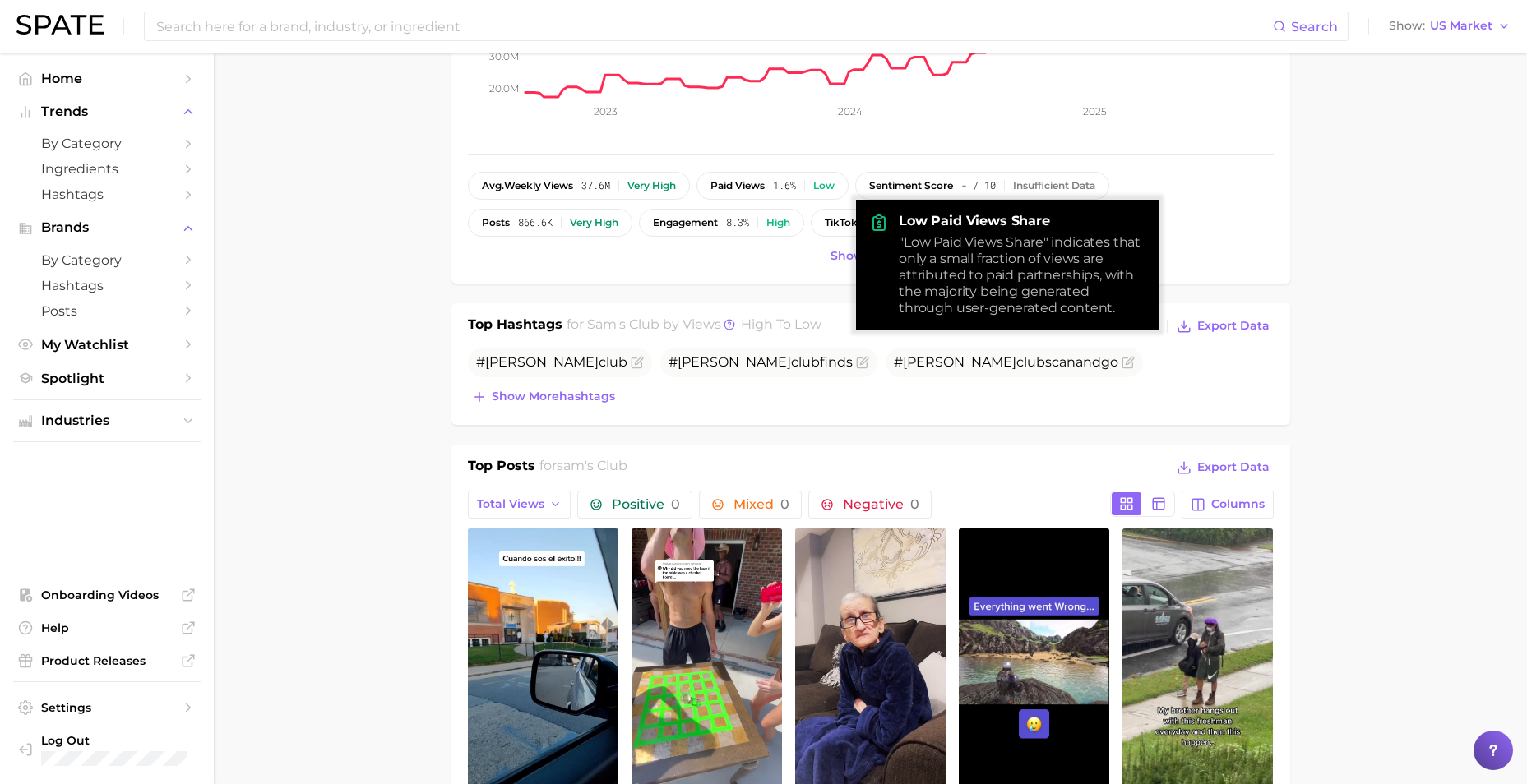
click at [1000, 516] on main "1. marketing & sales 2. marketing & sales 3. retailer 4. sam's club Overview Go…" at bounding box center [870, 789] width 1313 height 2368
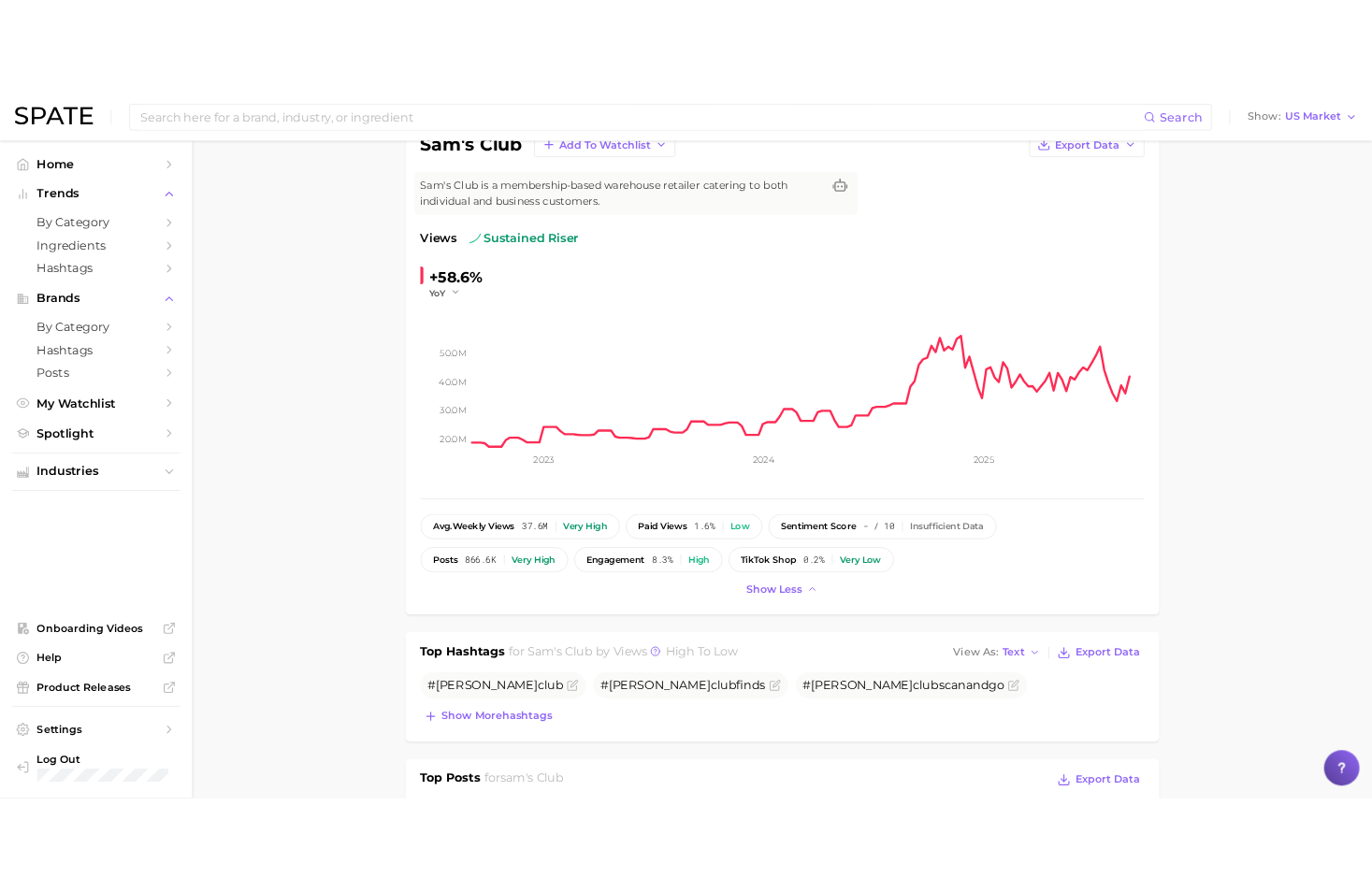
scroll to position [0, 0]
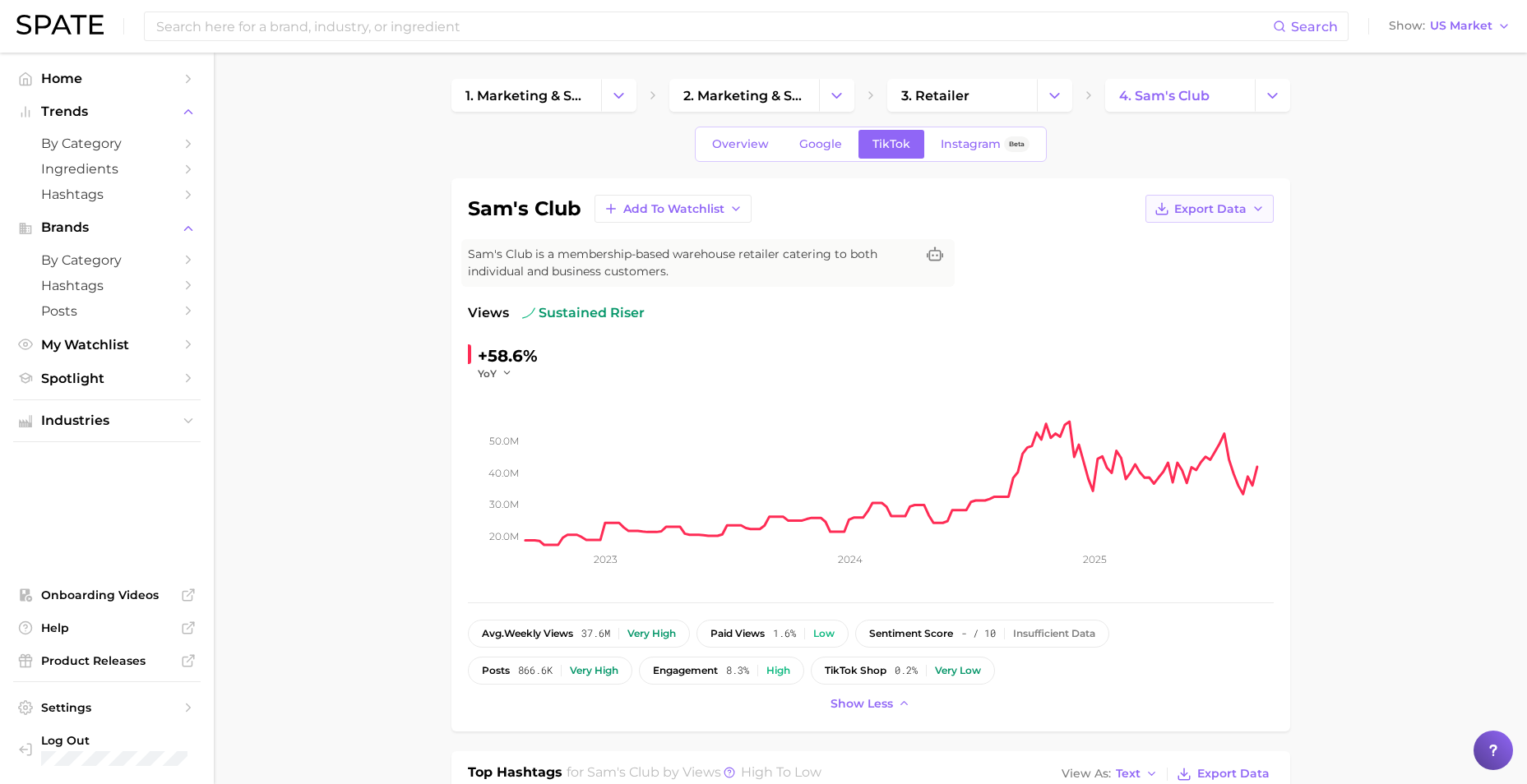
click at [1000, 206] on span "Export Data" at bounding box center [1210, 209] width 72 height 14
click at [1000, 245] on span "Time Series CSV" at bounding box center [1169, 239] width 96 height 14
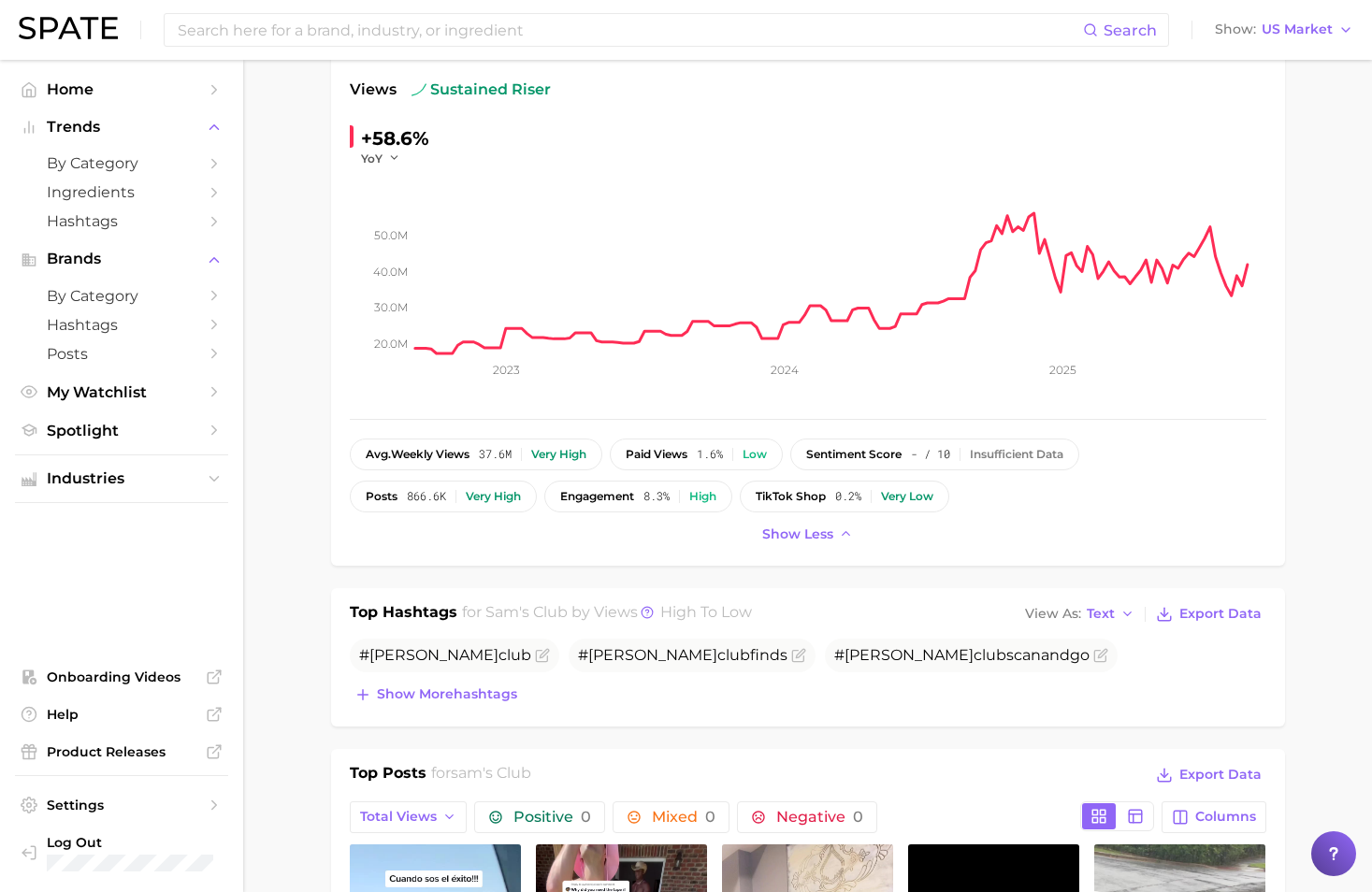
scroll to position [281, 0]
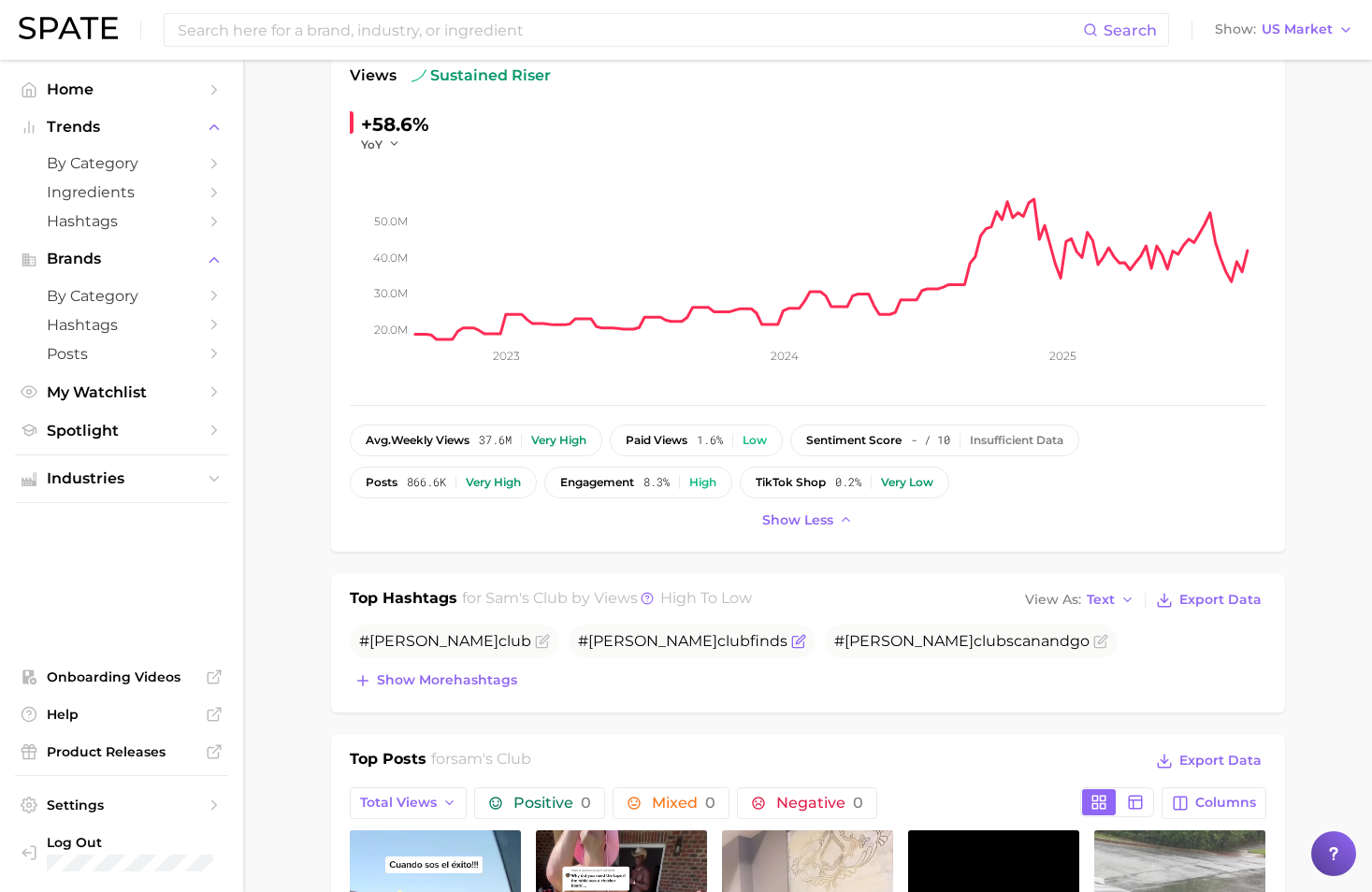
drag, startPoint x: 561, startPoint y: 638, endPoint x: 532, endPoint y: 653, distance: 32.6
click at [717, 629] on span "club" at bounding box center [733, 641] width 32 height 18
click at [455, 629] on span "Show more hashtags" at bounding box center [447, 680] width 140 height 16
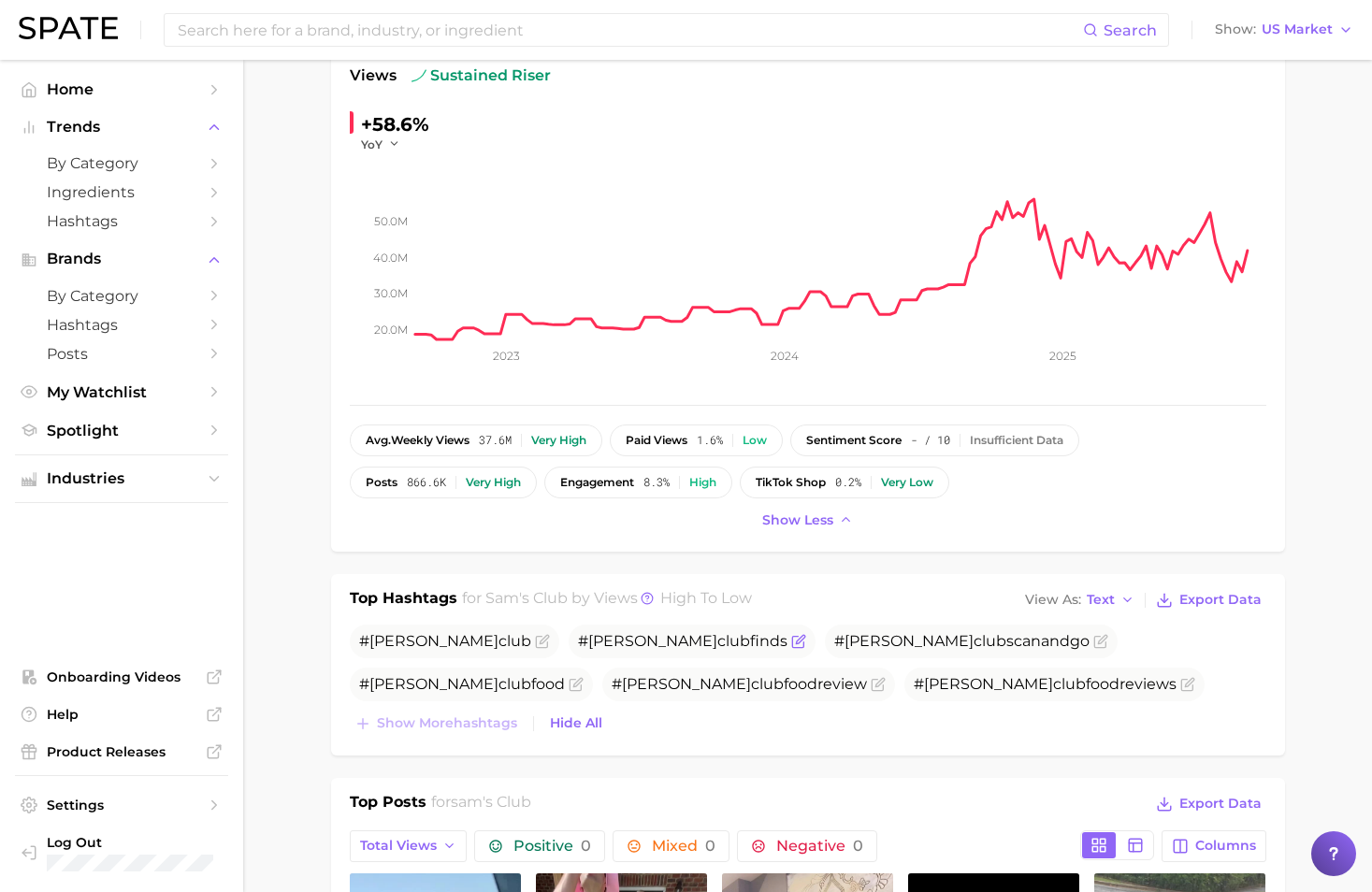
click at [578, 629] on span "#[PERSON_NAME] club finds" at bounding box center [683, 641] width 209 height 18
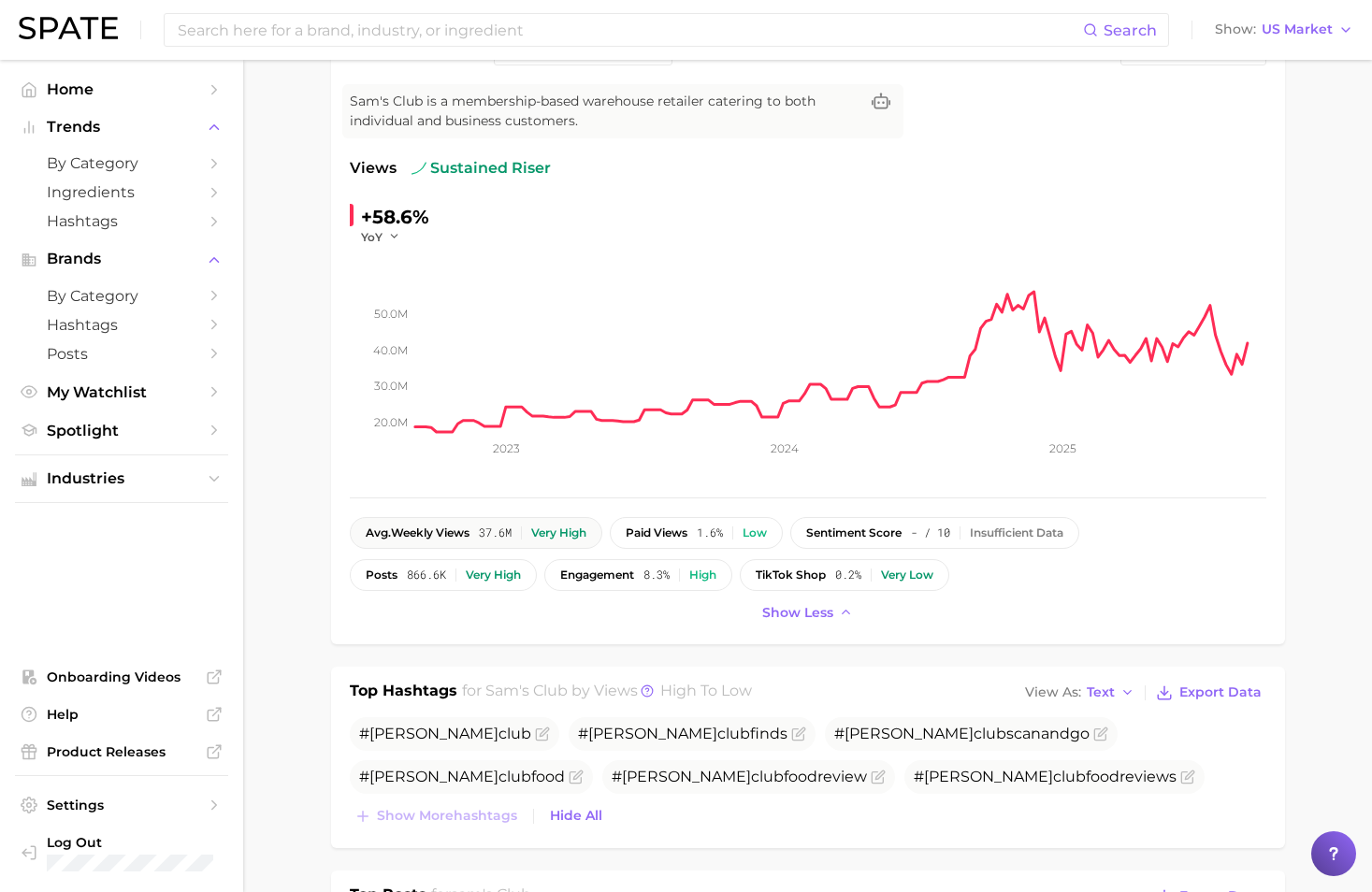
scroll to position [187, 0]
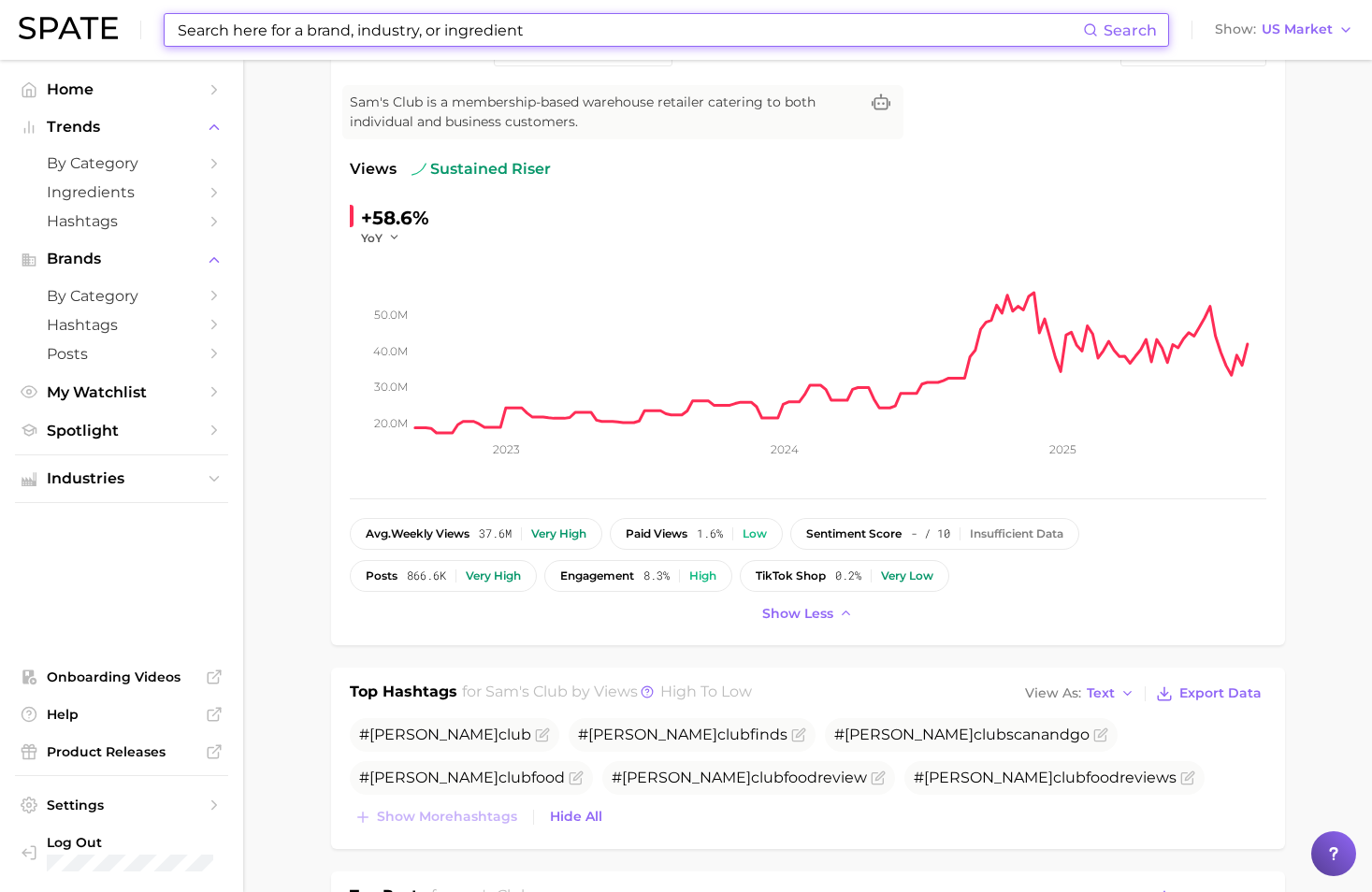
click at [335, 28] on input at bounding box center [629, 30] width 907 height 31
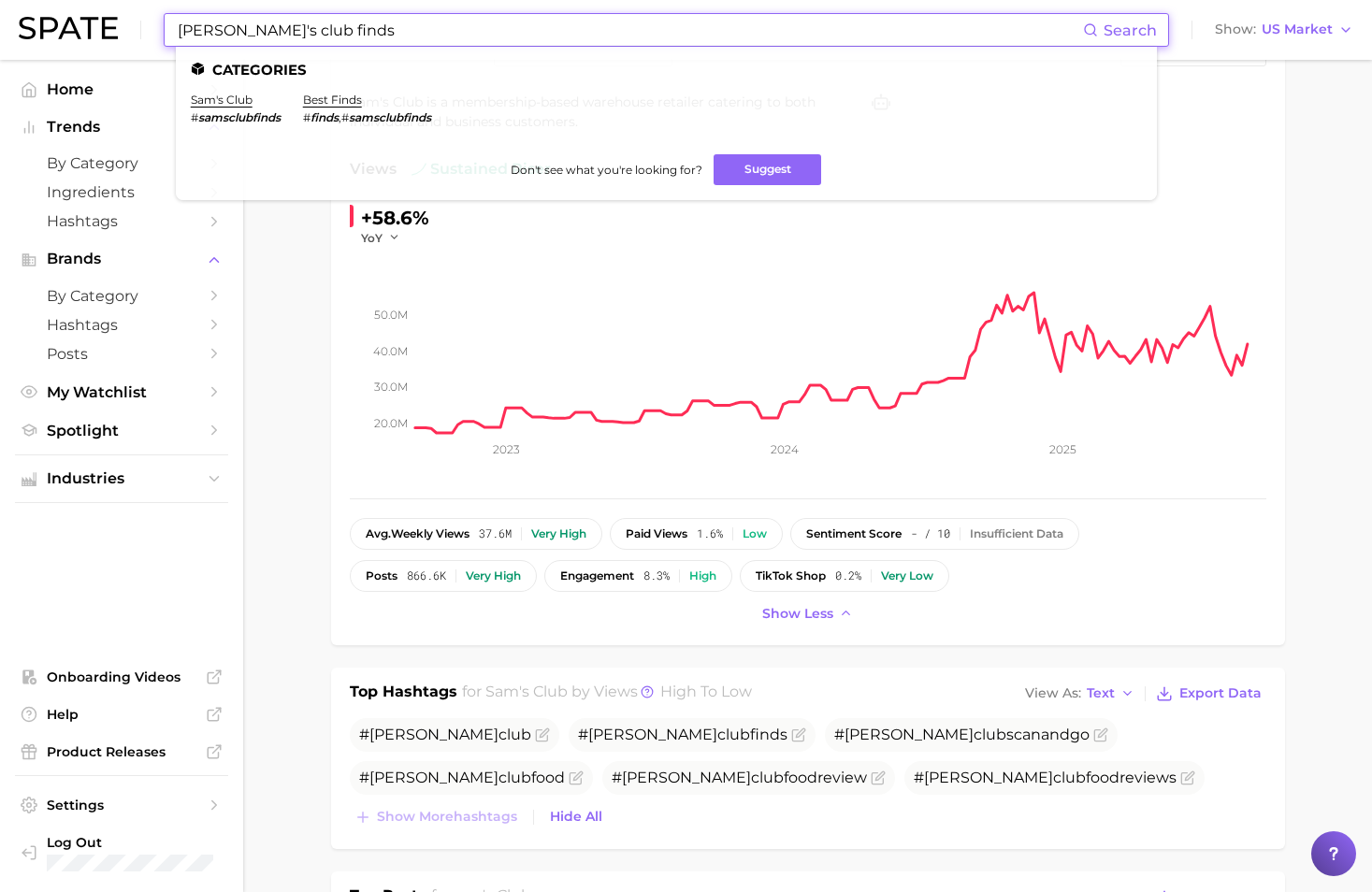
type input "[PERSON_NAME]'s club finds"
click at [230, 123] on em "samsclubfinds" at bounding box center [239, 117] width 82 height 14
click at [237, 109] on li "[PERSON_NAME]'s club # samsclubfinds" at bounding box center [235, 108] width 89 height 31
click at [236, 96] on link "sam's club" at bounding box center [221, 99] width 62 height 14
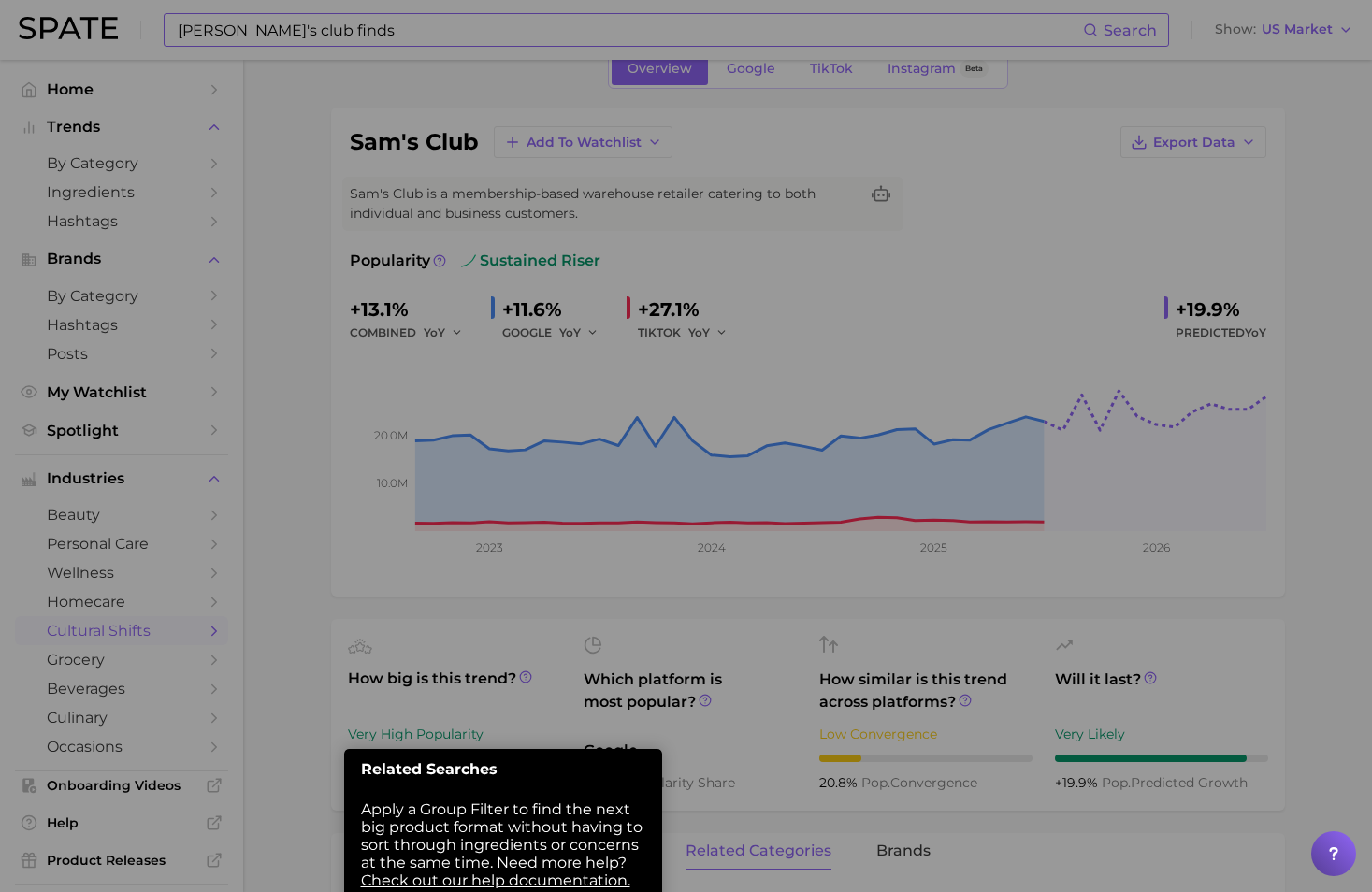
scroll to position [304, 0]
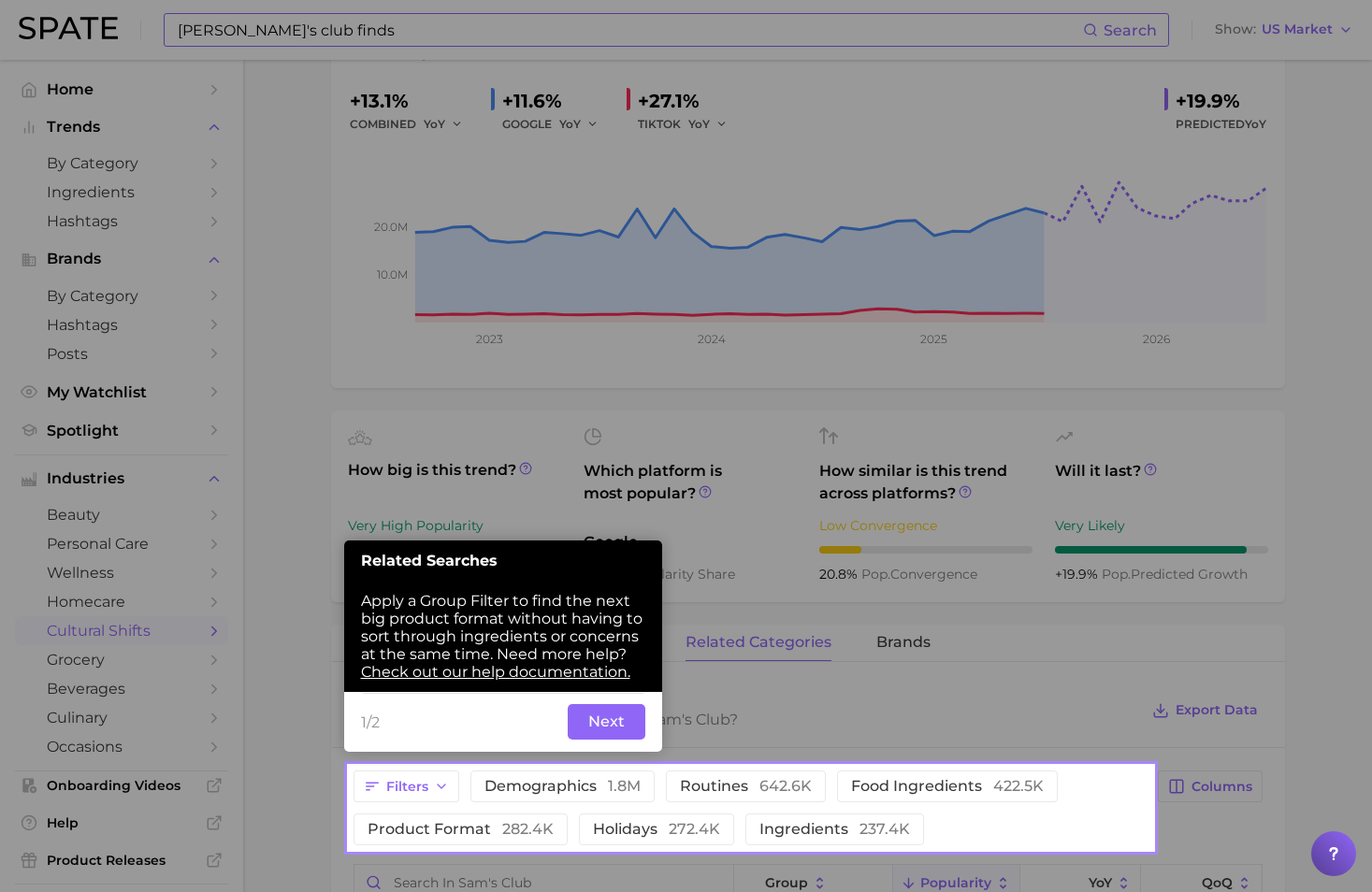
click at [614, 629] on button "Next" at bounding box center [606, 722] width 78 height 35
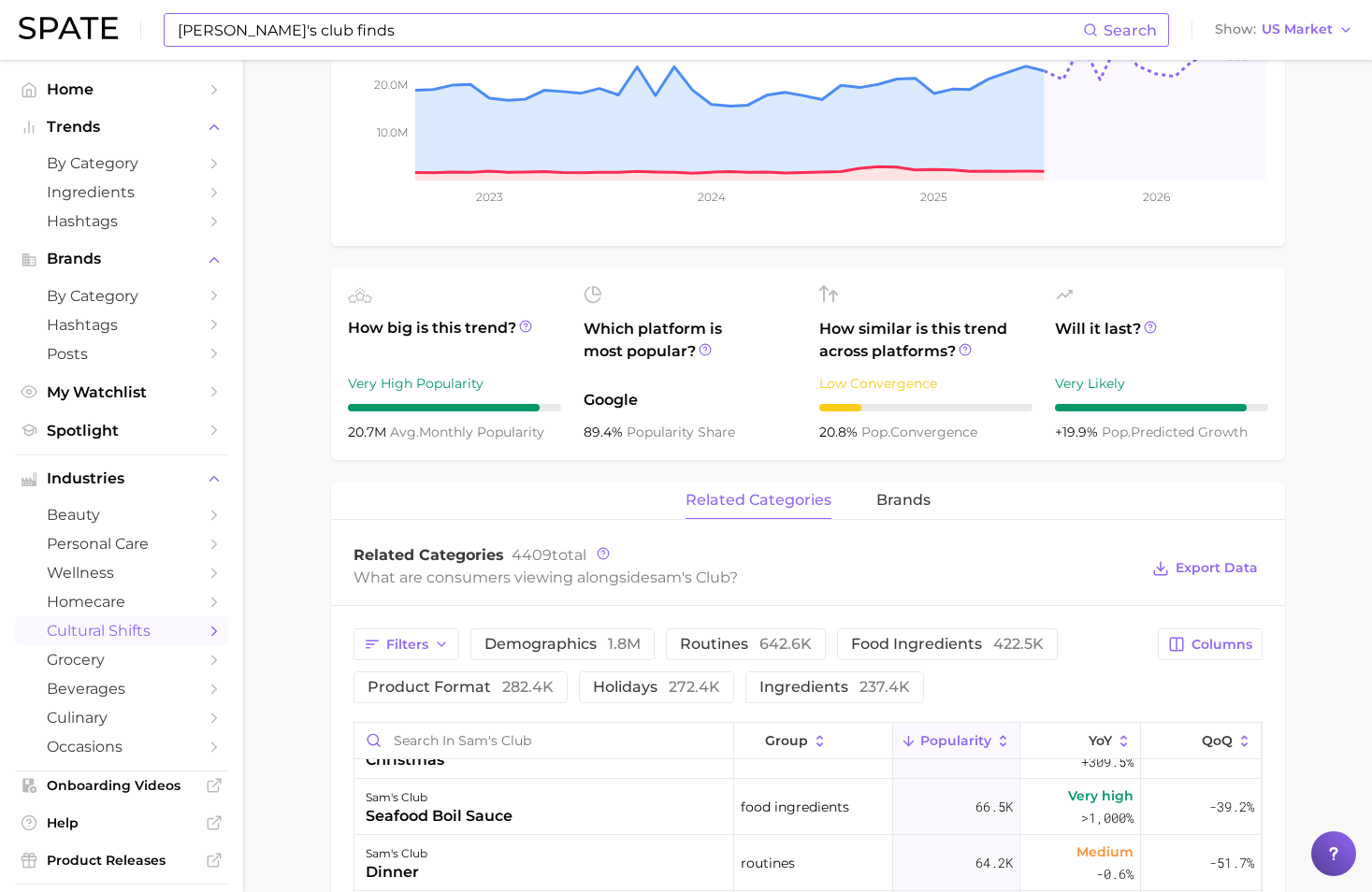
scroll to position [585, 0]
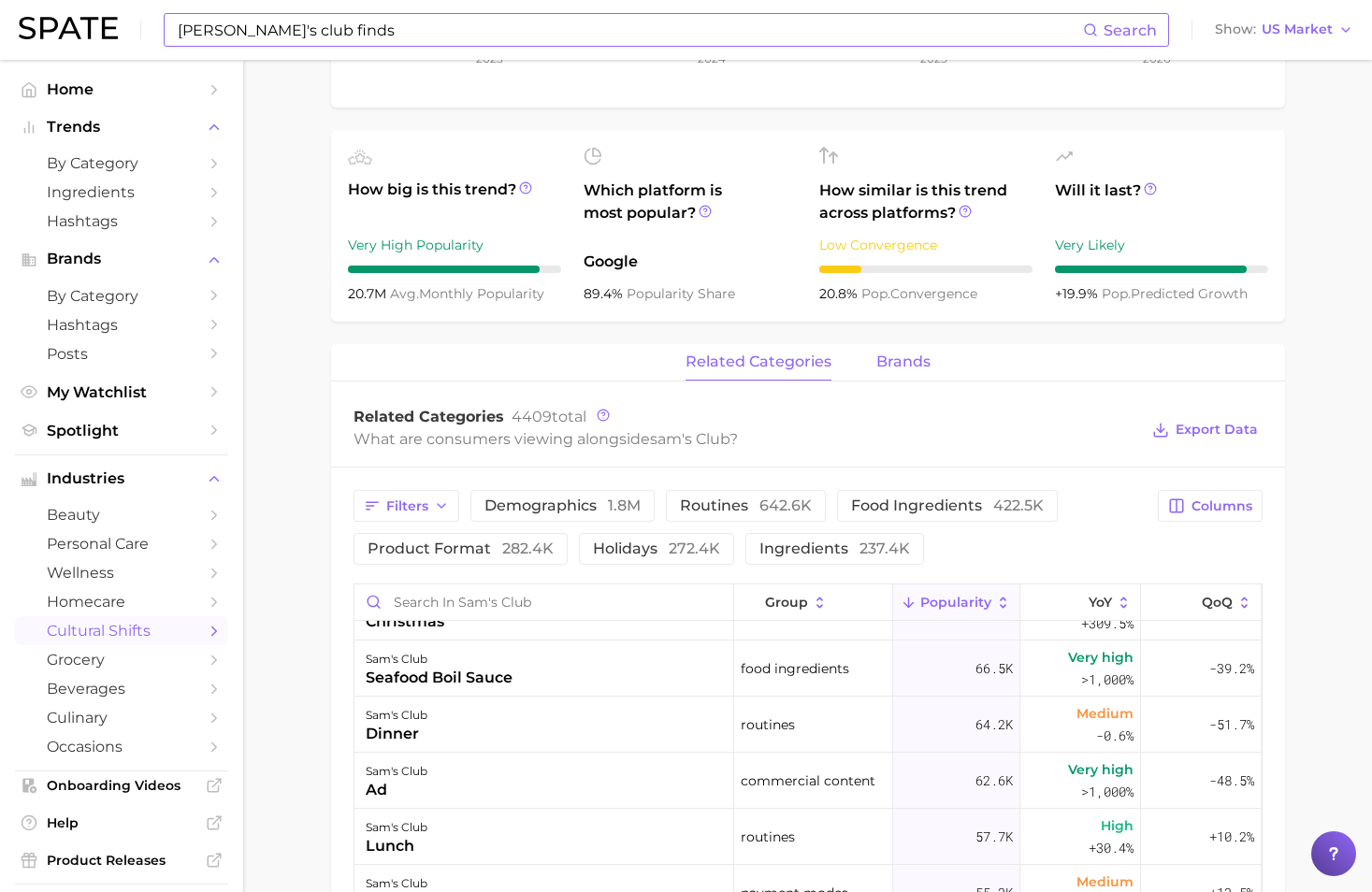
click at [911, 365] on span "brands" at bounding box center [903, 362] width 54 height 17
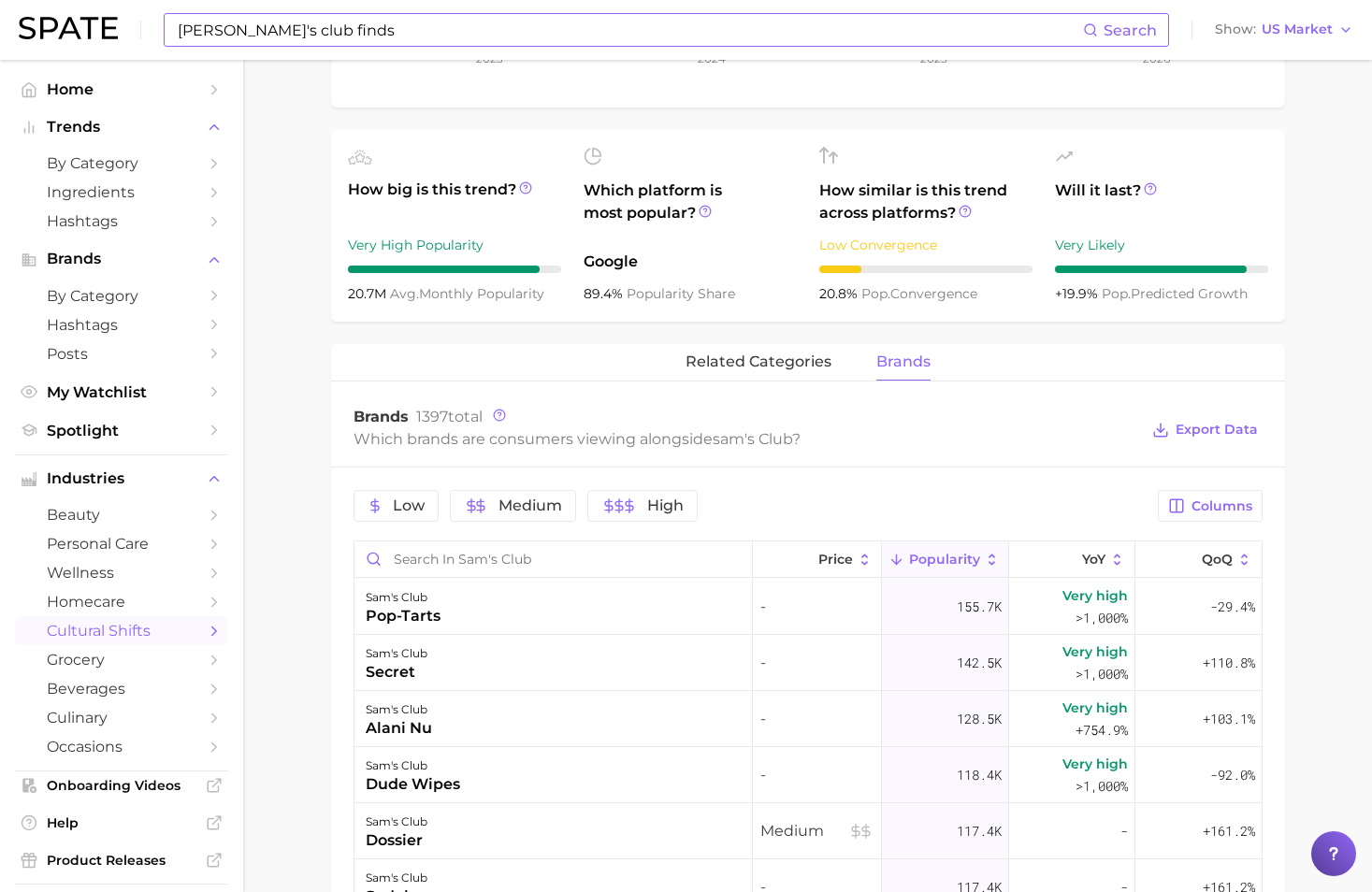
click at [1137, 510] on span "Columns" at bounding box center [1222, 505] width 61 height 16
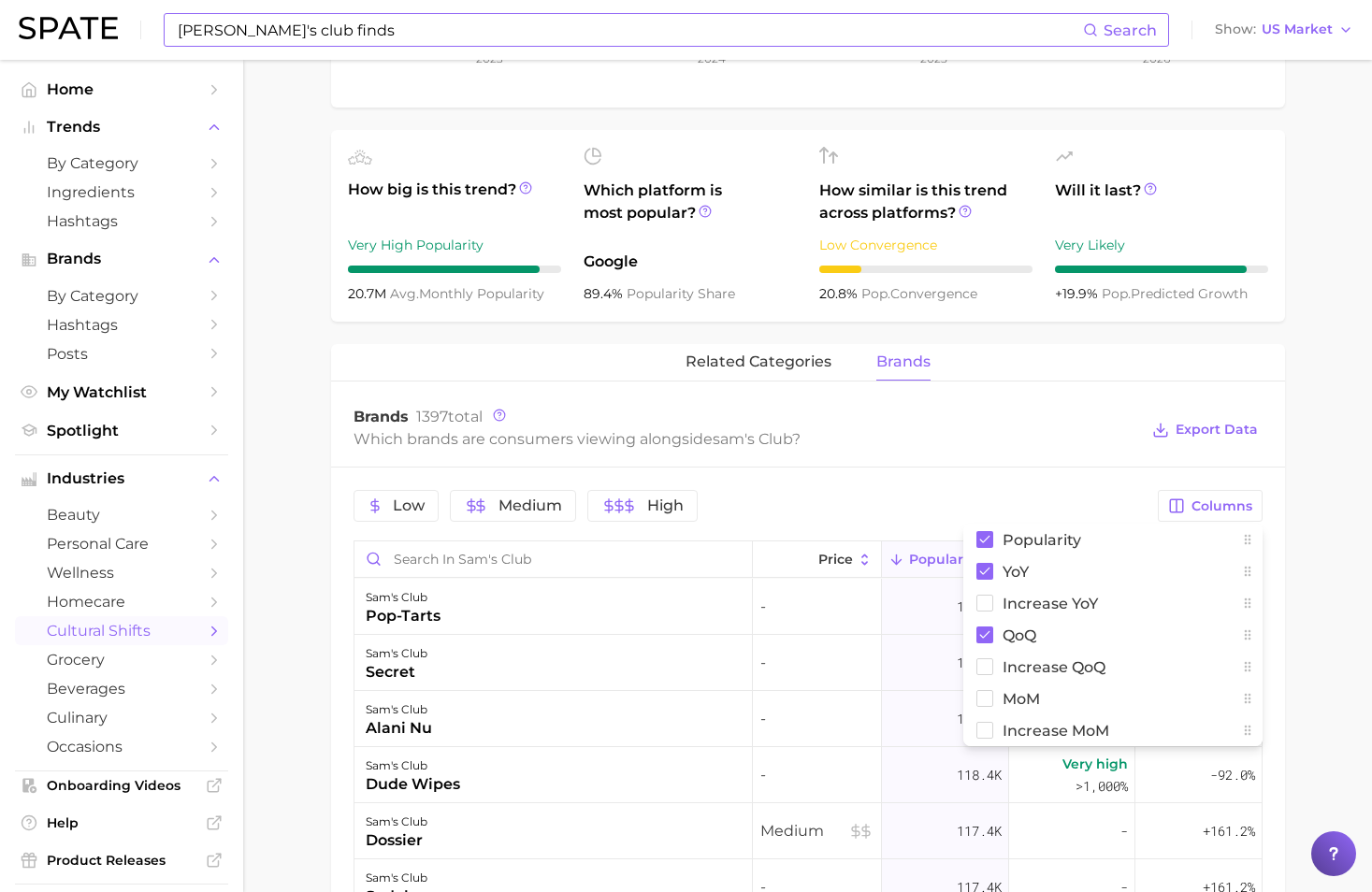
click at [769, 502] on div "Low Medium High" at bounding box center [750, 505] width 794 height 31
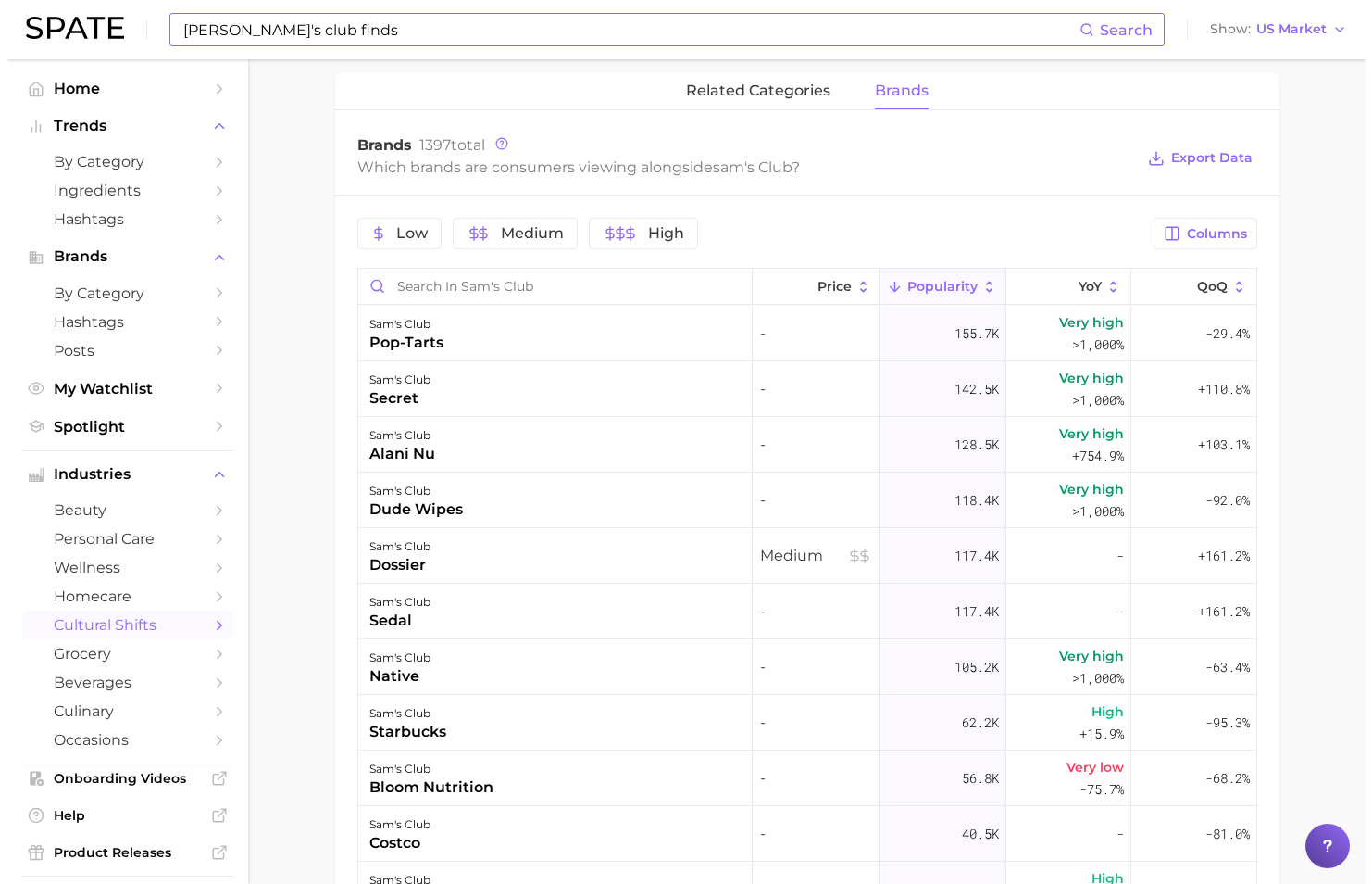
scroll to position [856, 0]
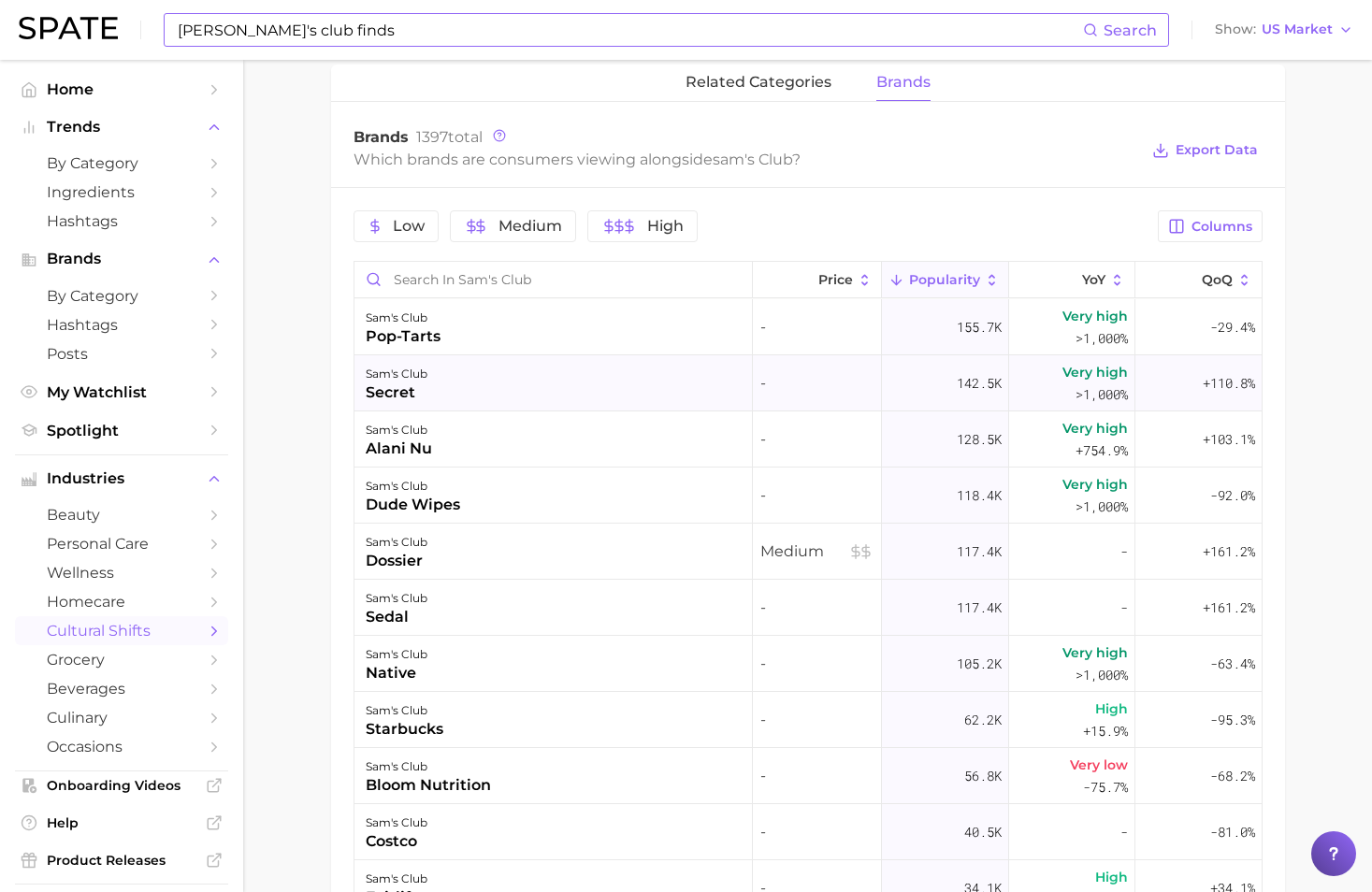
click at [407, 397] on div "secret" at bounding box center [396, 393] width 62 height 23
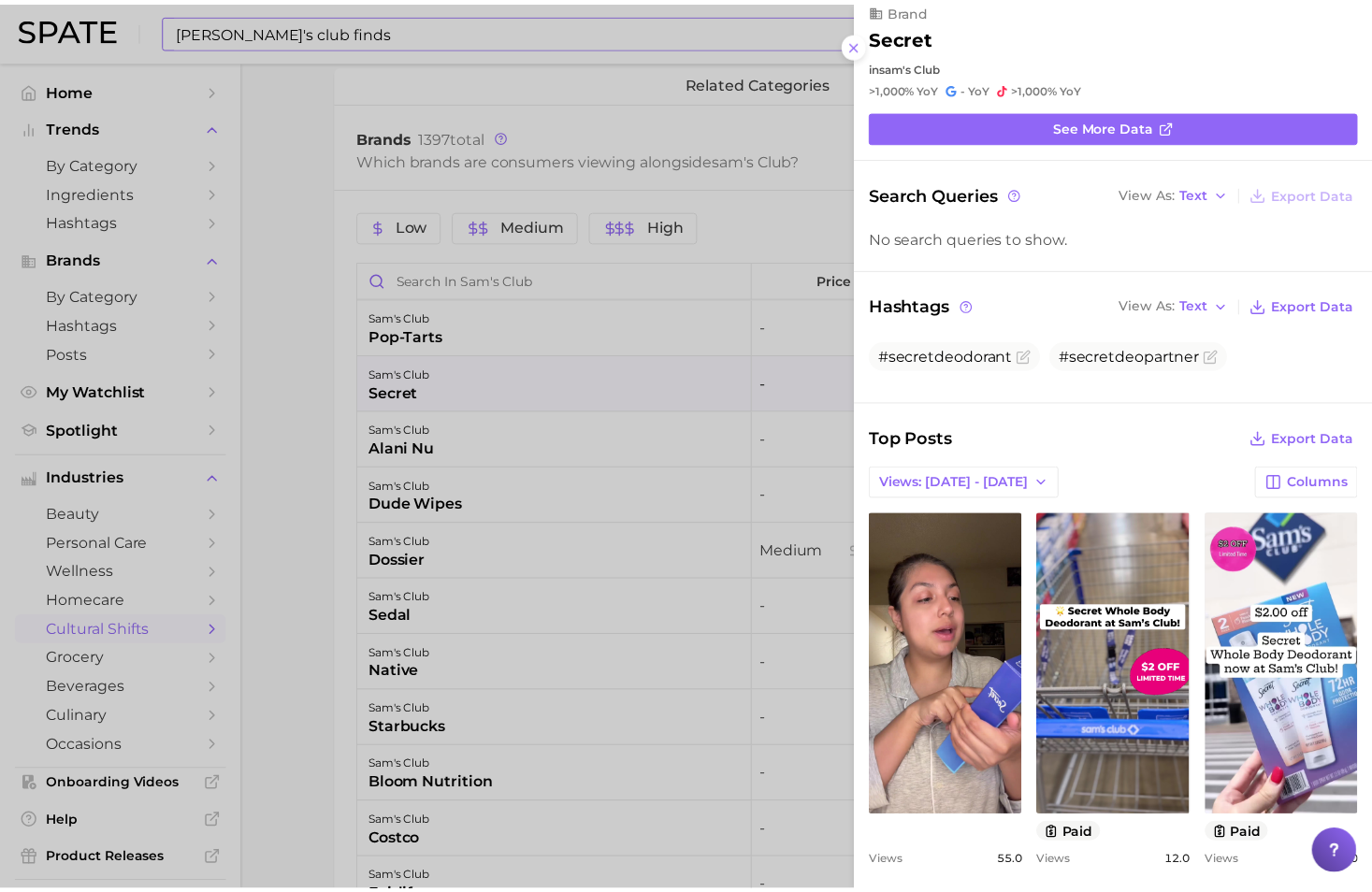
scroll to position [93, 0]
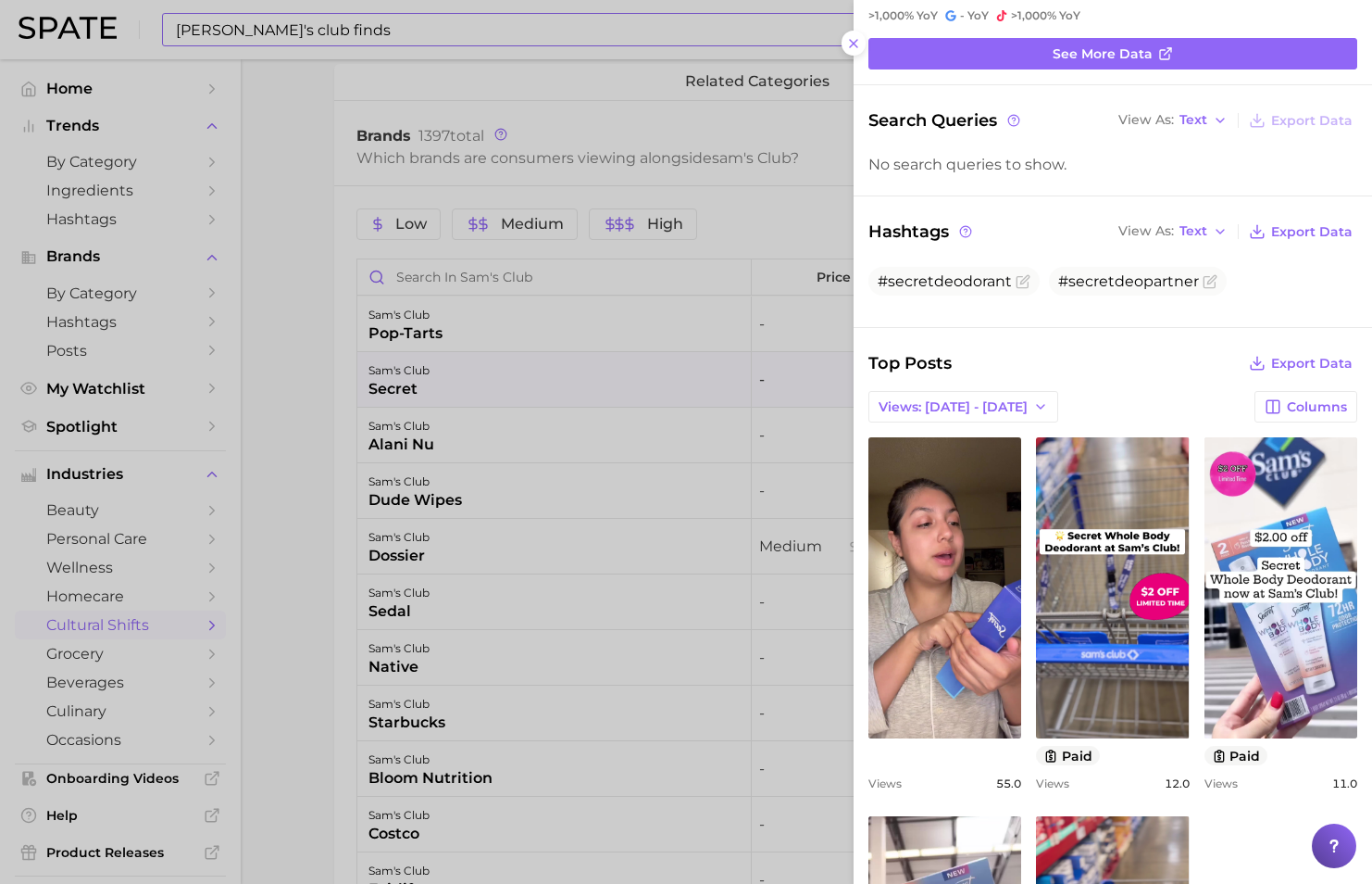
click at [299, 432] on div at bounding box center [686, 442] width 1372 height 884
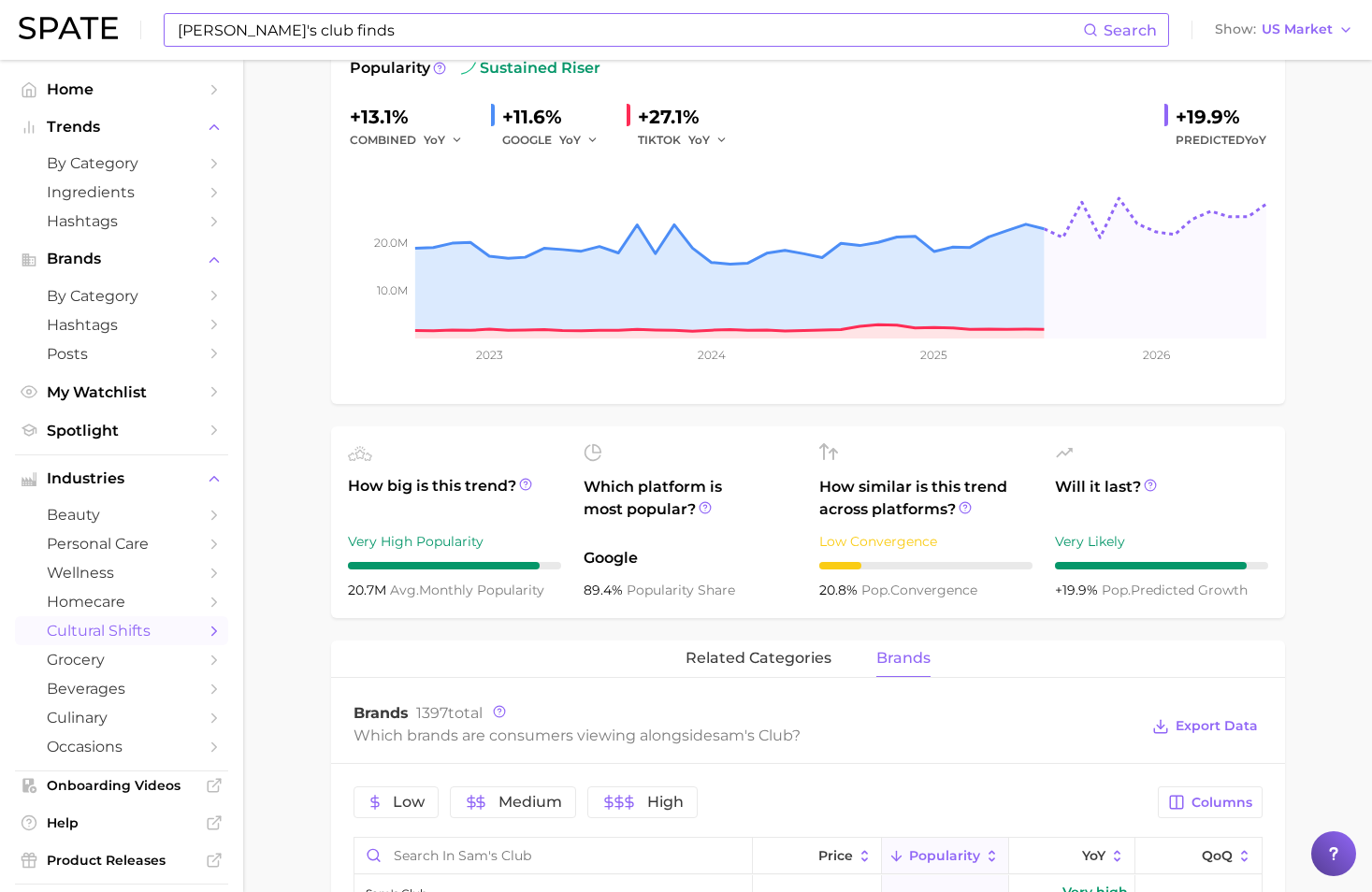
scroll to position [374, 0]
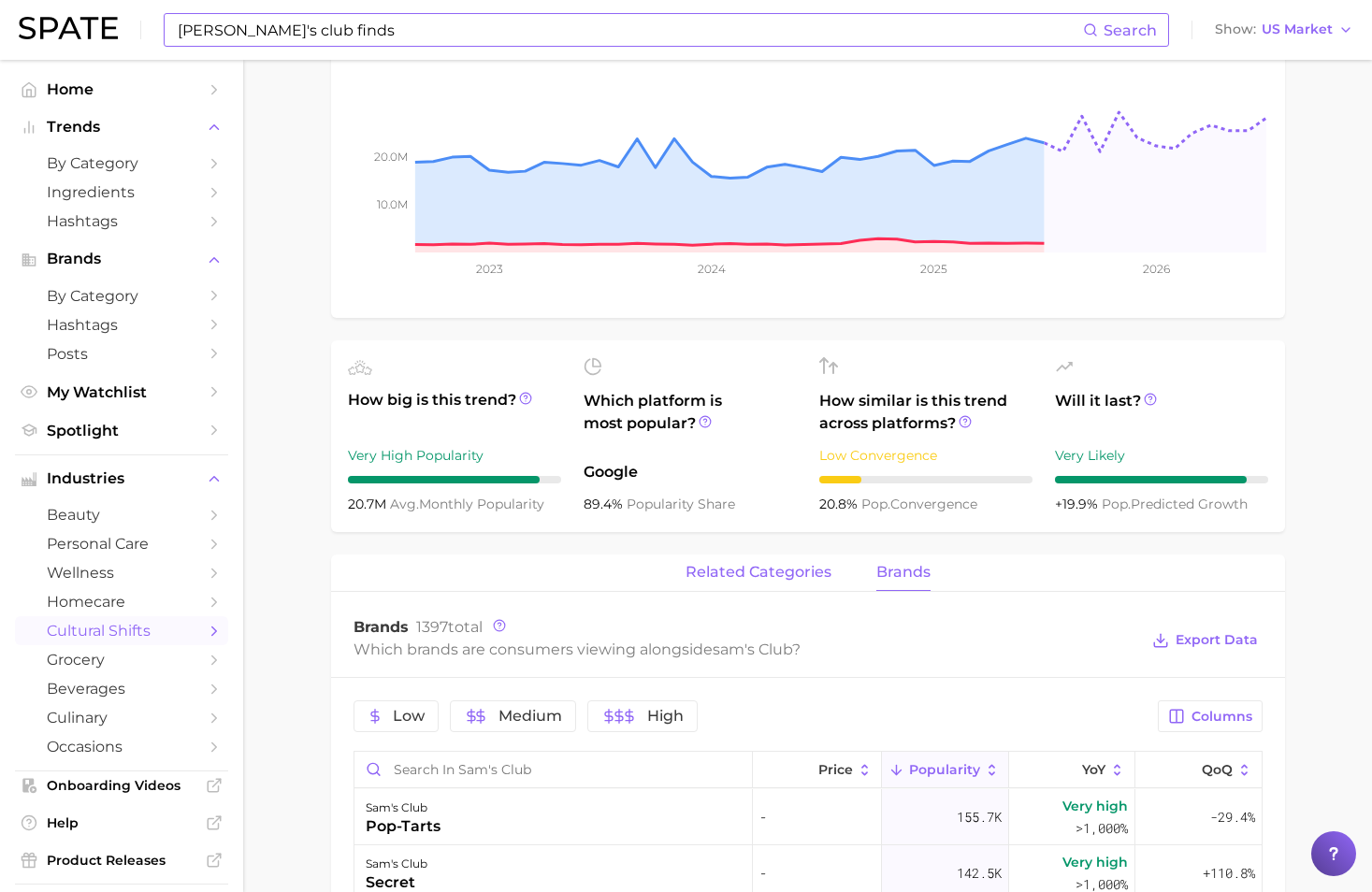
click at [792, 568] on span "related categories" at bounding box center [758, 572] width 146 height 17
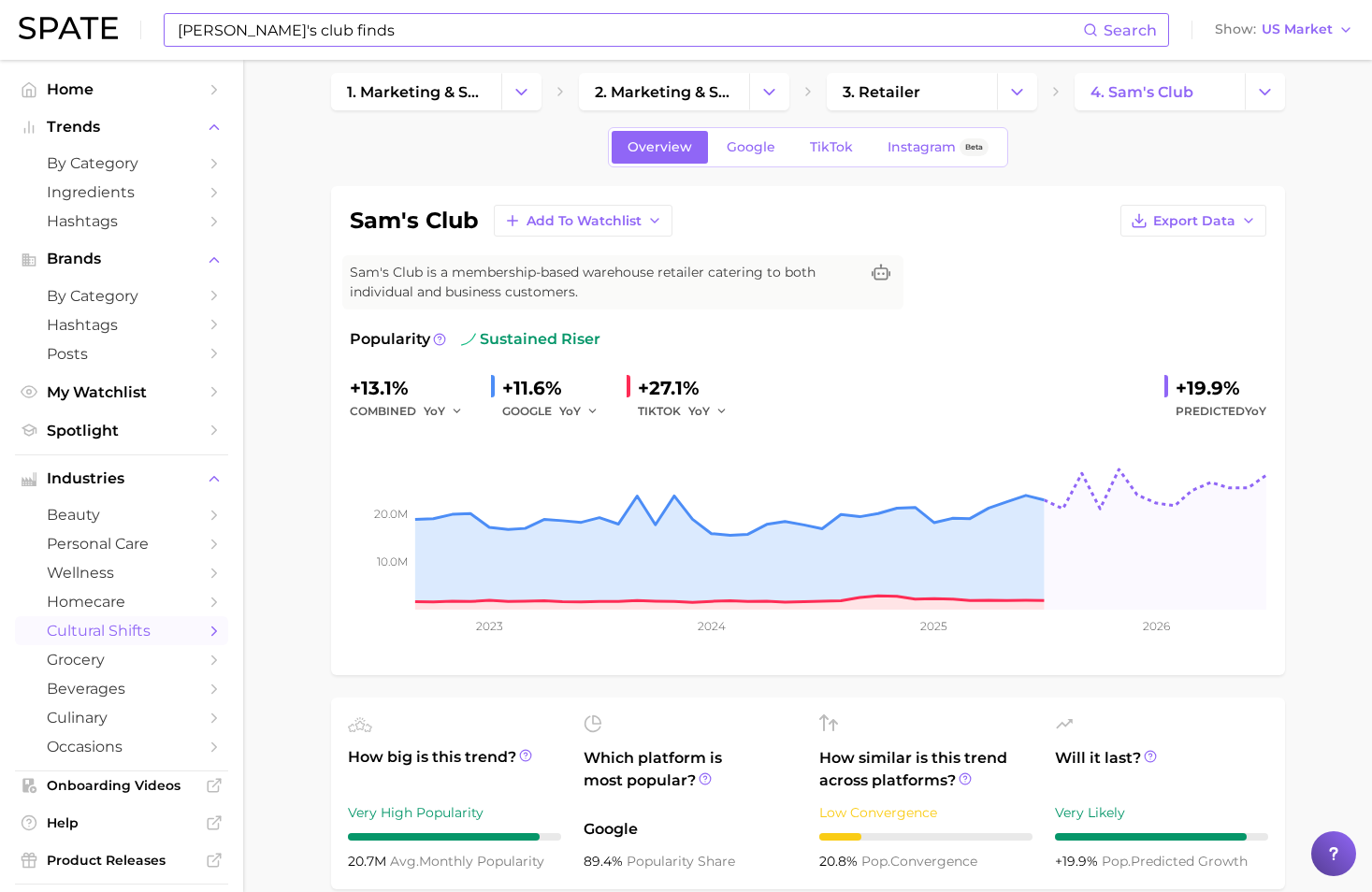
scroll to position [0, 0]
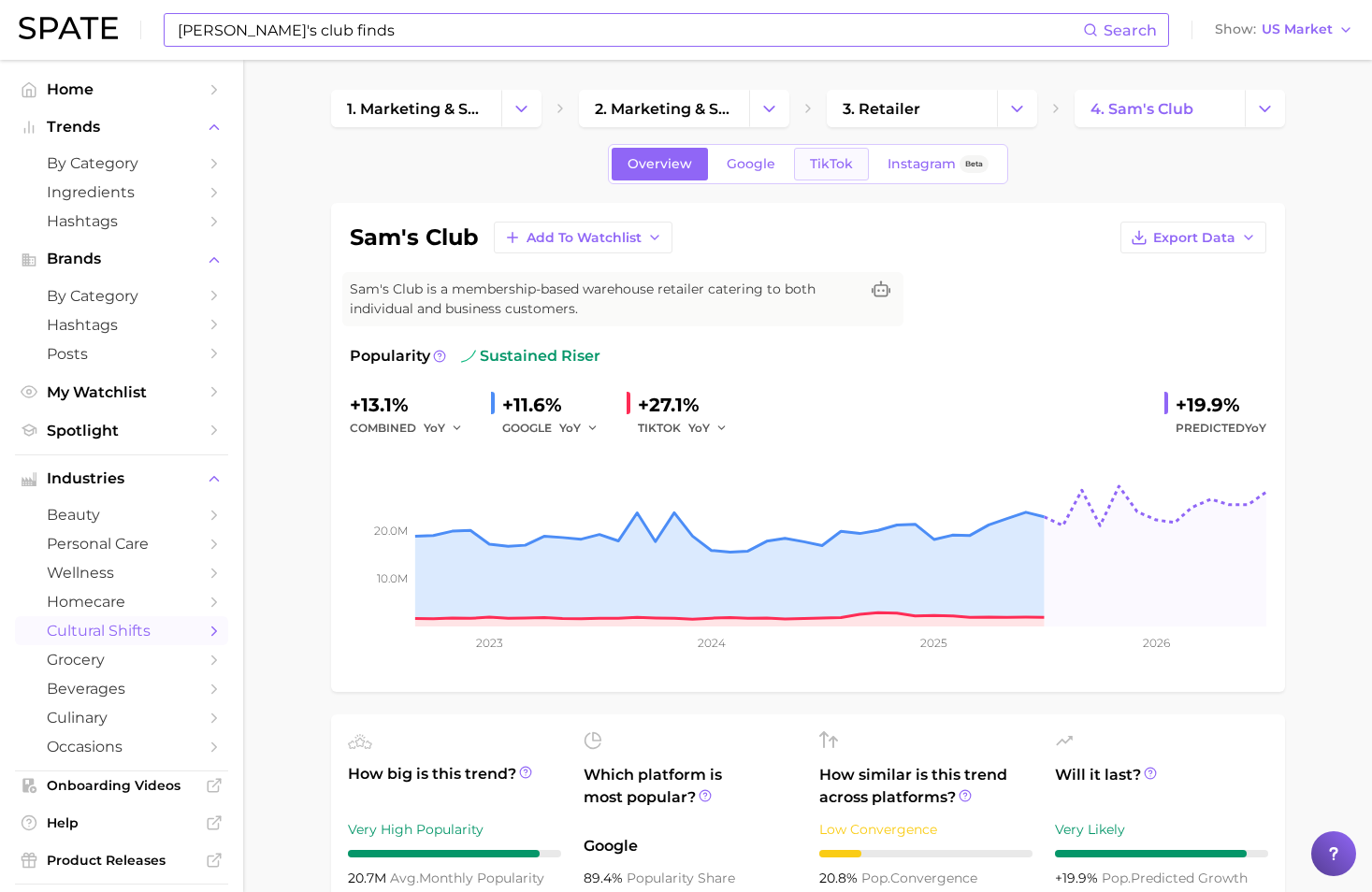
click at [831, 171] on span "TikTok" at bounding box center [830, 164] width 43 height 16
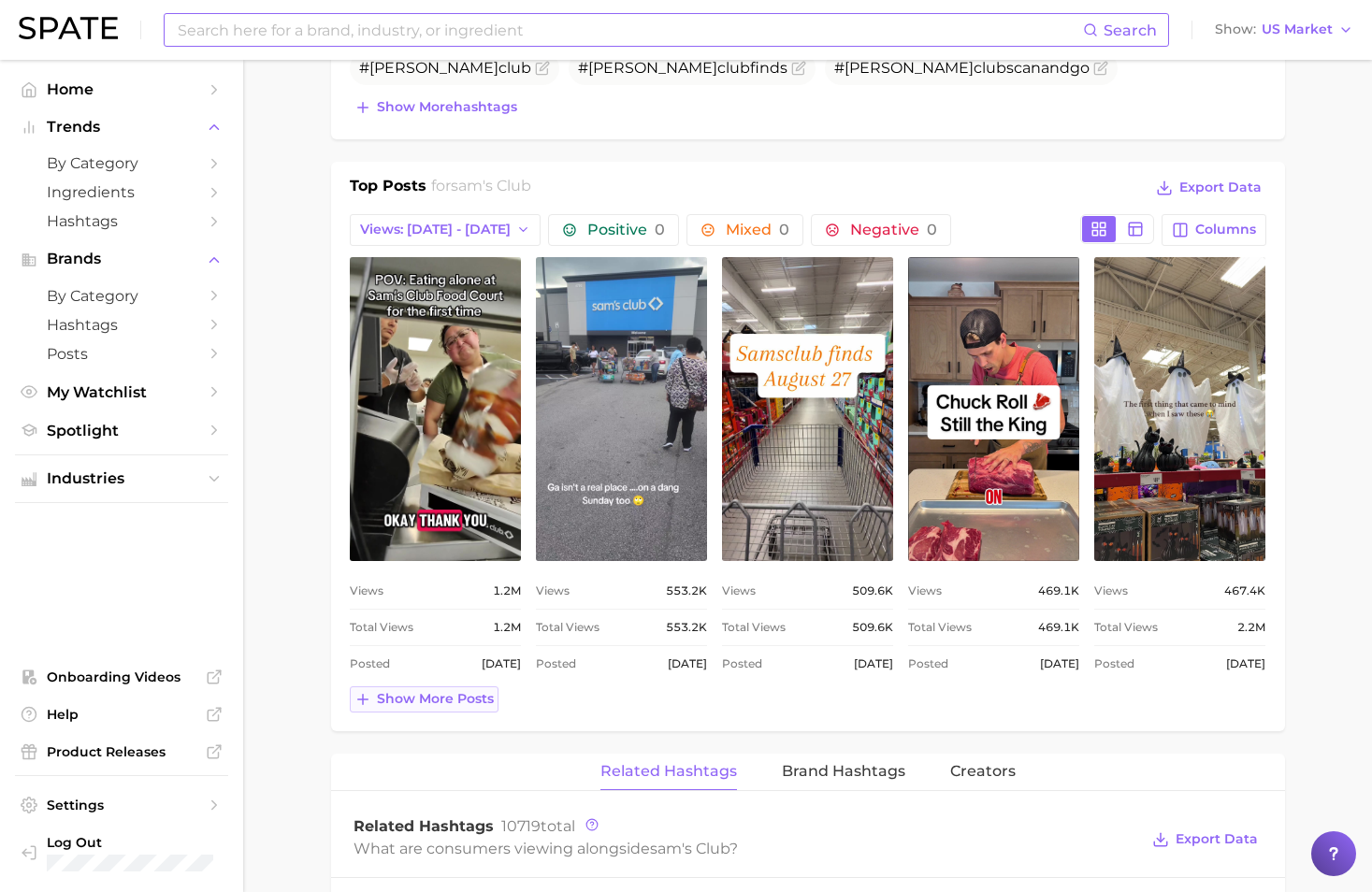
click at [446, 629] on span "Show more posts" at bounding box center [435, 699] width 117 height 16
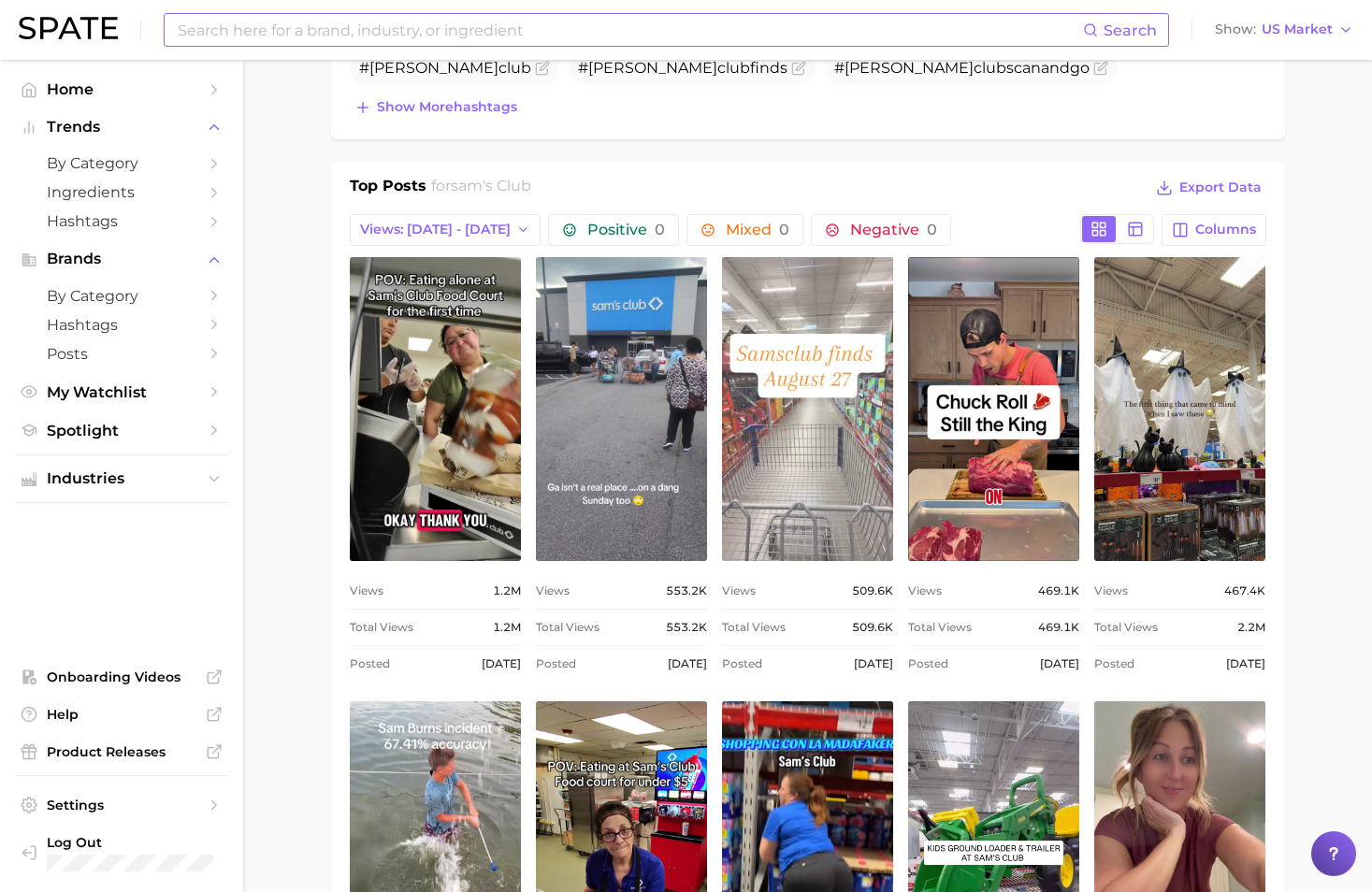
click at [837, 432] on link "view post on TikTok" at bounding box center [807, 408] width 171 height 304
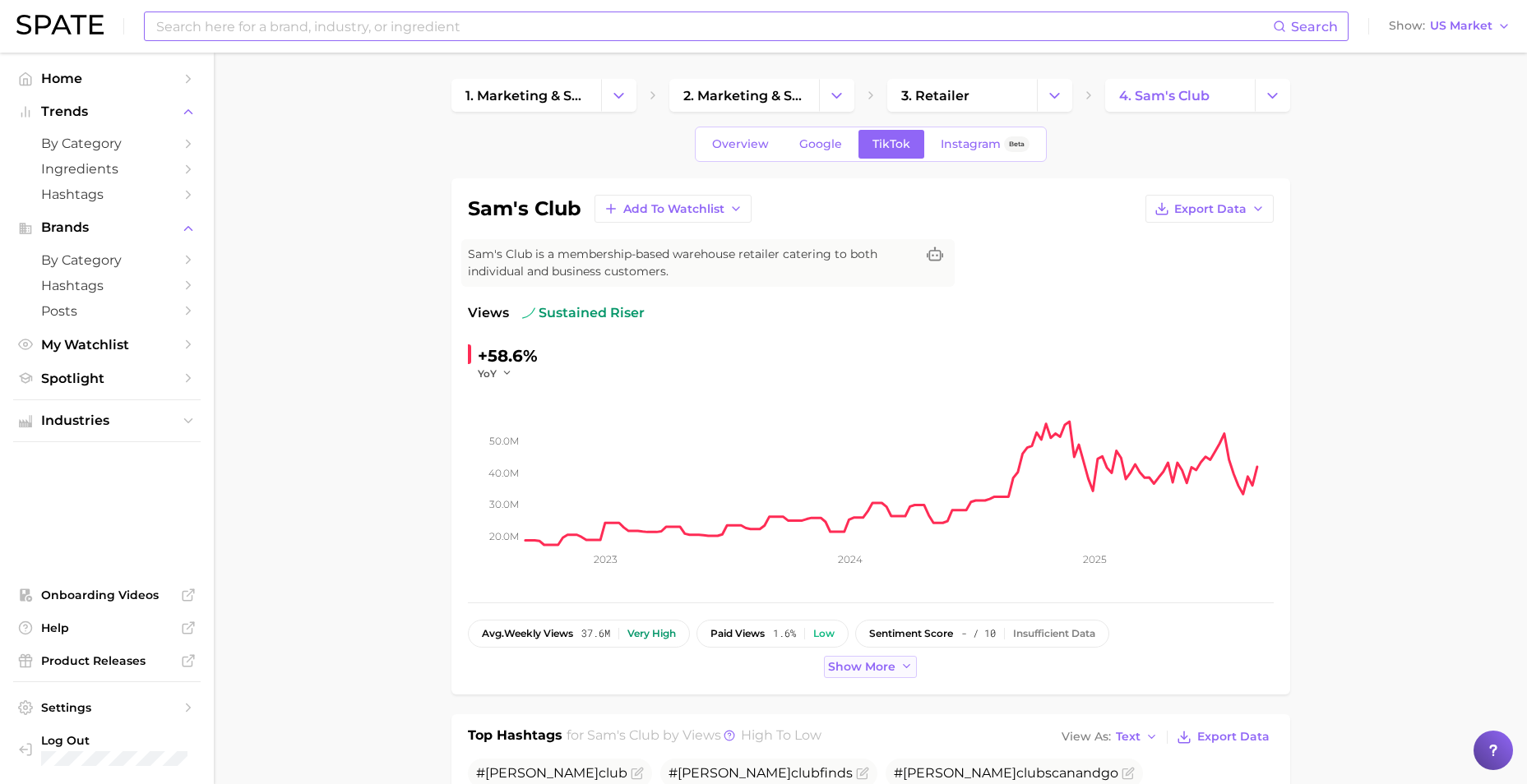
click at [871, 553] on span "Show more" at bounding box center [861, 667] width 68 height 14
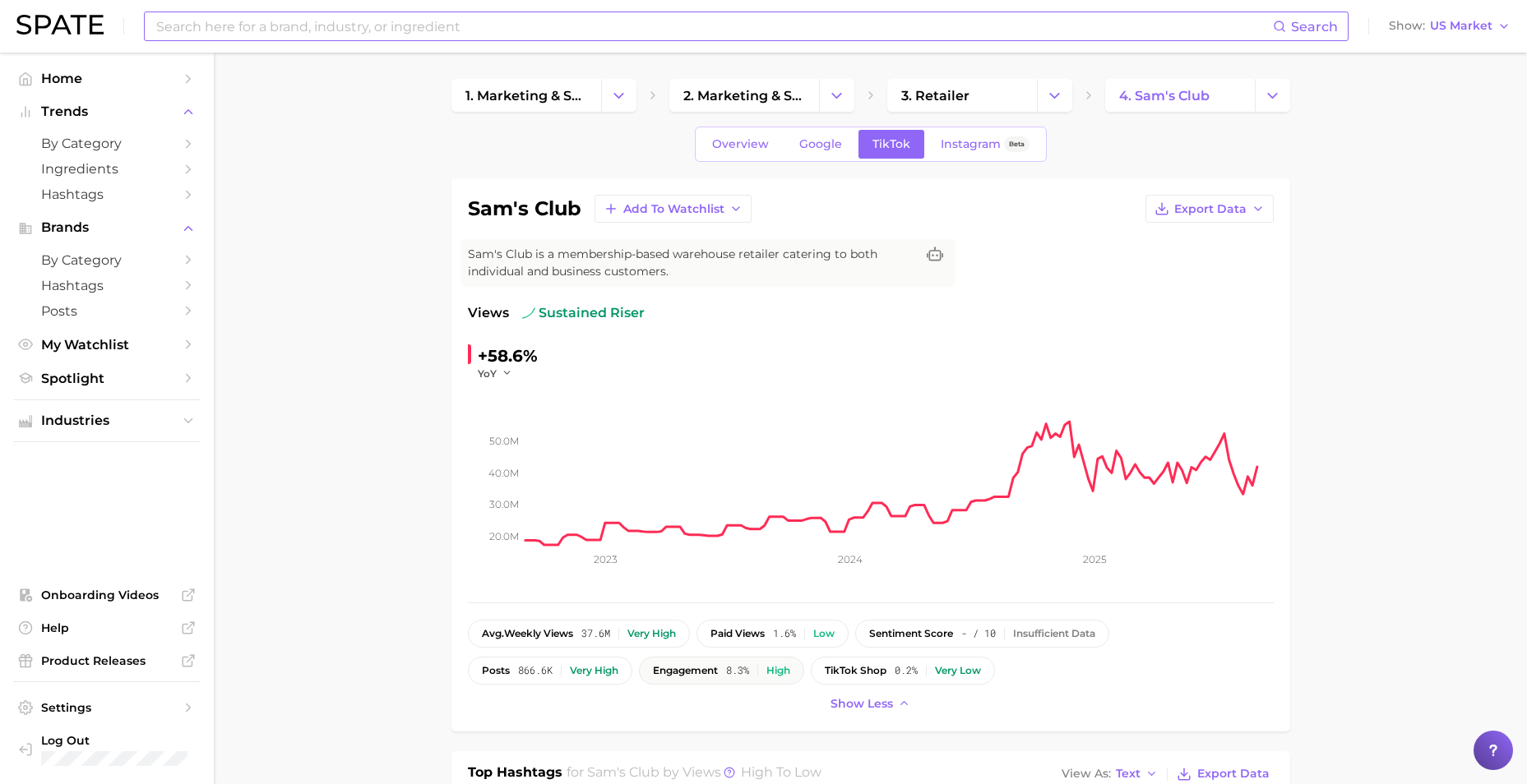
click at [710, 553] on span "engagement" at bounding box center [686, 671] width 65 height 12
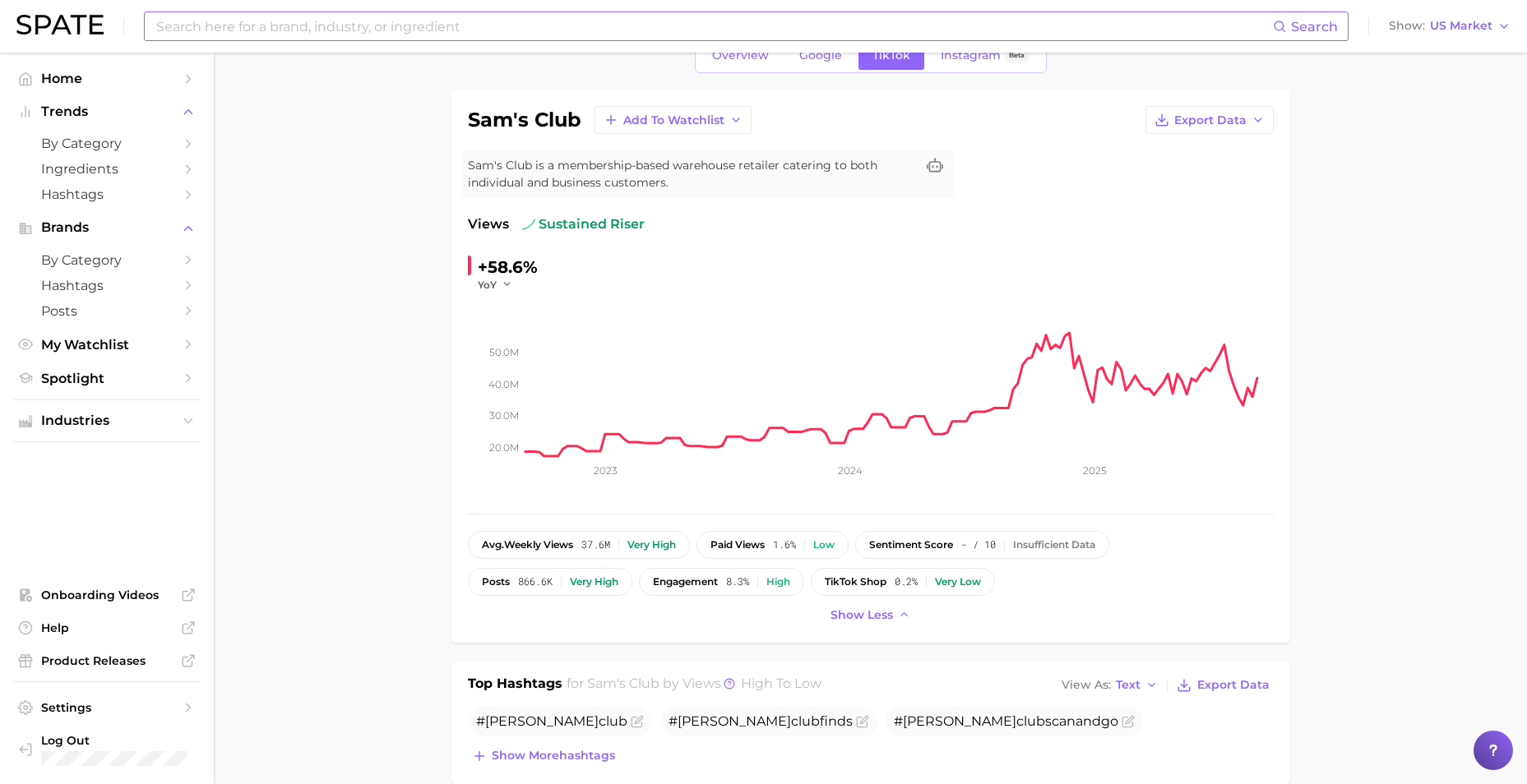
scroll to position [247, 0]
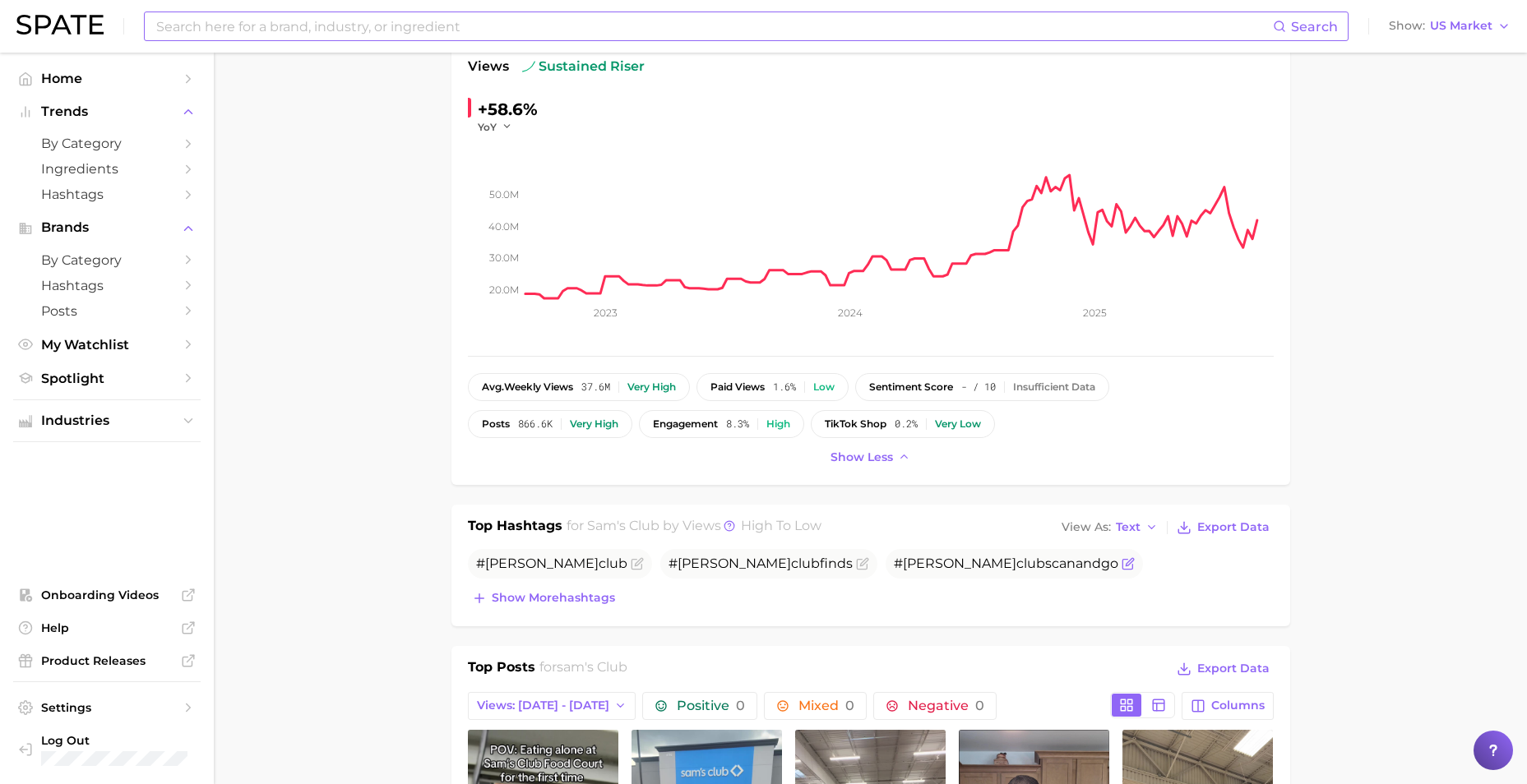
click at [886, 553] on span "#[PERSON_NAME] club scanandgo" at bounding box center [1014, 563] width 257 height 29
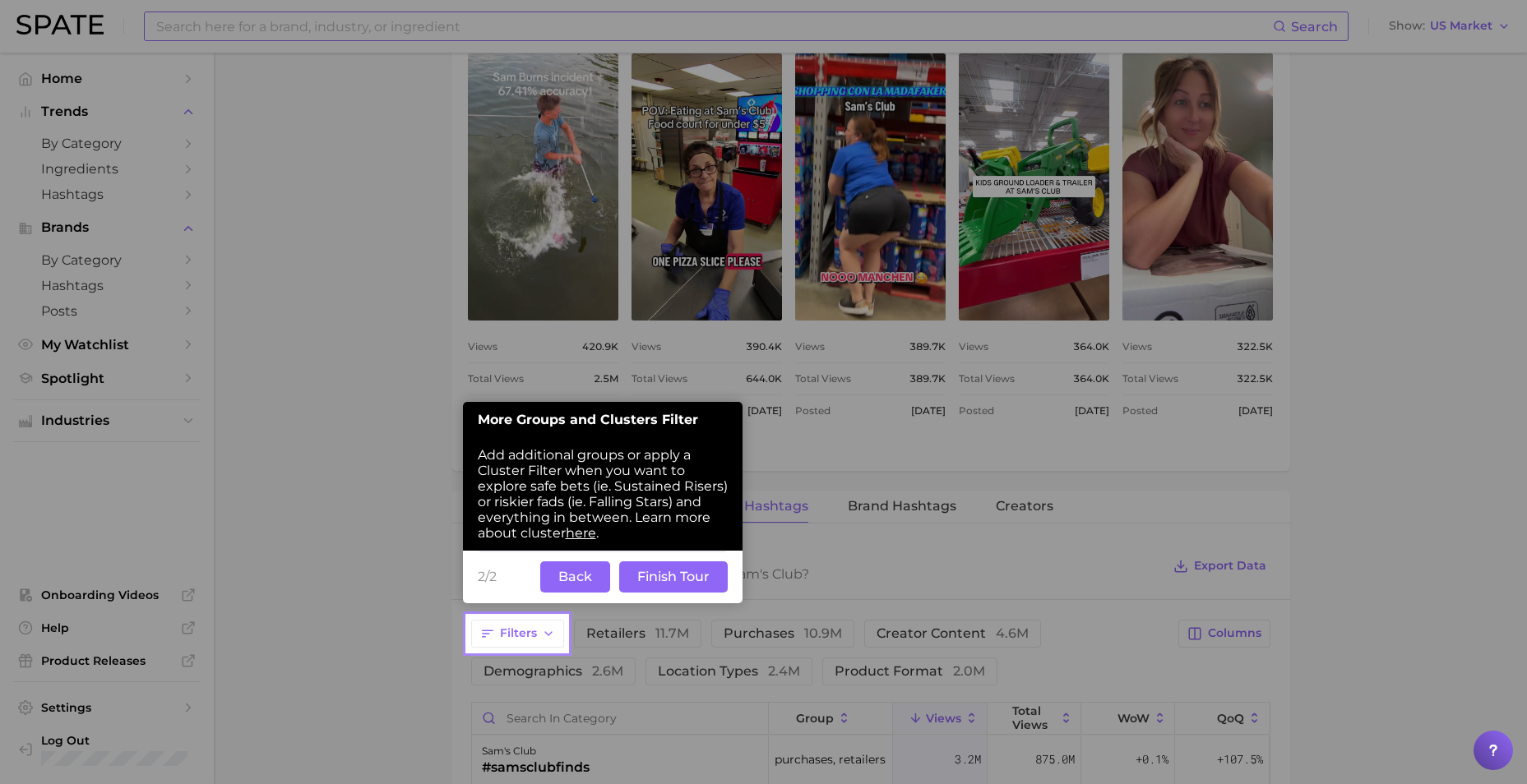
scroll to position [1314, 0]
click at [679, 553] on button "Finish Tour" at bounding box center [674, 575] width 109 height 31
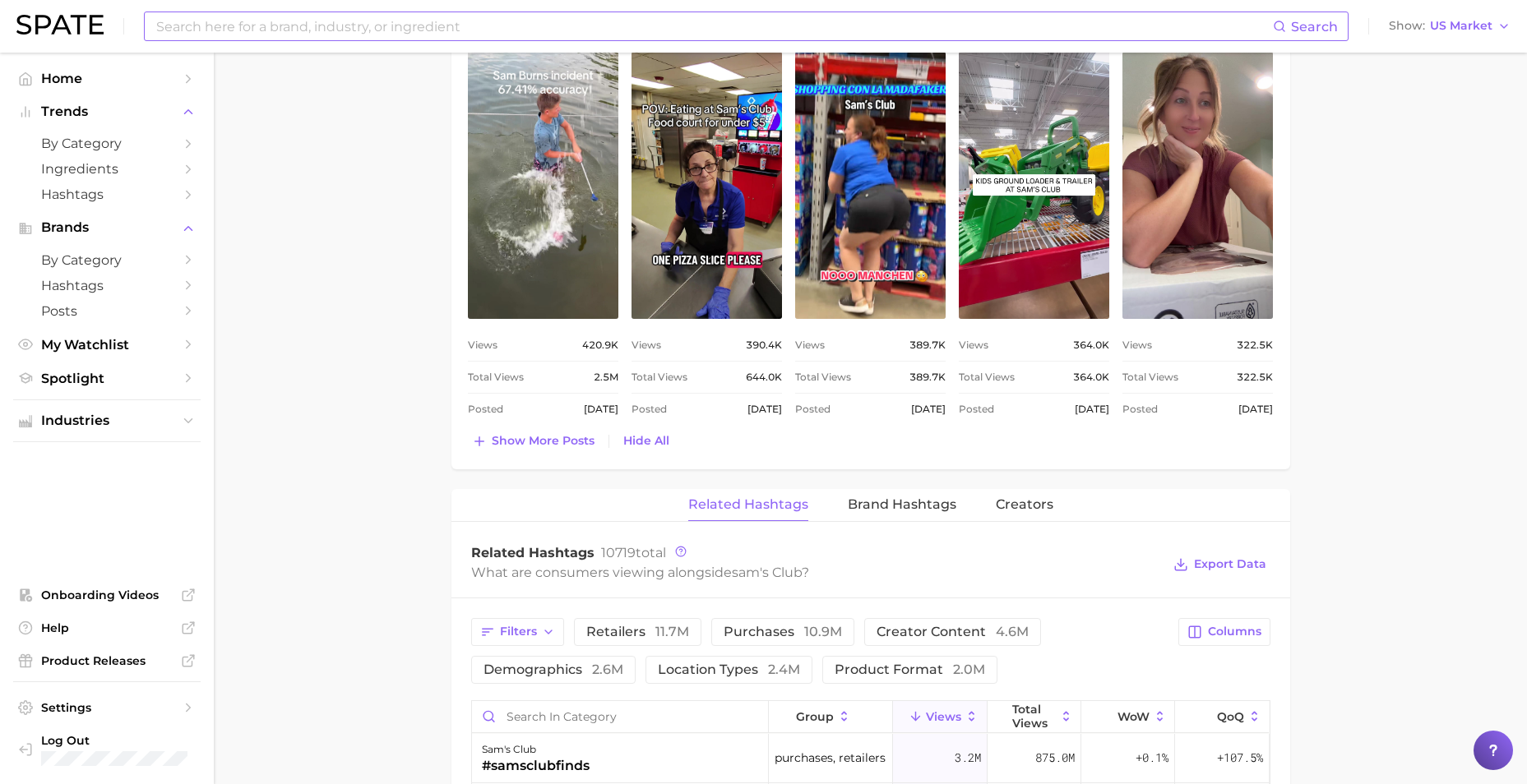
click at [377, 551] on main "1. marketing & sales 2. marketing & sales 3. retailer 4. sam's club Overview Go…" at bounding box center [870, 162] width 1313 height 2848
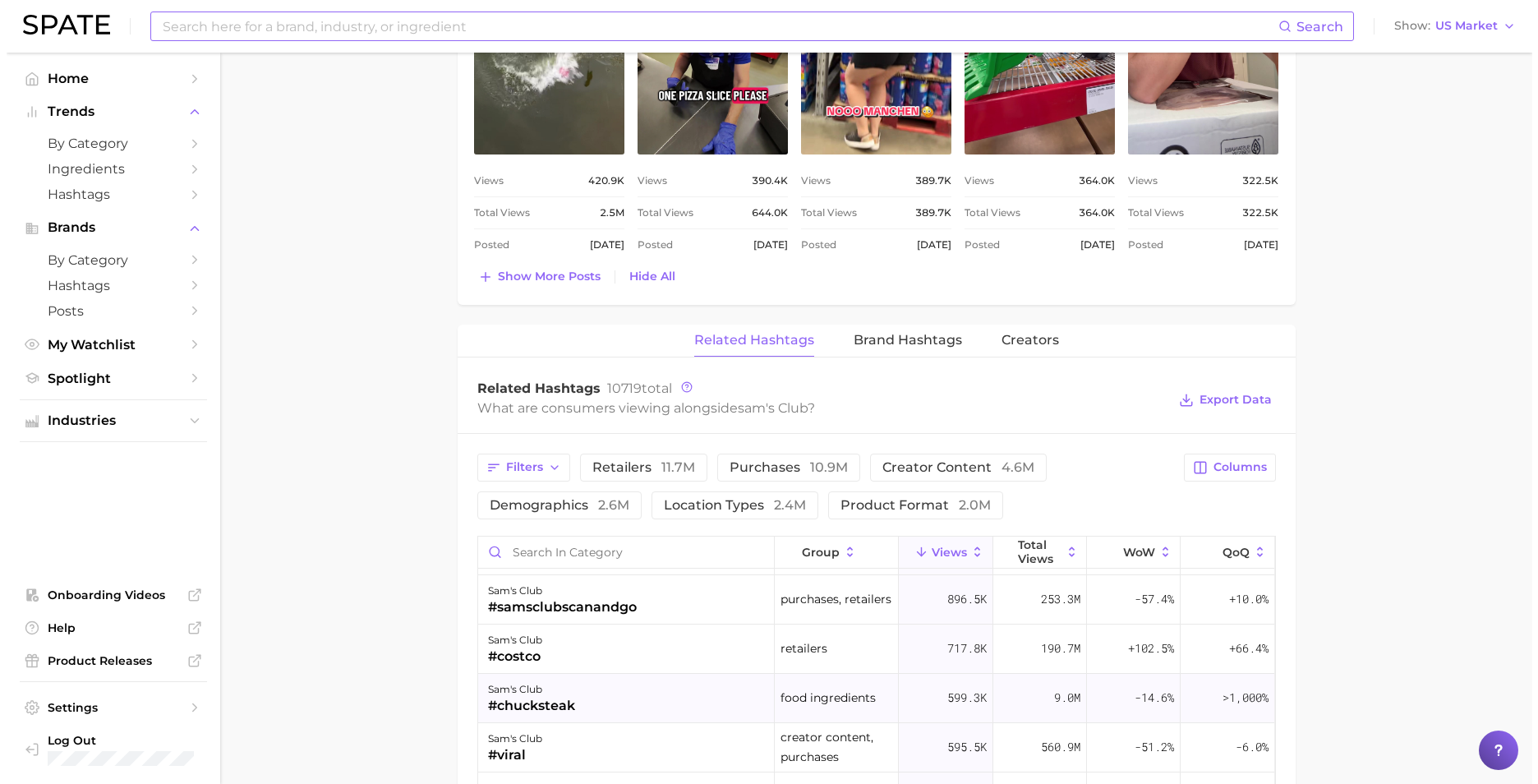
scroll to position [329, 0]
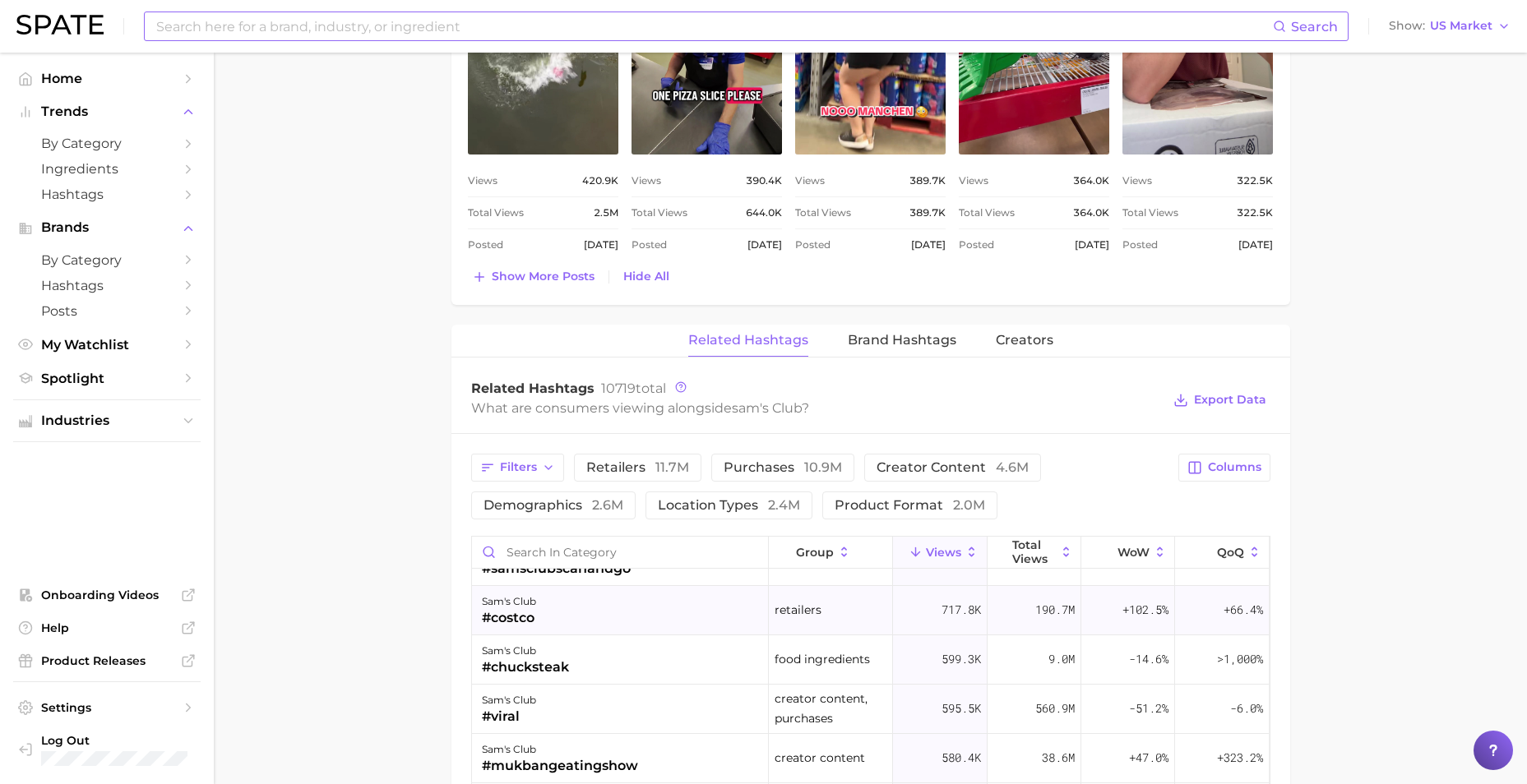
click at [566, 553] on div "[PERSON_NAME]'s club #costco" at bounding box center [620, 610] width 297 height 49
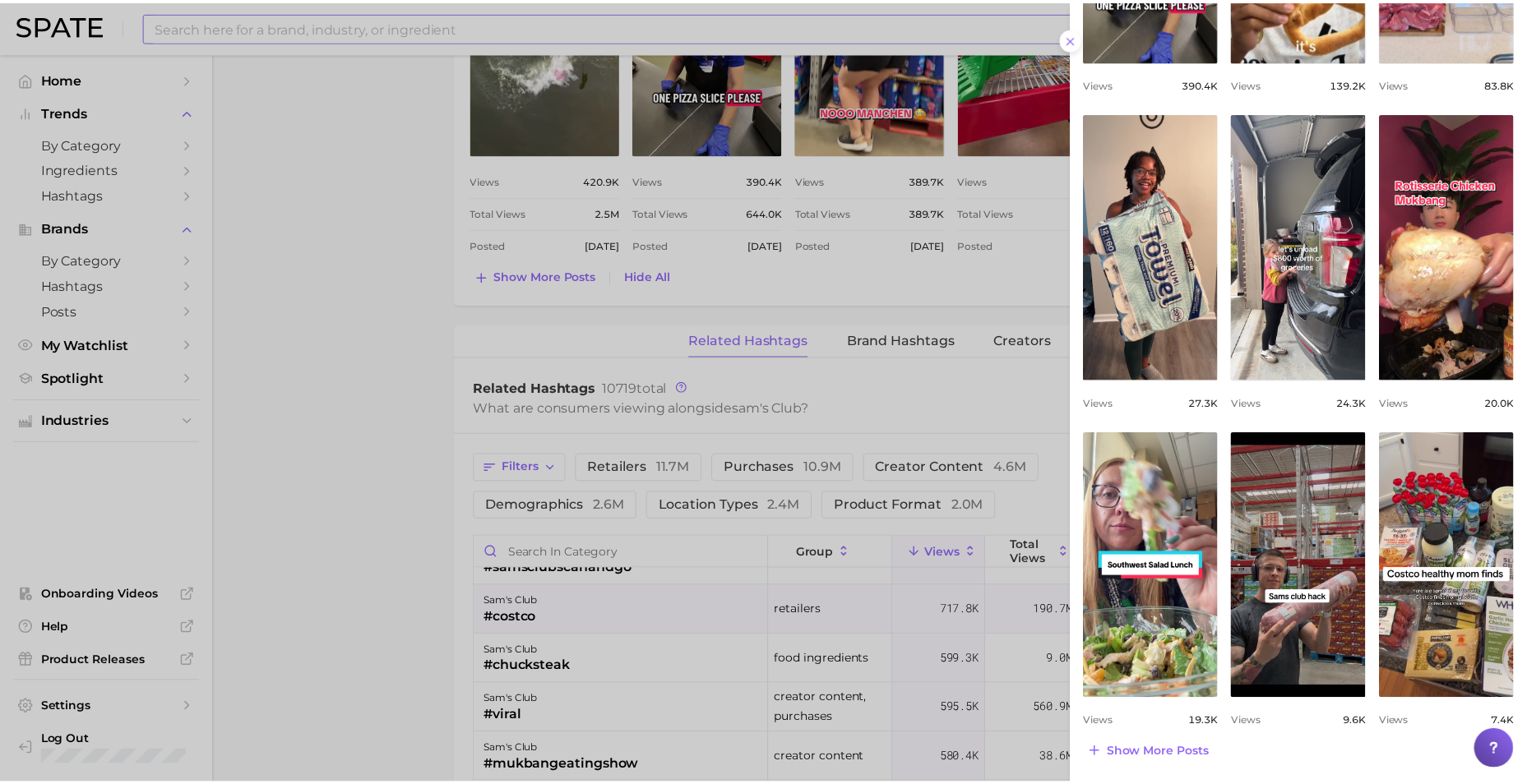
scroll to position [0, 0]
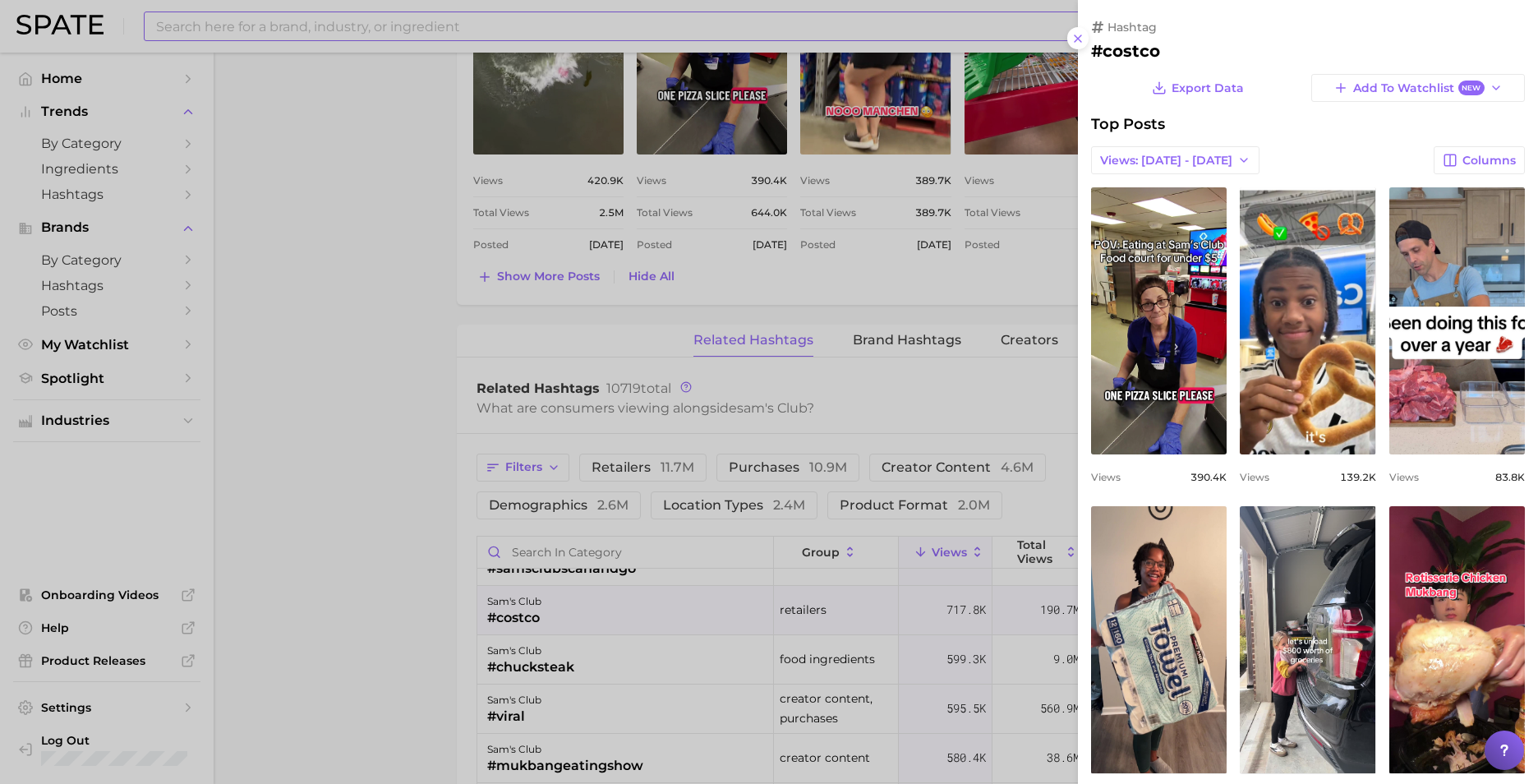
click at [369, 377] on div at bounding box center [769, 392] width 1538 height 784
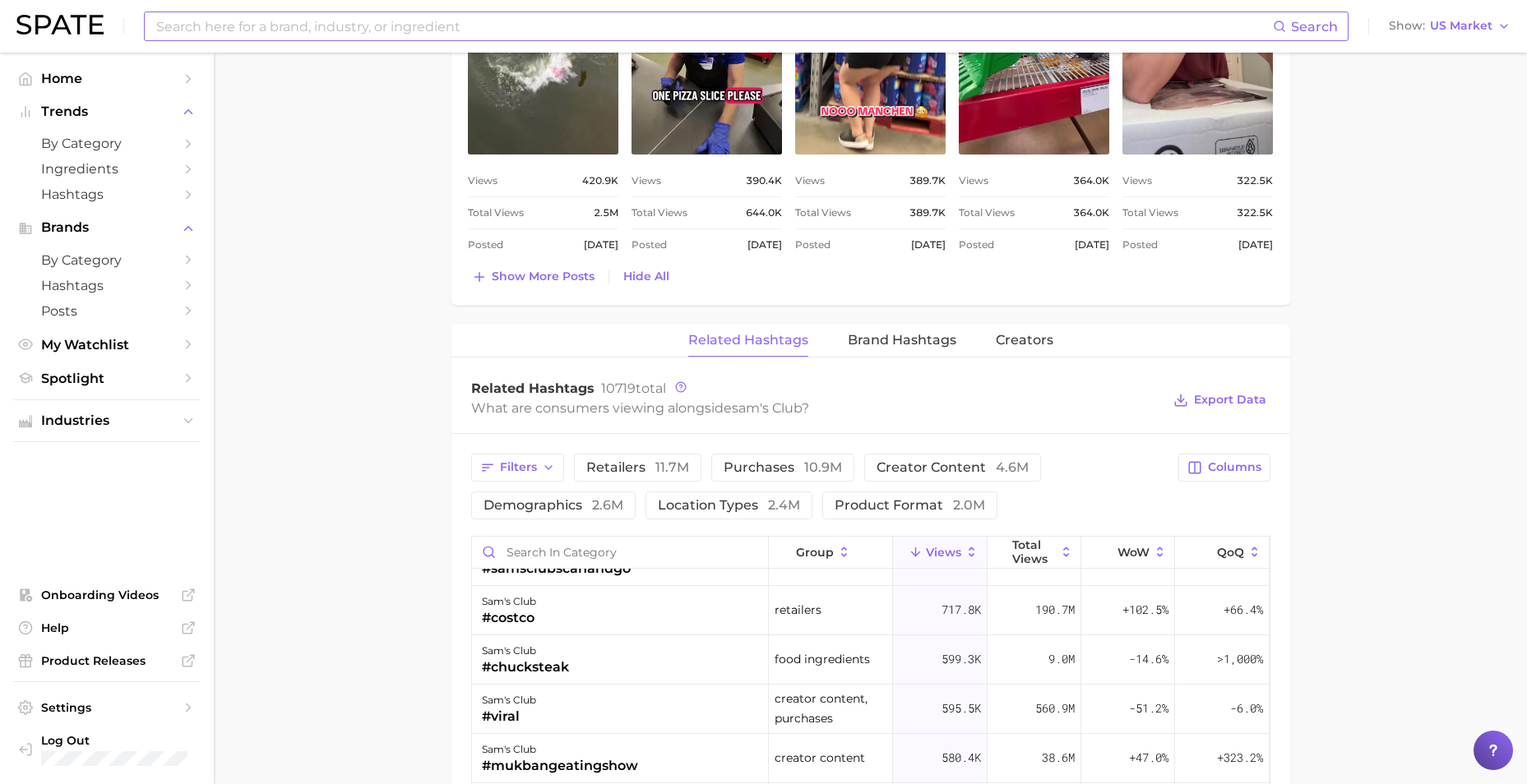
scroll to position [329, 0]
drag, startPoint x: 442, startPoint y: 480, endPoint x: 607, endPoint y: 711, distance: 283.9
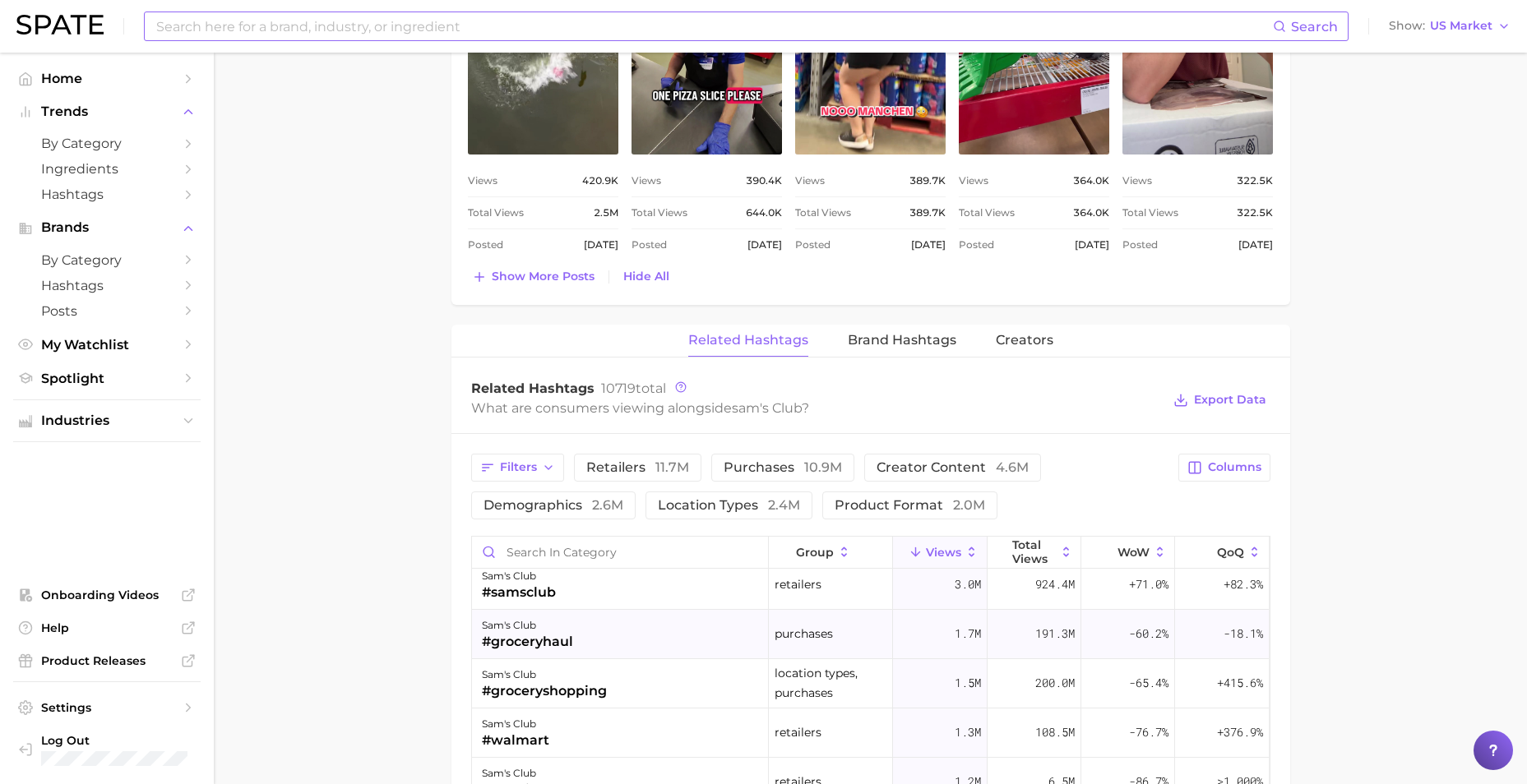
scroll to position [0, 0]
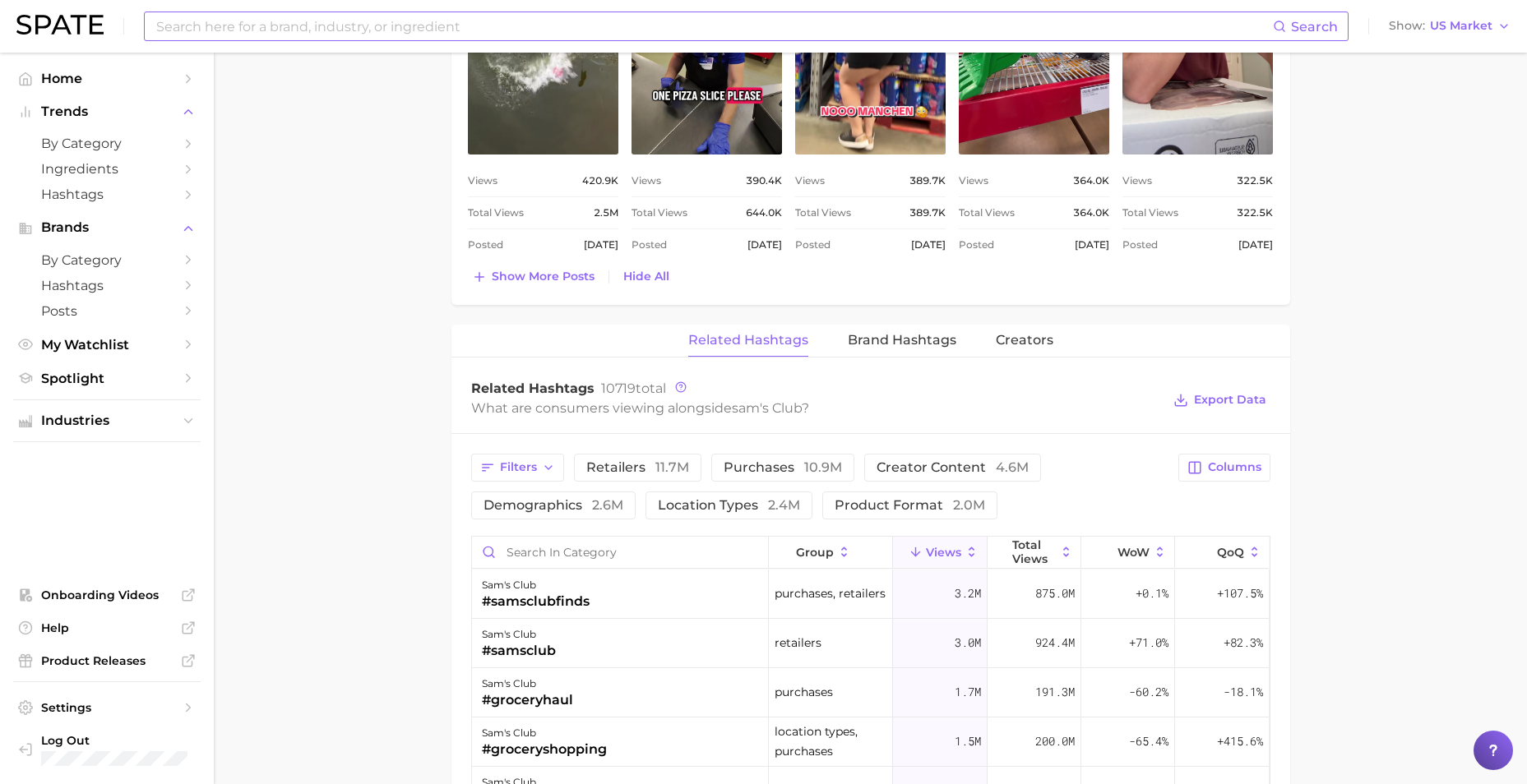
drag, startPoint x: 1524, startPoint y: 472, endPoint x: 1538, endPoint y: 468, distance: 14.6
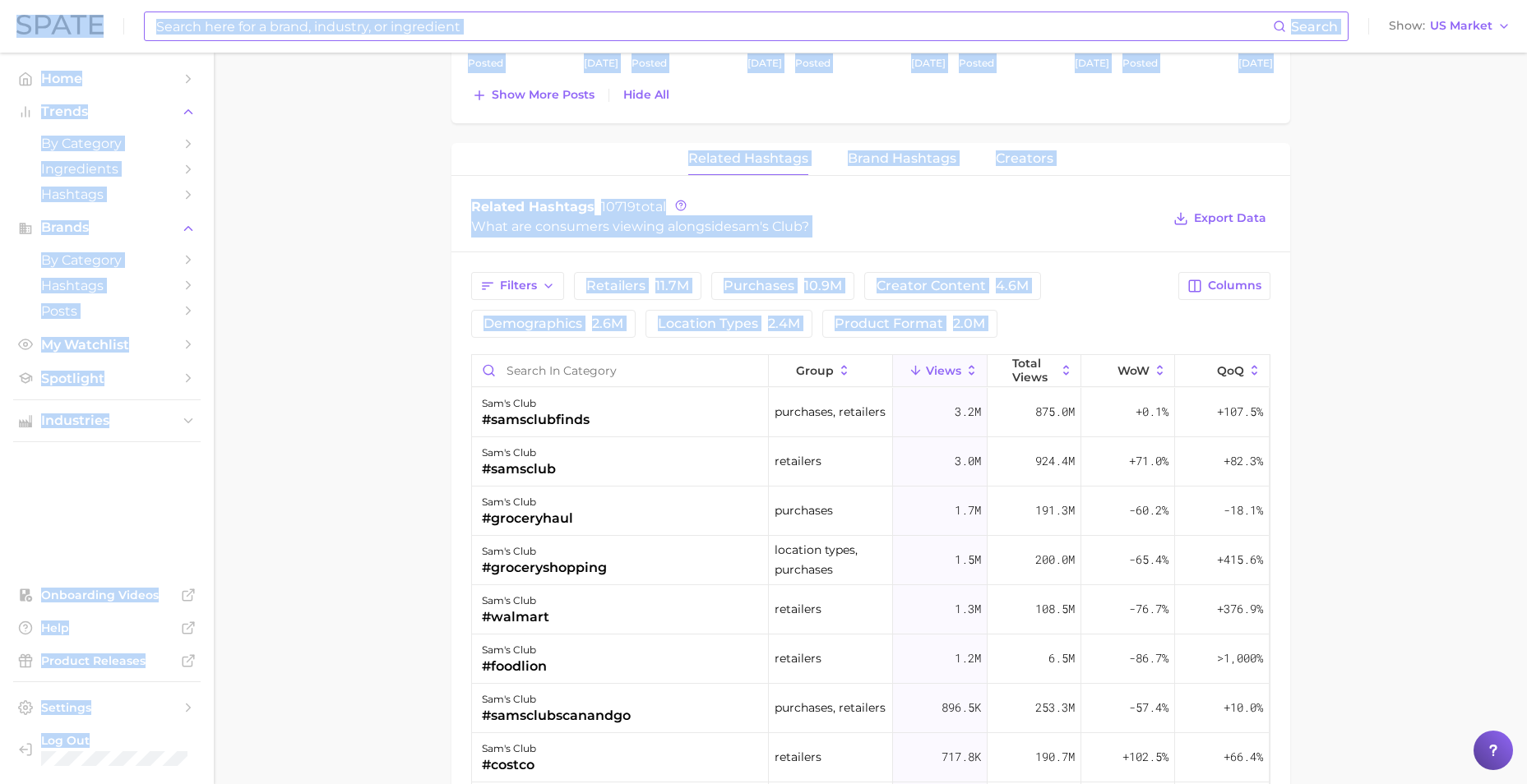
scroll to position [1648, 0]
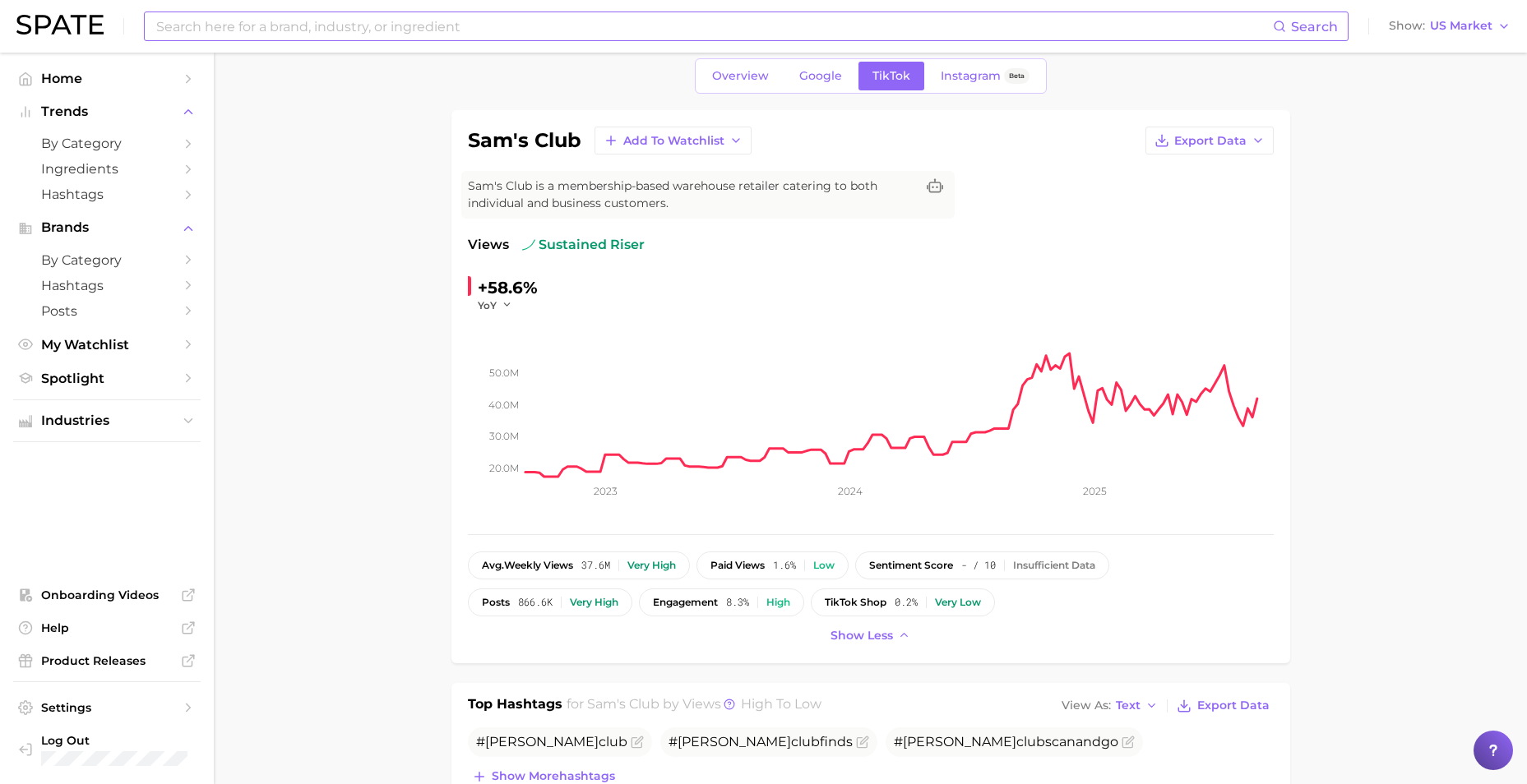
scroll to position [0, 0]
